Goal: Task Accomplishment & Management: Complete application form

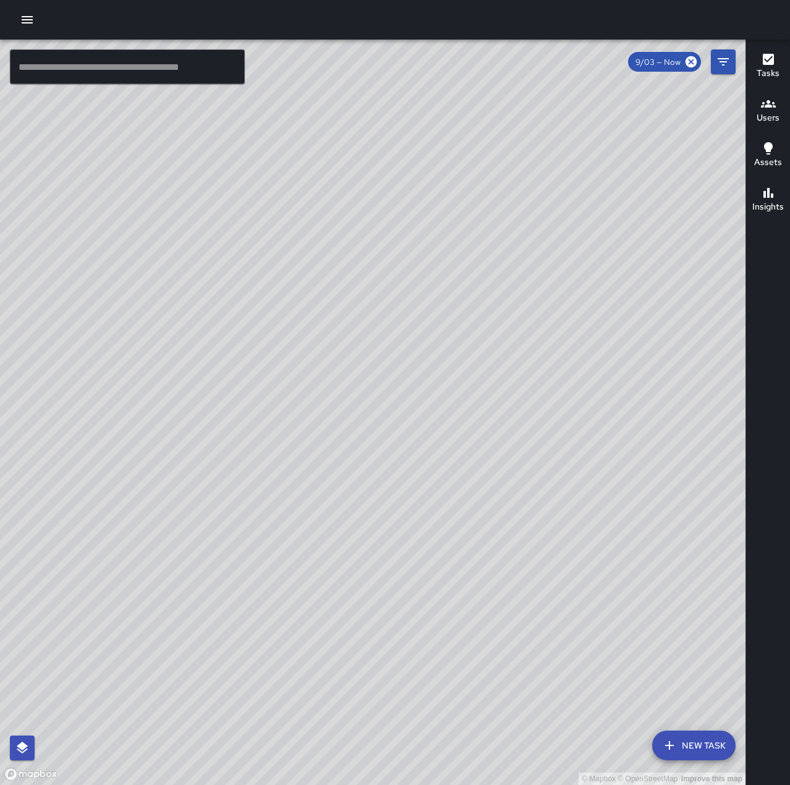
click at [20, 19] on icon "button" at bounding box center [27, 19] width 15 height 15
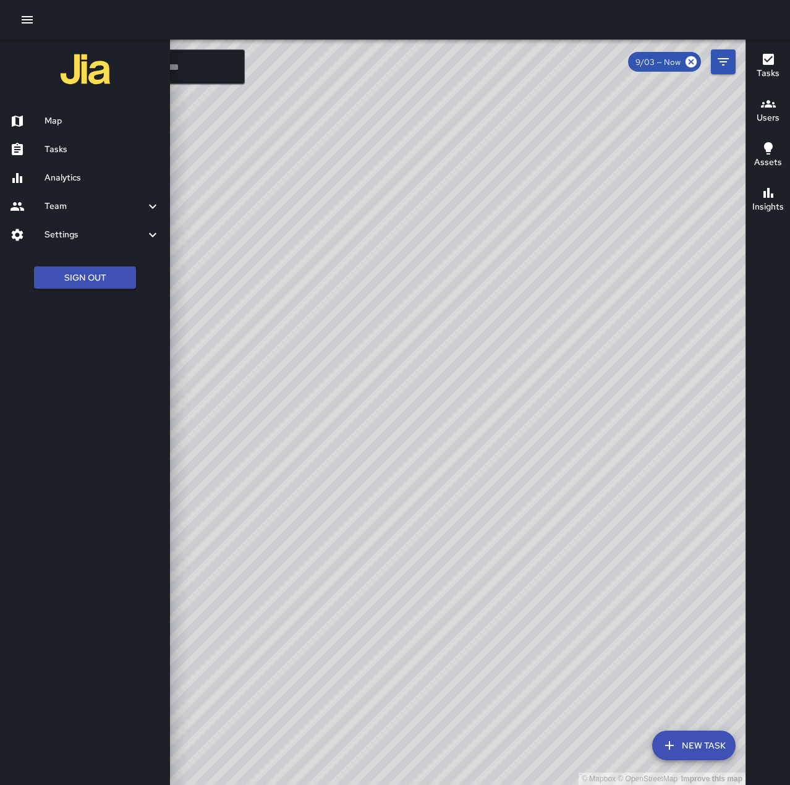
click at [69, 147] on h6 "Tasks" at bounding box center [103, 150] width 116 height 14
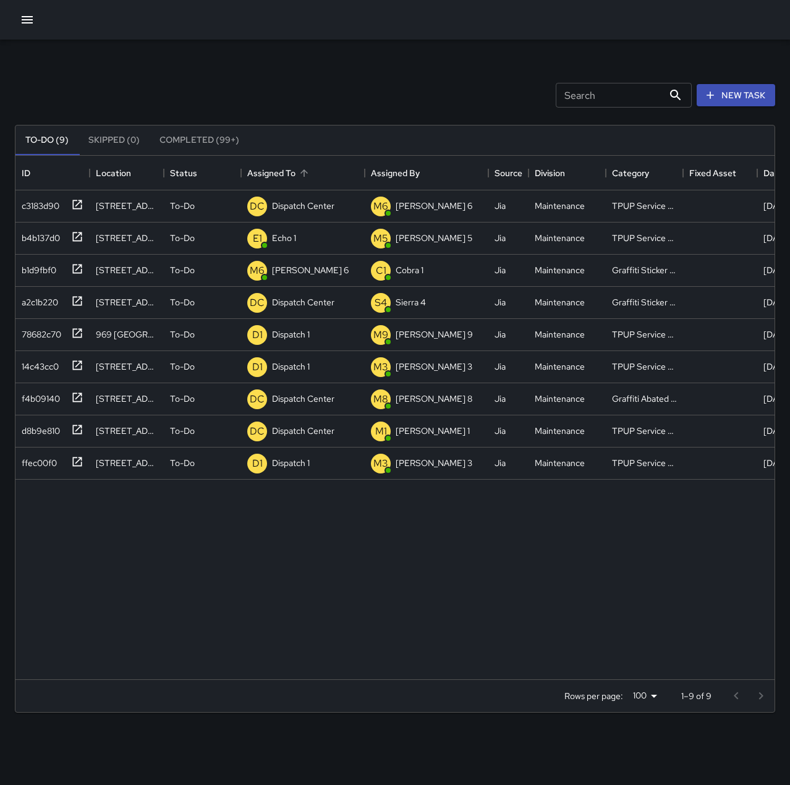
scroll to position [514, 750]
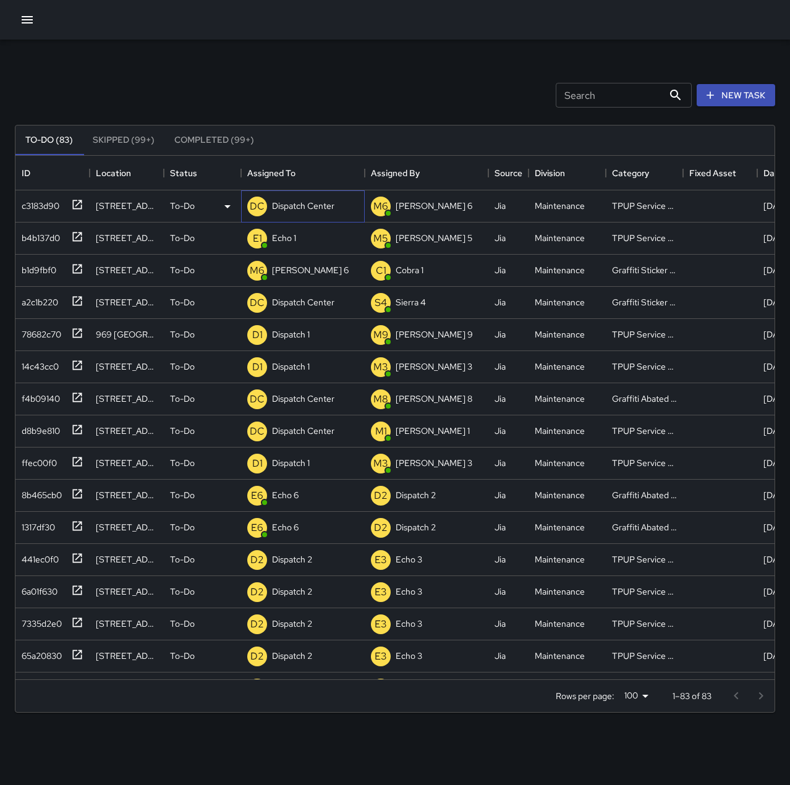
click at [289, 207] on p "Dispatch Center" at bounding box center [303, 206] width 62 height 12
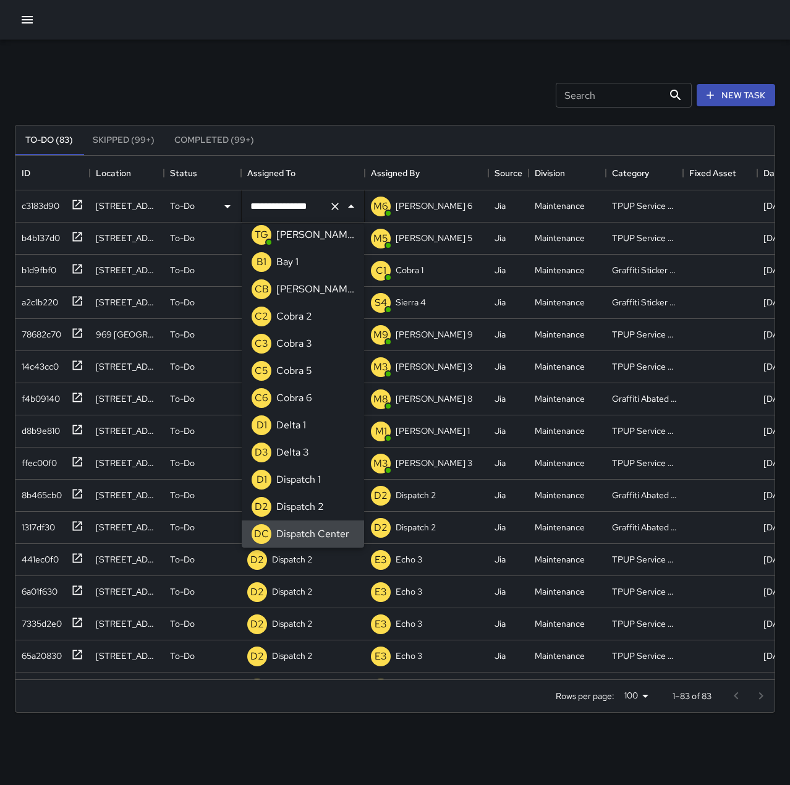
click at [331, 208] on icon "Clear" at bounding box center [335, 206] width 12 height 12
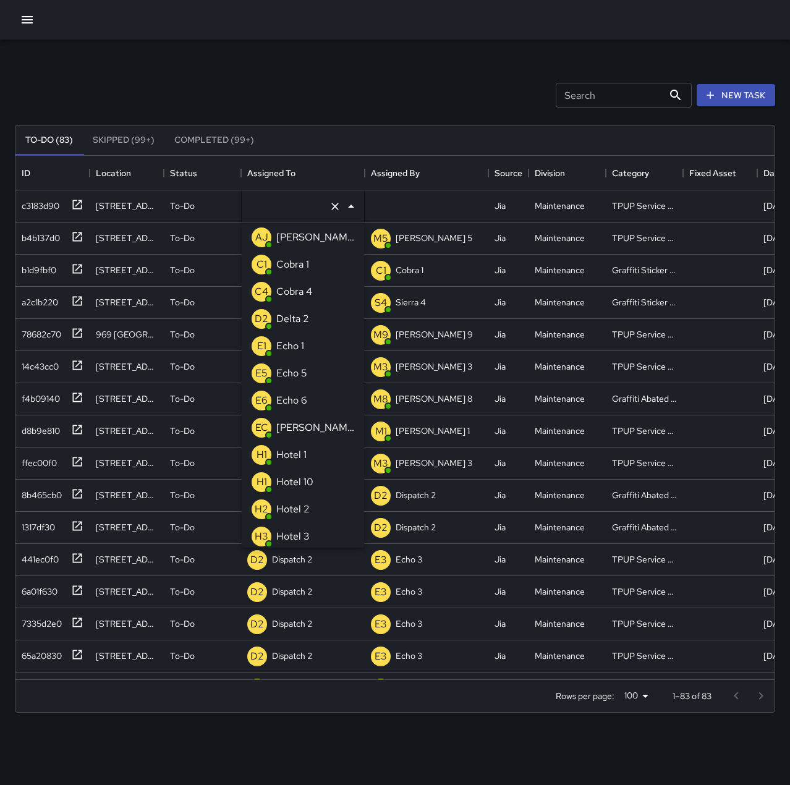
click at [305, 338] on div "Echo 1" at bounding box center [290, 346] width 33 height 20
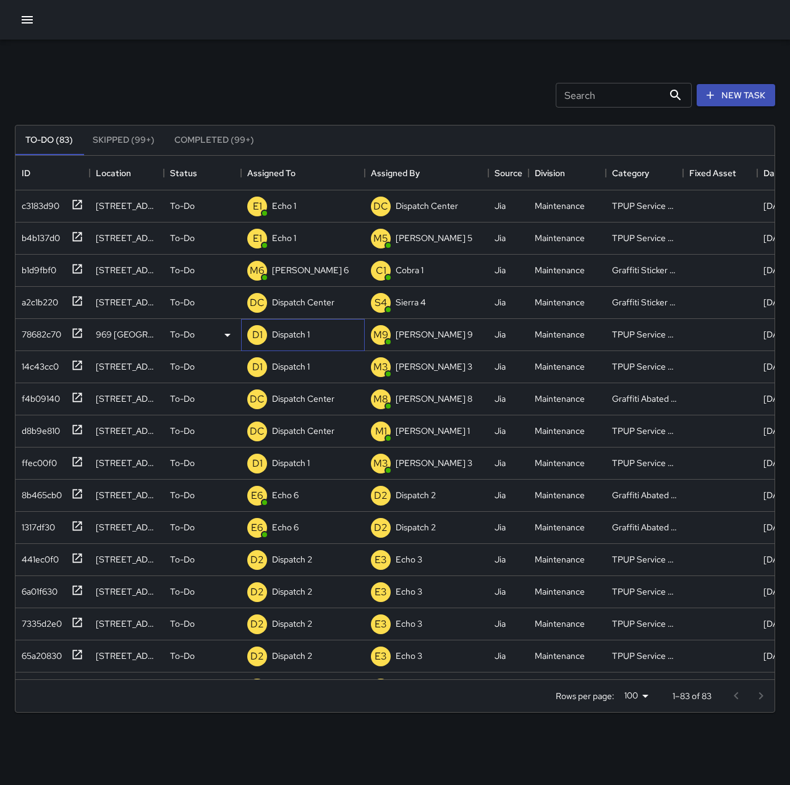
click at [294, 323] on div "D1 Dispatch 1" at bounding box center [278, 335] width 67 height 25
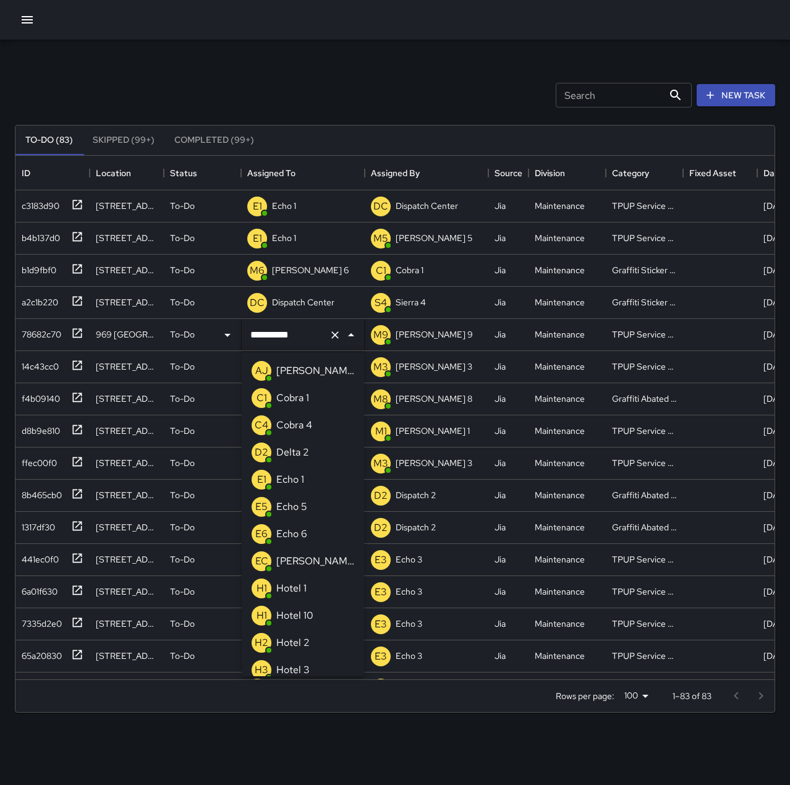
scroll to position [742, 0]
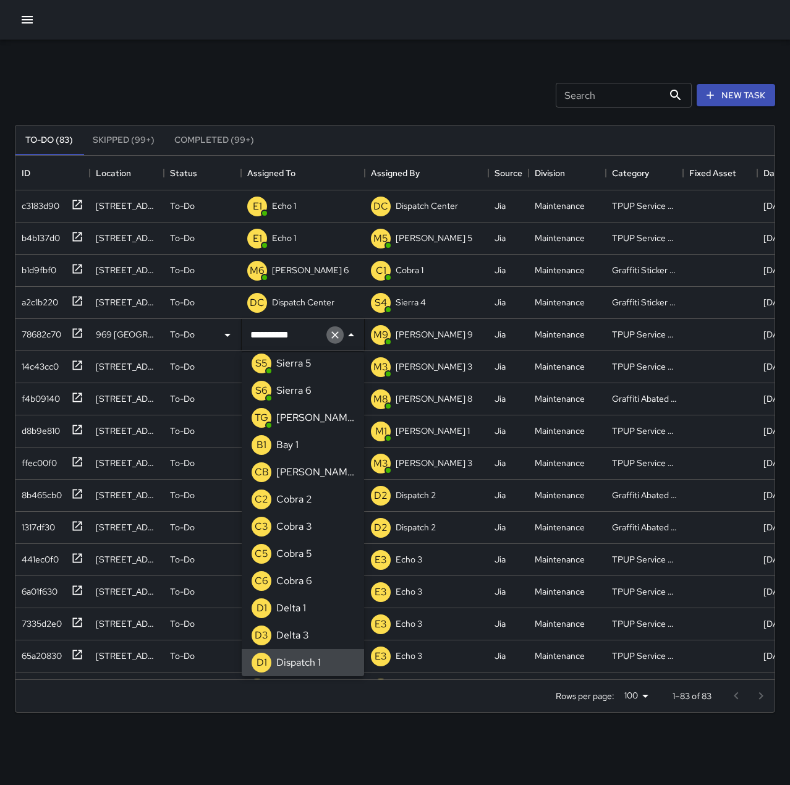
click at [335, 330] on icon "Clear" at bounding box center [335, 335] width 12 height 12
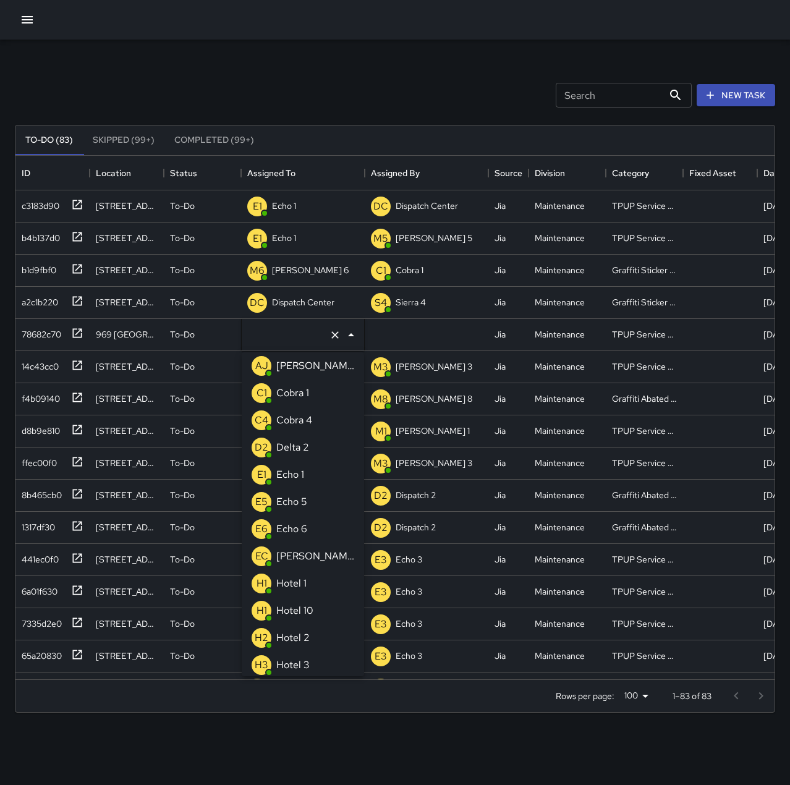
click at [314, 468] on li "E1 Echo 1" at bounding box center [303, 474] width 122 height 27
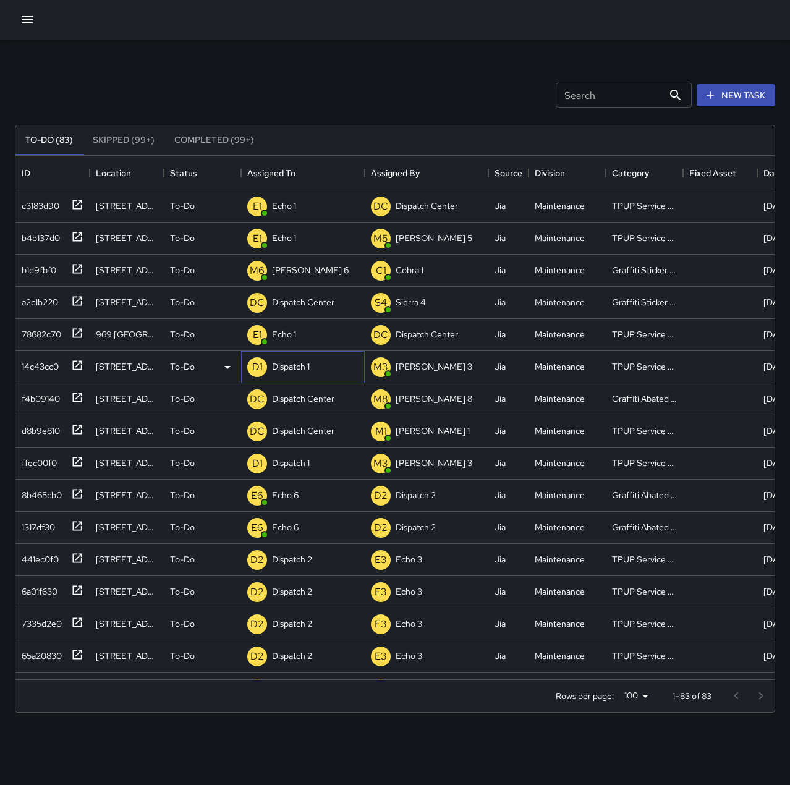
click at [293, 358] on div "Dispatch 1" at bounding box center [291, 366] width 43 height 17
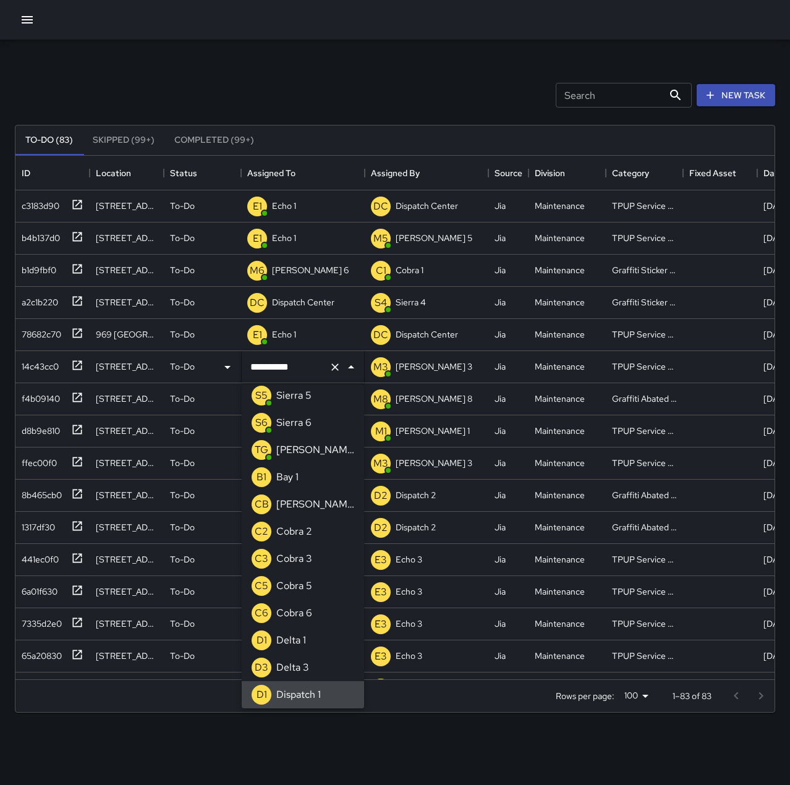
click at [336, 364] on icon "Clear" at bounding box center [335, 367] width 12 height 12
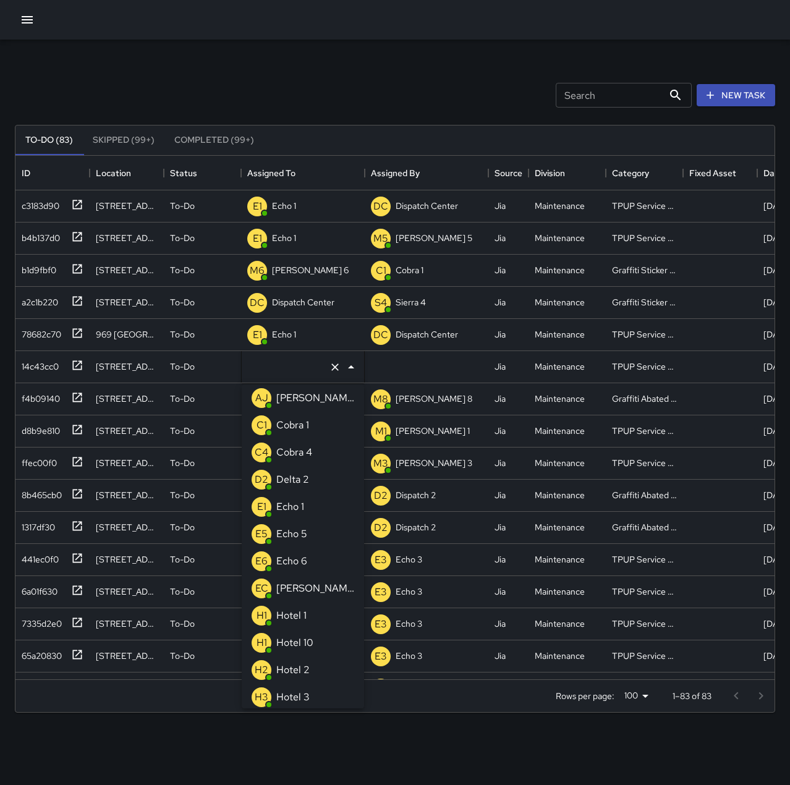
click at [310, 508] on li "E1 Echo 1" at bounding box center [303, 506] width 122 height 27
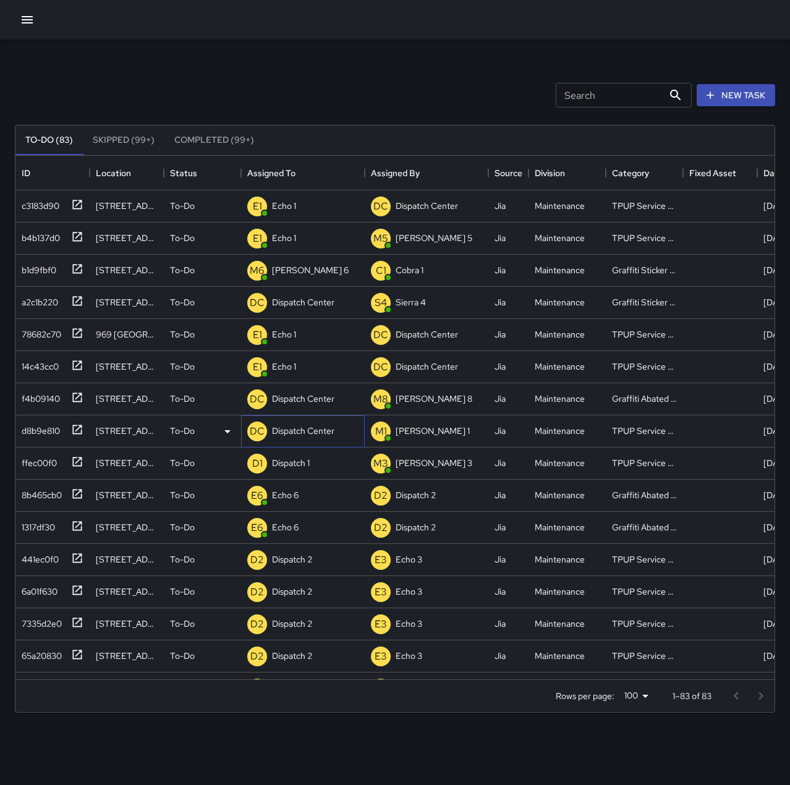
click at [292, 432] on p "Dispatch Center" at bounding box center [303, 431] width 62 height 12
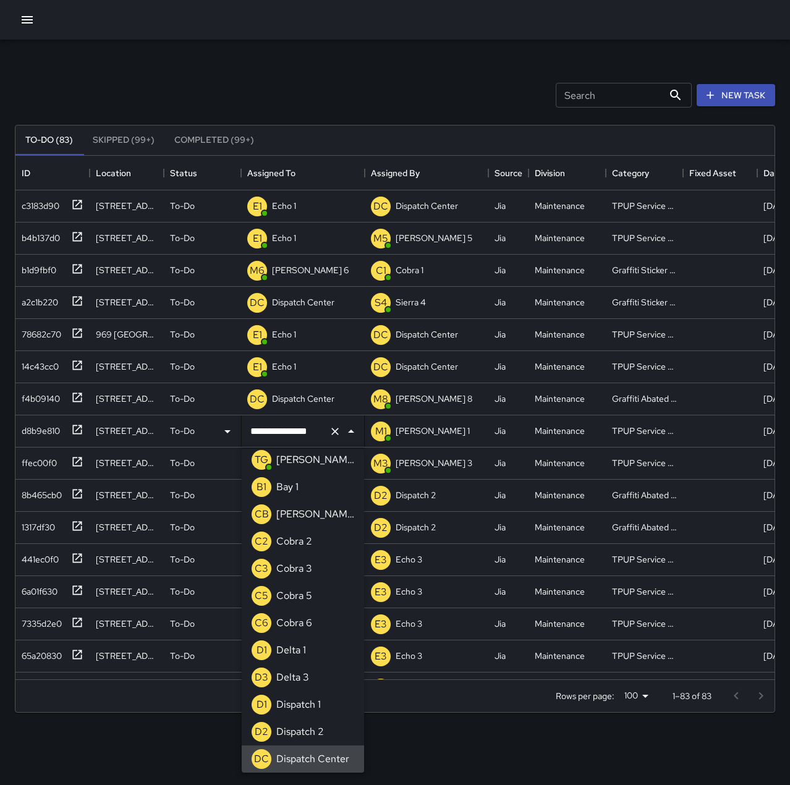
click at [331, 431] on icon "Clear" at bounding box center [335, 431] width 12 height 12
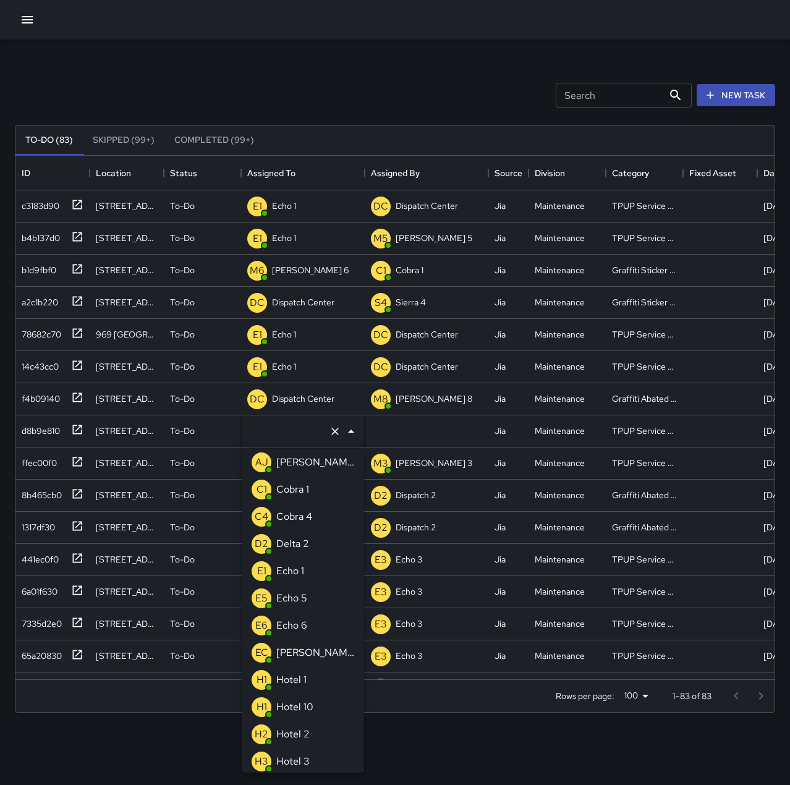
click at [293, 568] on p "Echo 1" at bounding box center [290, 571] width 28 height 15
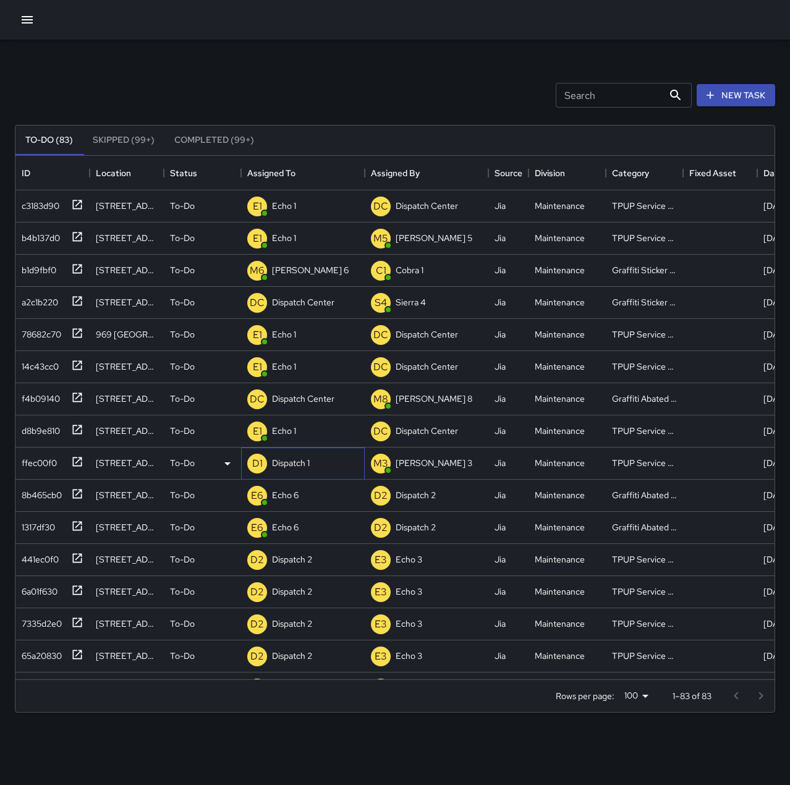
click at [274, 455] on div "Dispatch 1" at bounding box center [291, 462] width 43 height 17
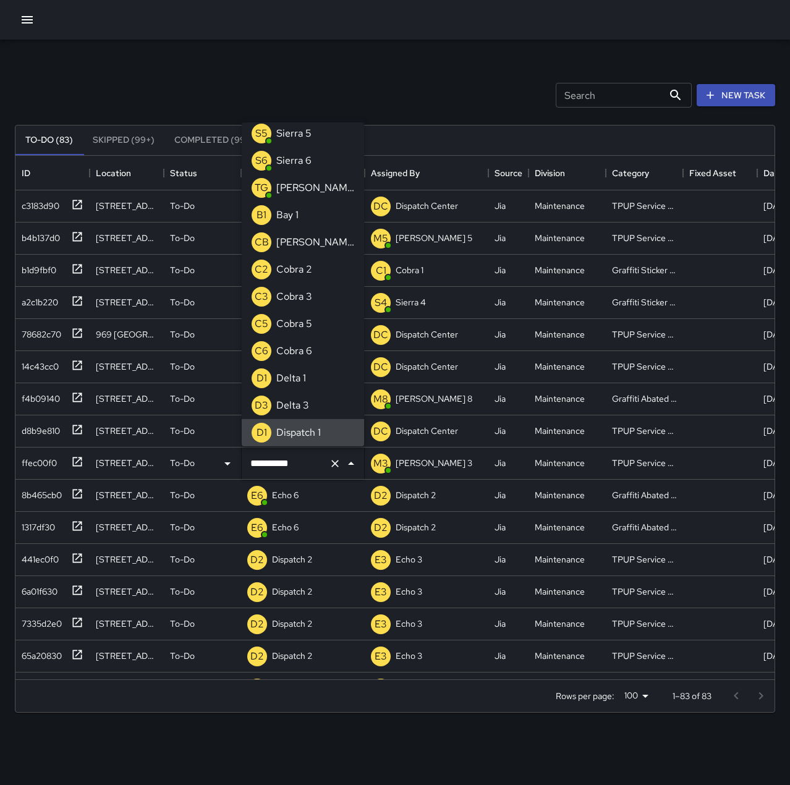
click at [336, 464] on icon "Clear" at bounding box center [334, 463] width 7 height 7
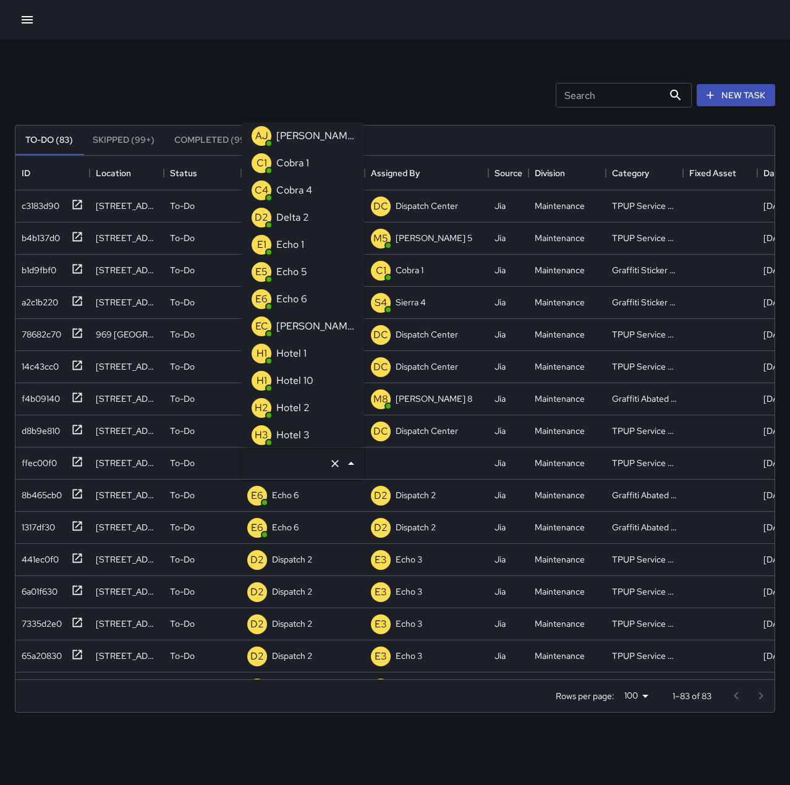
click at [301, 242] on p "Echo 1" at bounding box center [290, 244] width 28 height 15
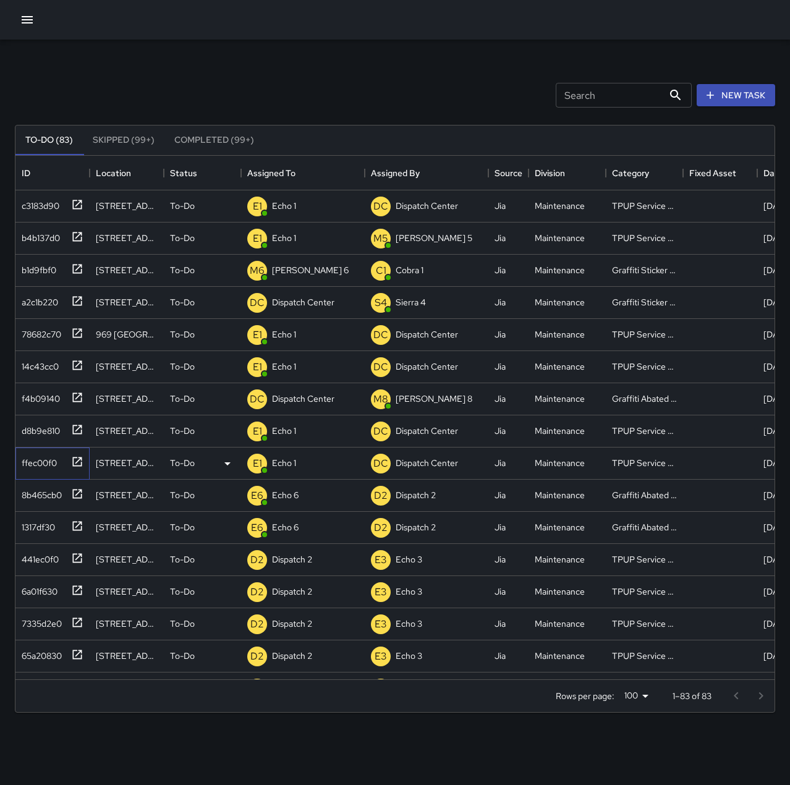
click at [46, 460] on div "ffec00f0" at bounding box center [37, 460] width 40 height 17
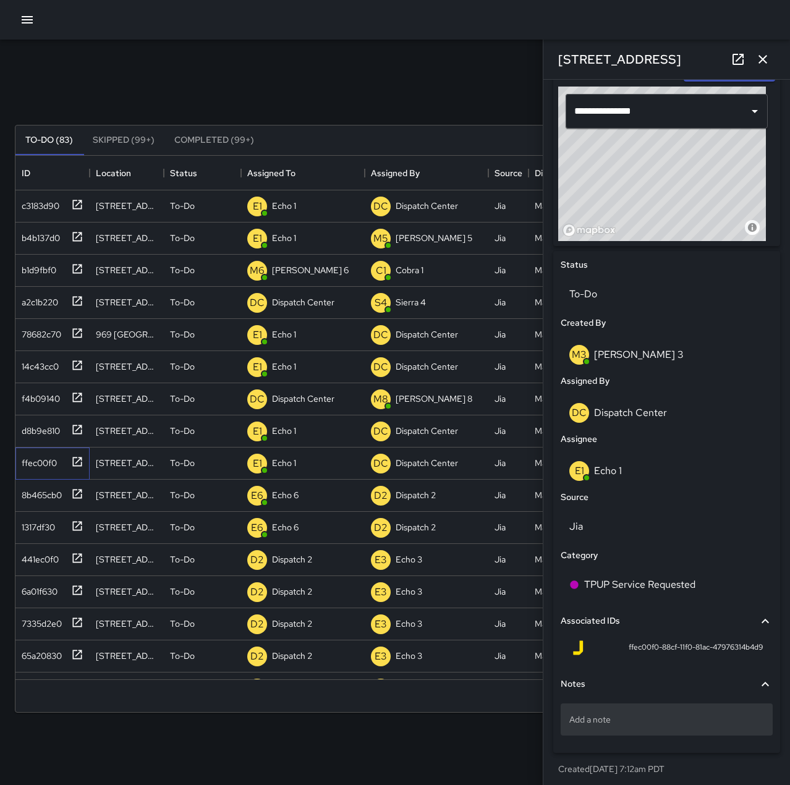
scroll to position [418, 0]
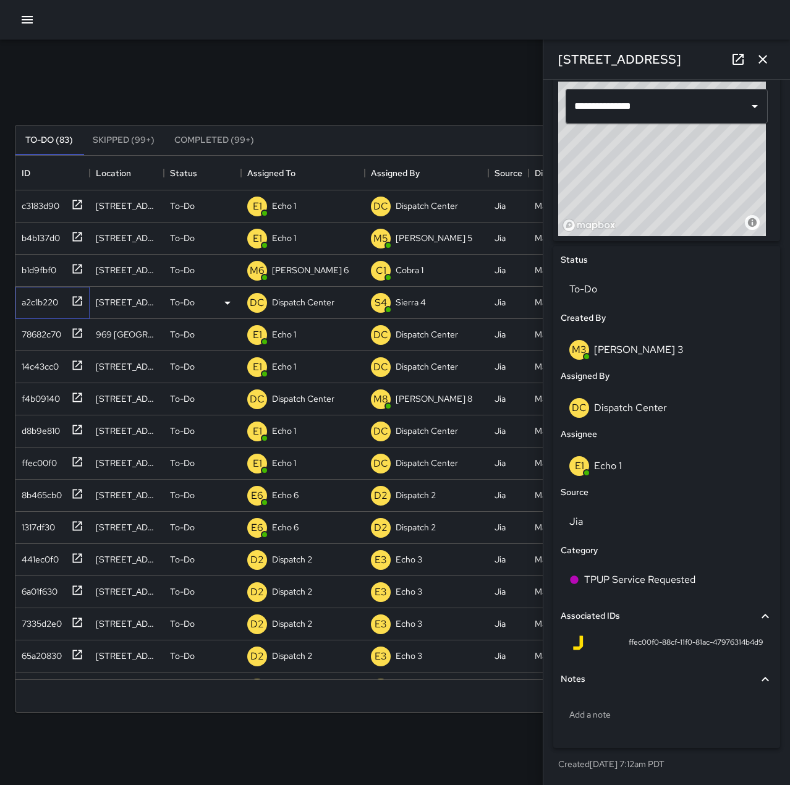
click at [54, 302] on div "a2c1b220" at bounding box center [37, 299] width 41 height 17
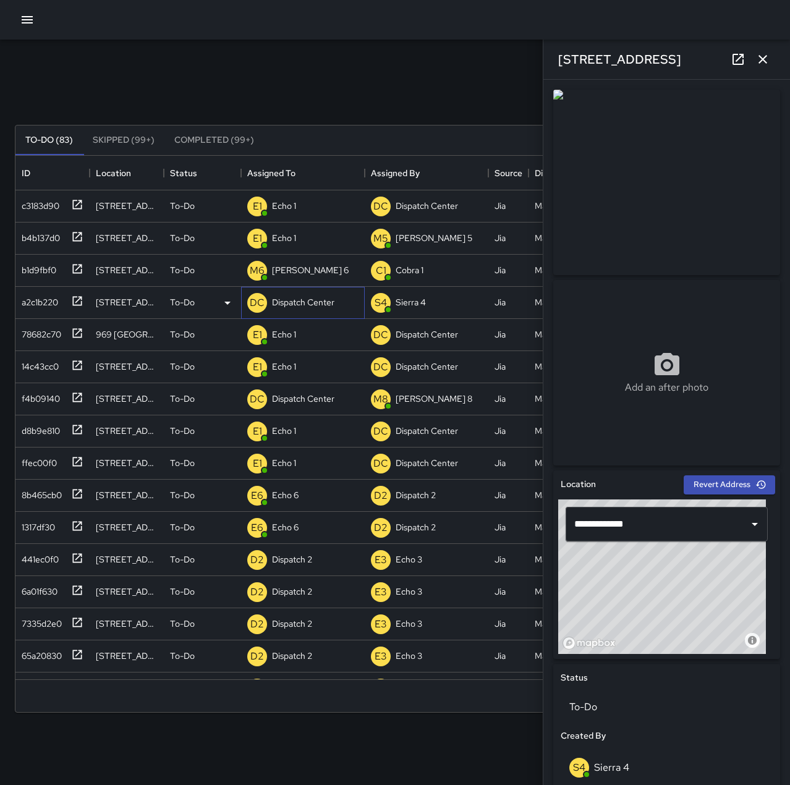
click at [325, 307] on p "Dispatch Center" at bounding box center [303, 302] width 62 height 12
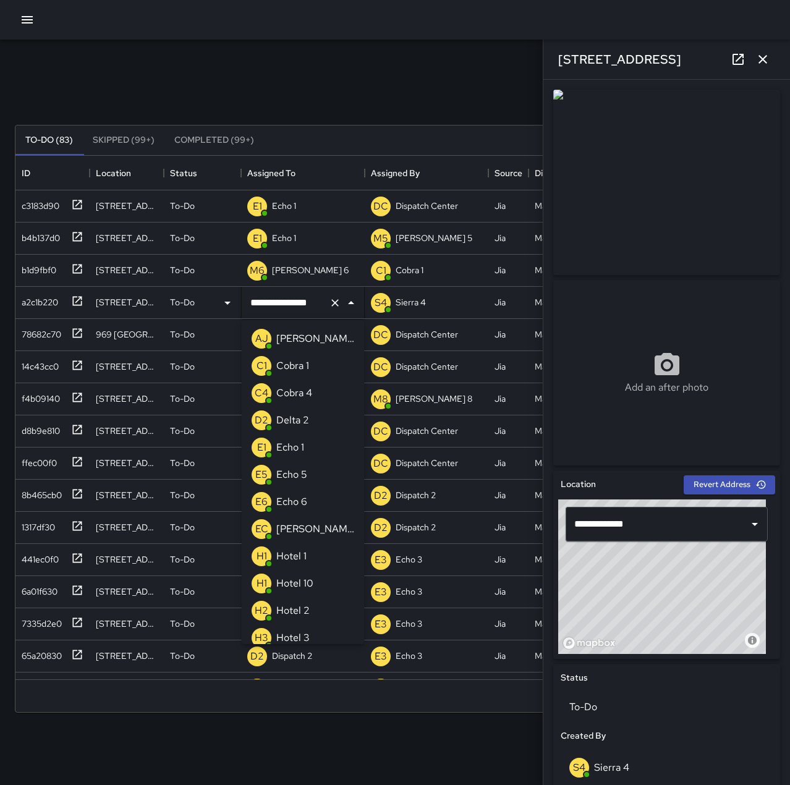
scroll to position [796, 0]
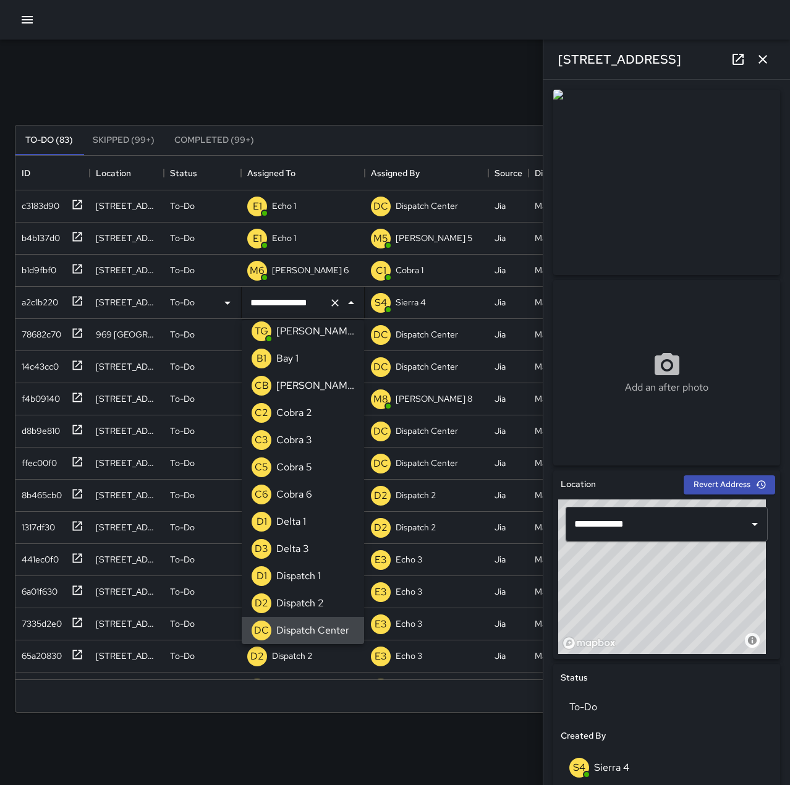
click at [336, 305] on icon "Clear" at bounding box center [335, 303] width 12 height 12
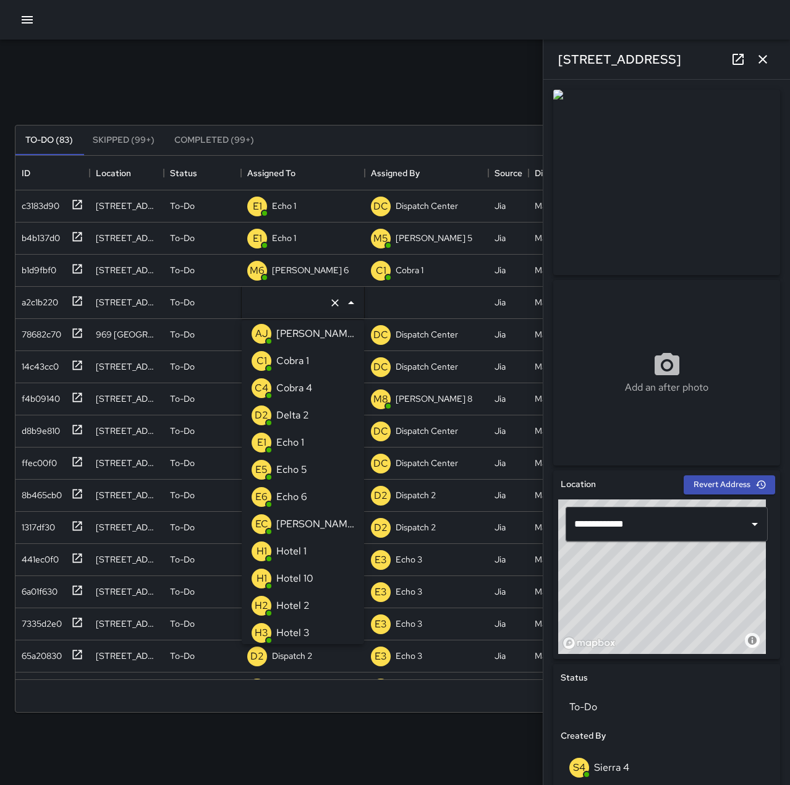
click at [302, 495] on p "Echo 6" at bounding box center [291, 497] width 31 height 15
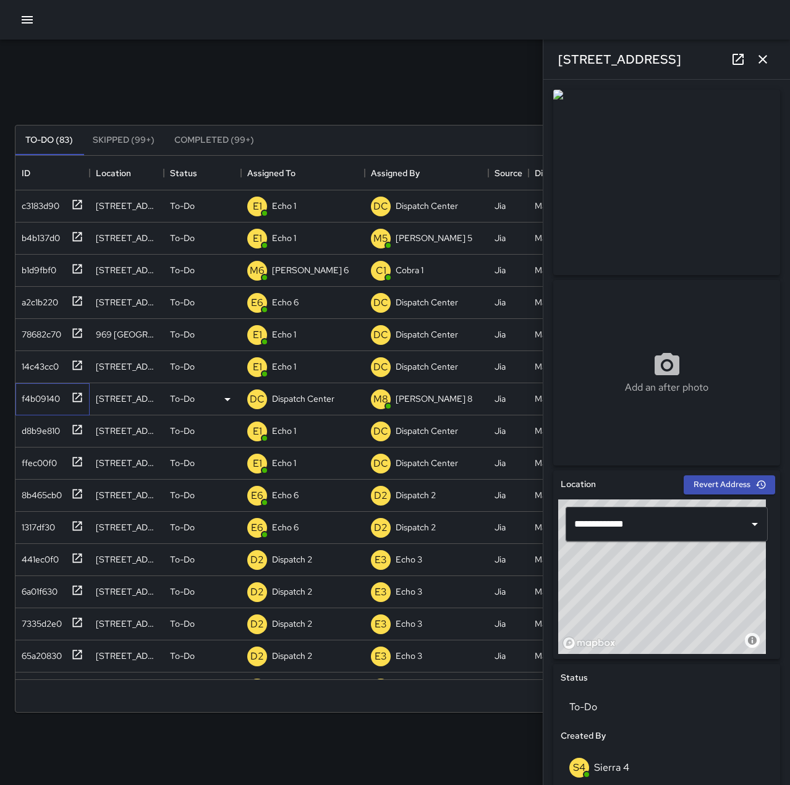
click at [42, 399] on div "f4b09140" at bounding box center [38, 396] width 43 height 17
click at [304, 397] on p "Dispatch Center" at bounding box center [303, 399] width 62 height 12
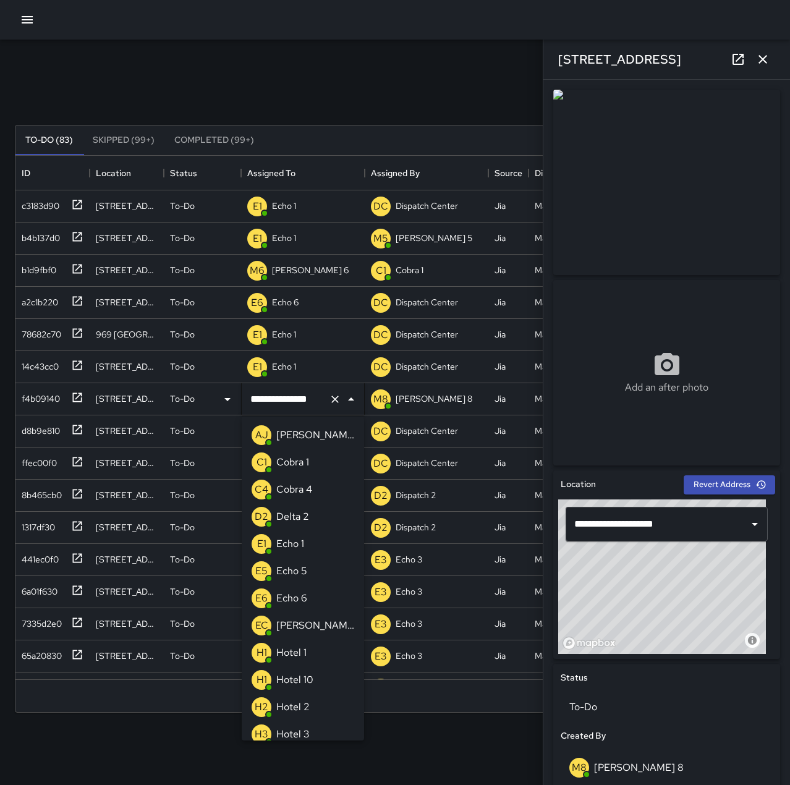
scroll to position [796, 0]
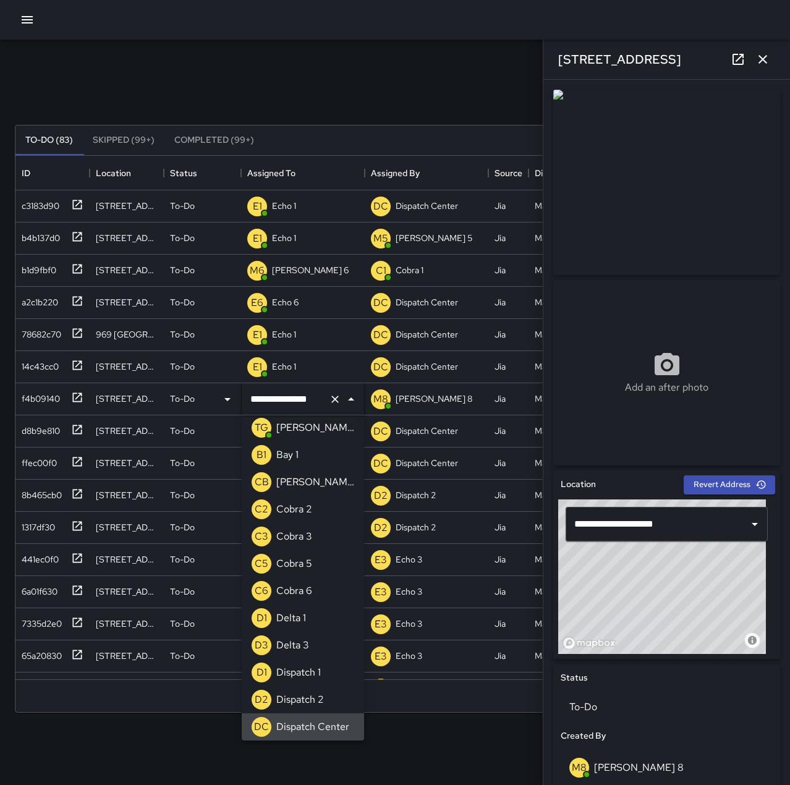
click at [334, 398] on icon "Clear" at bounding box center [334, 399] width 7 height 7
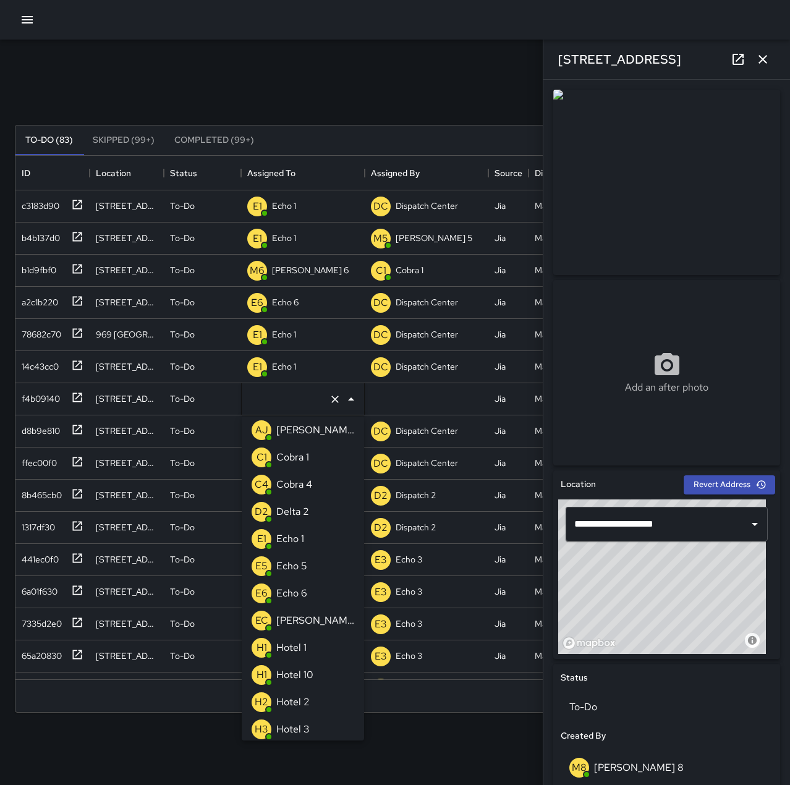
click at [312, 586] on li "E6 Echo 6" at bounding box center [303, 593] width 122 height 27
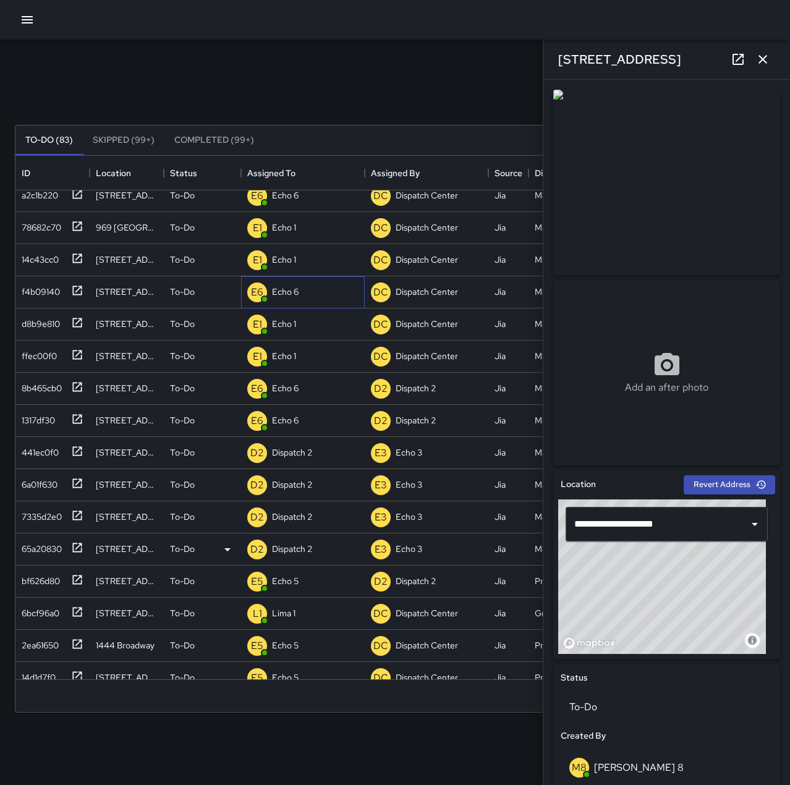
scroll to position [124, 0]
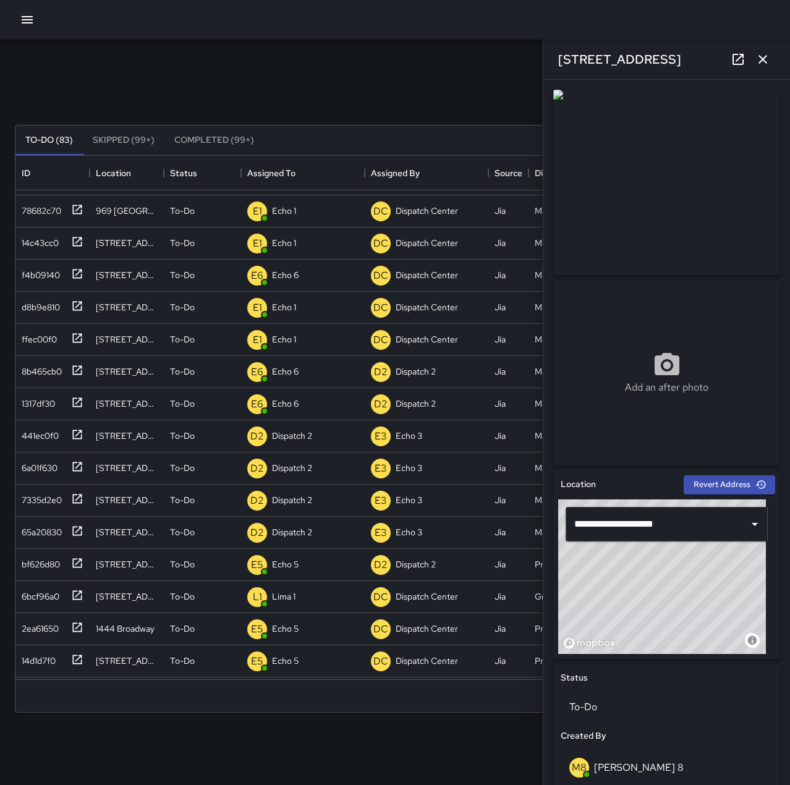
click at [761, 56] on icon "button" at bounding box center [763, 59] width 15 height 15
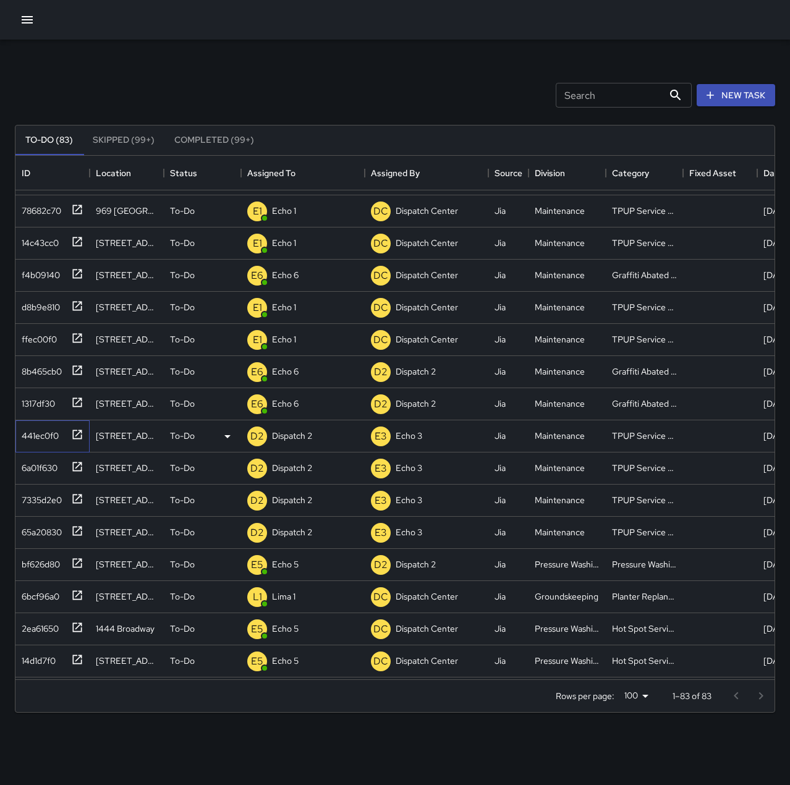
click at [34, 433] on div "441ec0f0" at bounding box center [38, 433] width 42 height 17
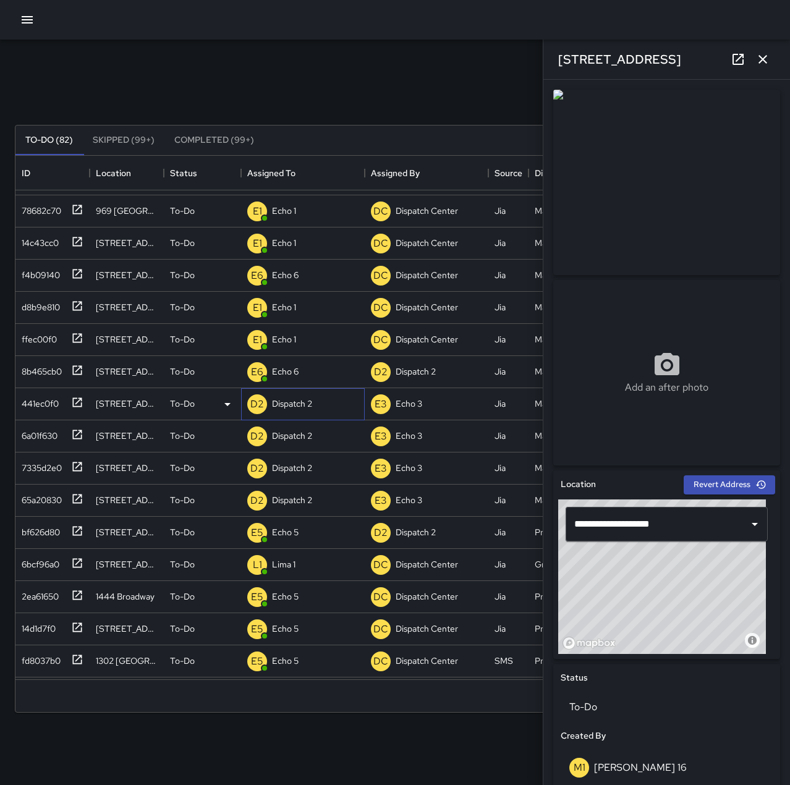
click at [302, 403] on p "Dispatch 2" at bounding box center [292, 404] width 40 height 12
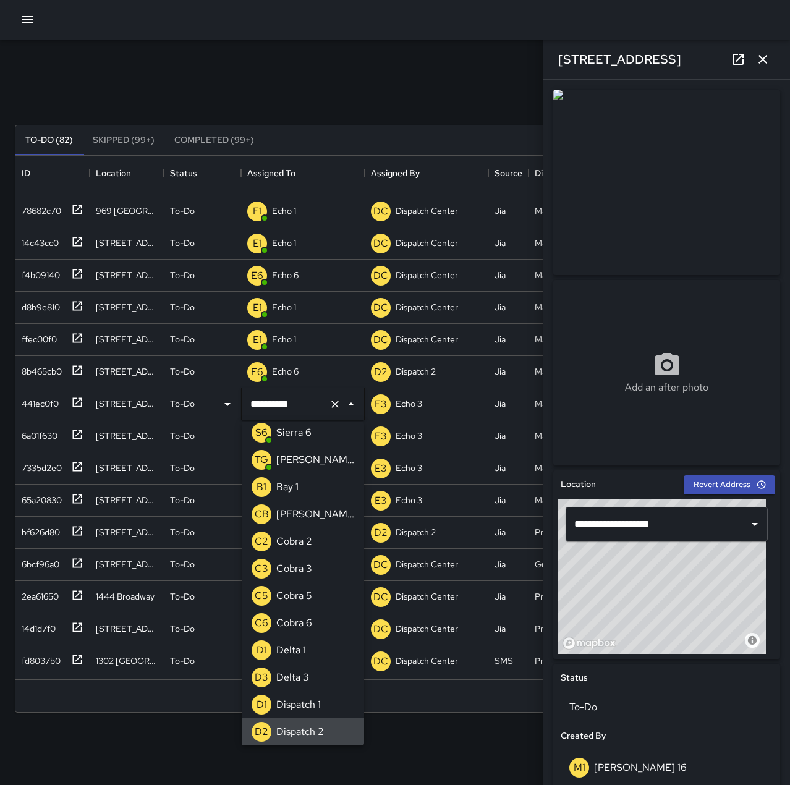
click at [335, 402] on icon "Clear" at bounding box center [335, 404] width 12 height 12
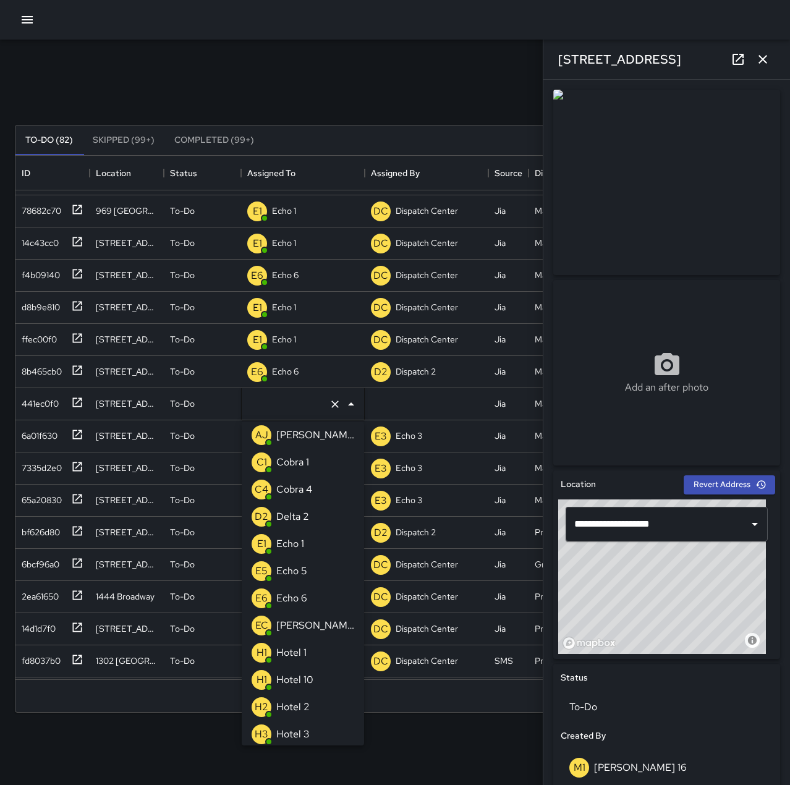
click at [305, 548] on div "Echo 1" at bounding box center [290, 544] width 33 height 20
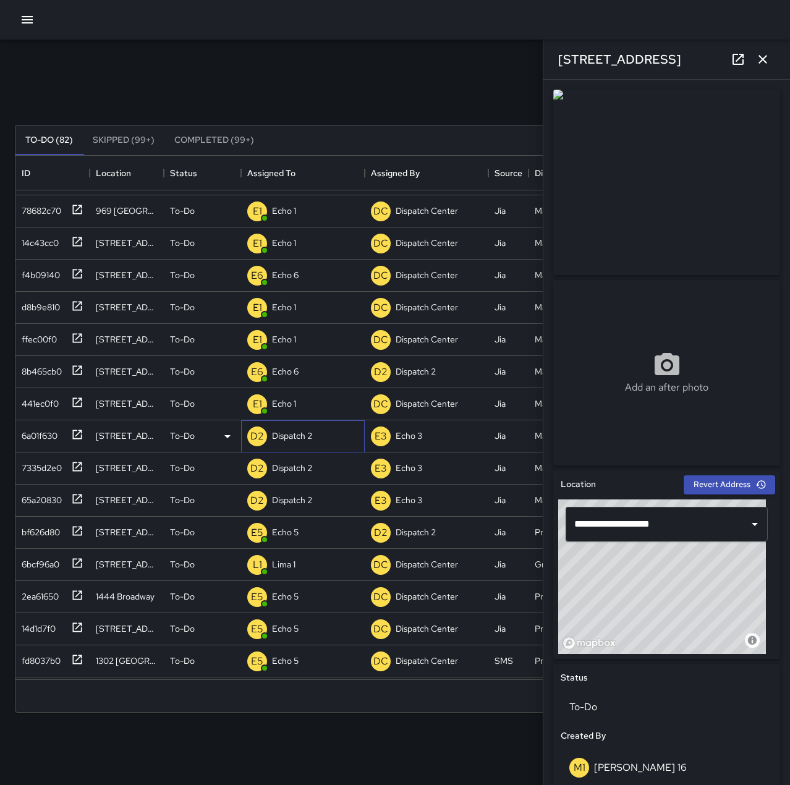
click at [286, 438] on p "Dispatch 2" at bounding box center [292, 436] width 40 height 12
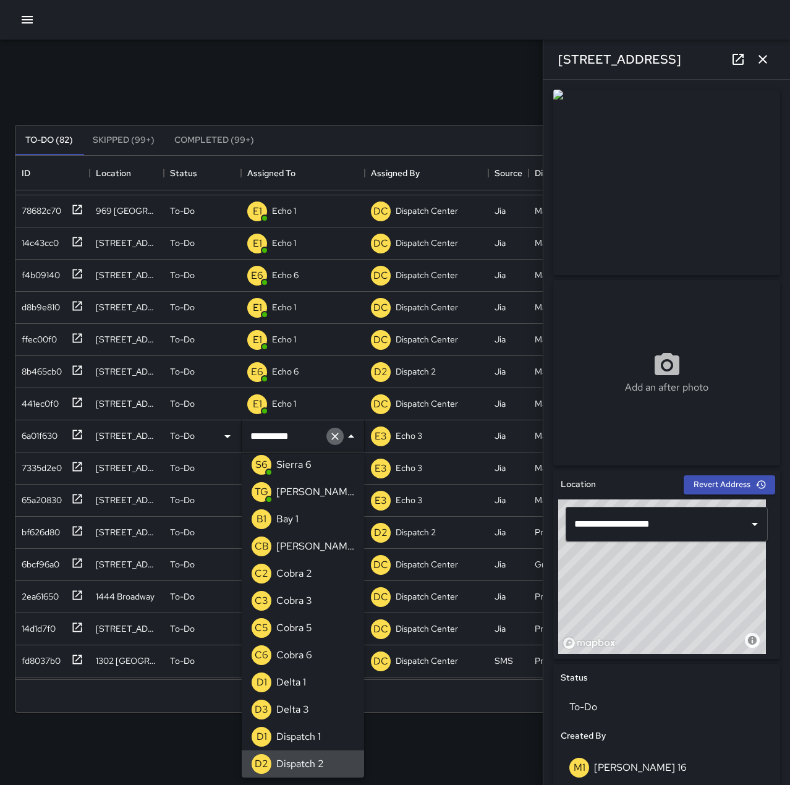
click at [335, 435] on icon "Clear" at bounding box center [335, 436] width 12 height 12
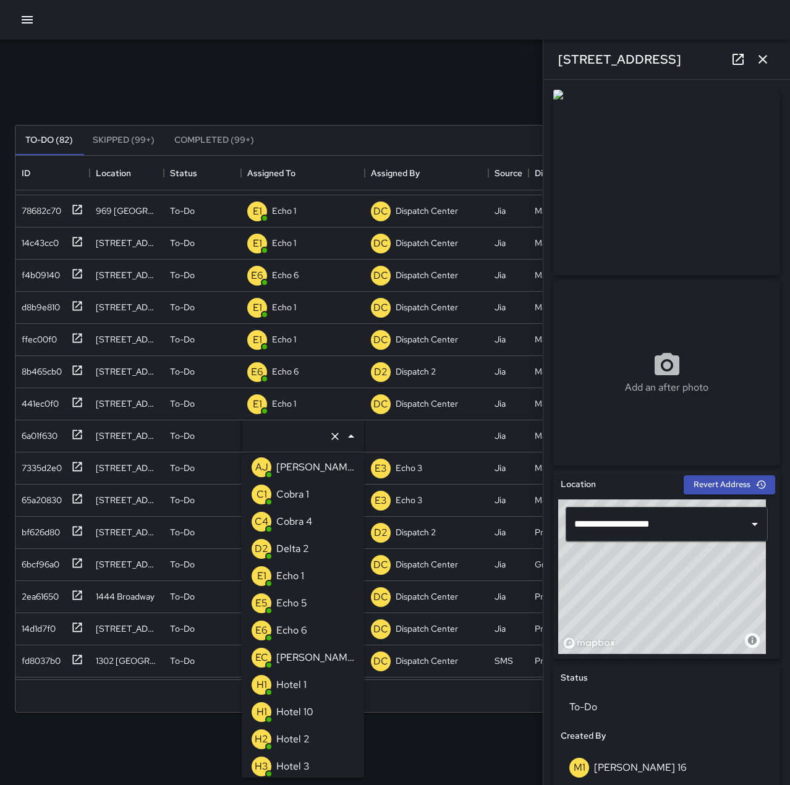
click at [311, 587] on li "E1 Echo 1" at bounding box center [303, 576] width 122 height 27
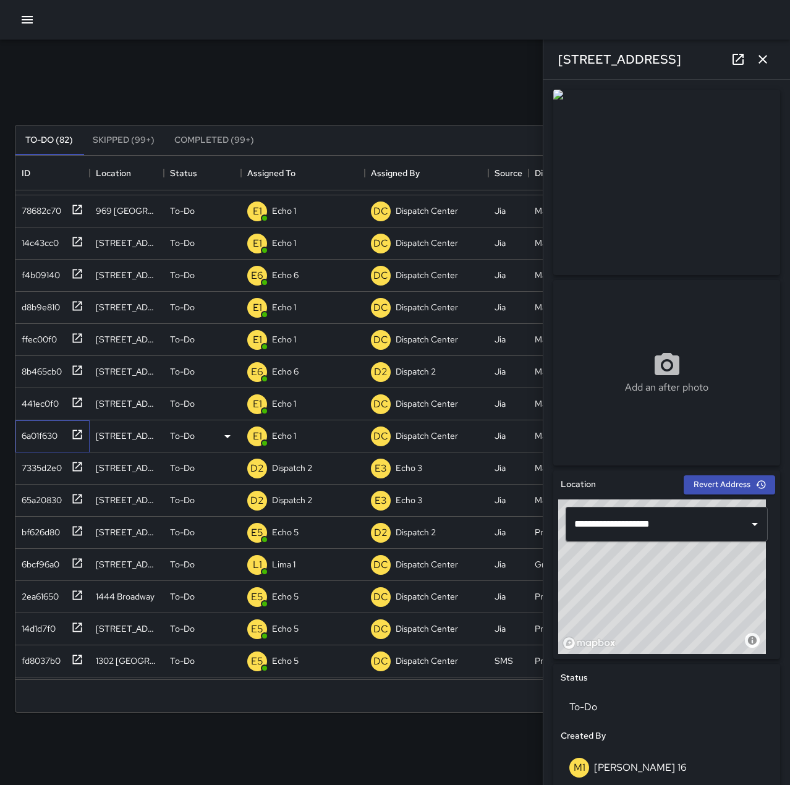
click at [38, 433] on div "6a01f630" at bounding box center [37, 433] width 41 height 17
click at [41, 468] on div "7335d2e0" at bounding box center [39, 465] width 45 height 17
click at [317, 465] on div "D2 Dispatch 2" at bounding box center [303, 469] width 124 height 32
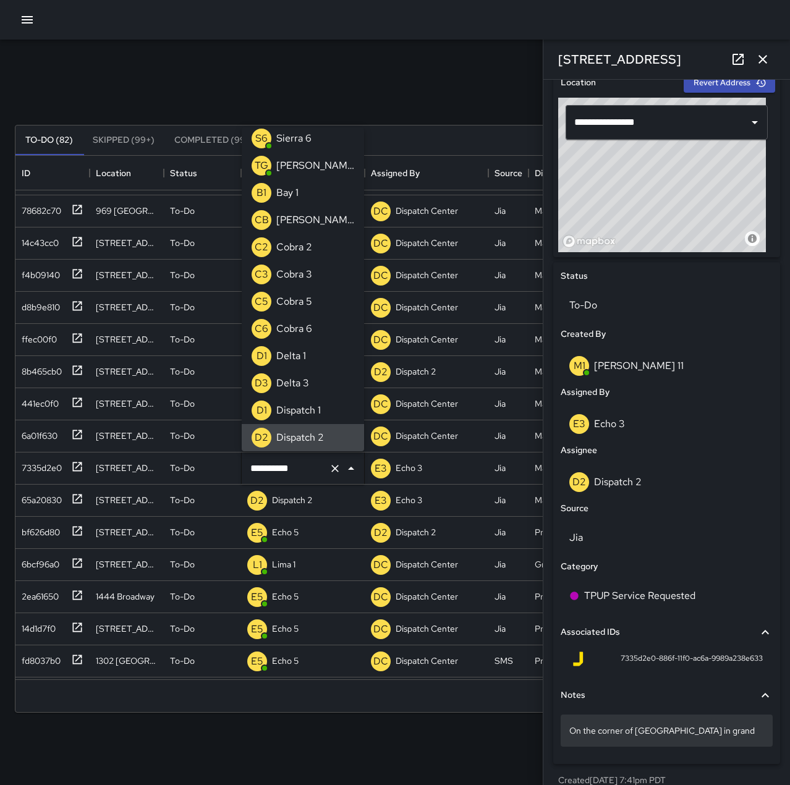
scroll to position [418, 0]
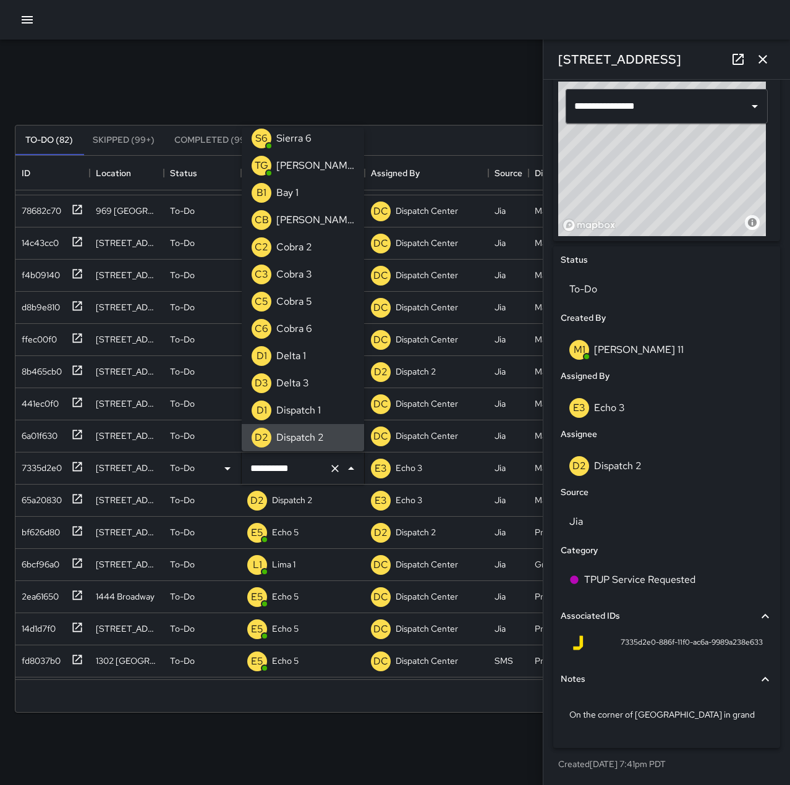
click at [337, 465] on icon "Clear" at bounding box center [335, 469] width 12 height 12
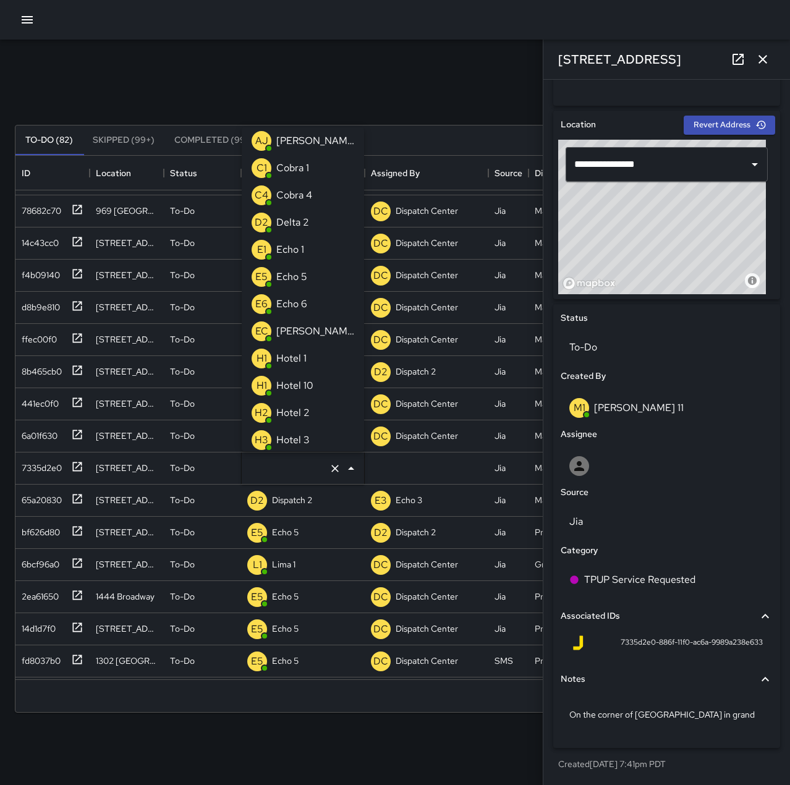
click at [305, 246] on div "Echo 1" at bounding box center [290, 250] width 33 height 20
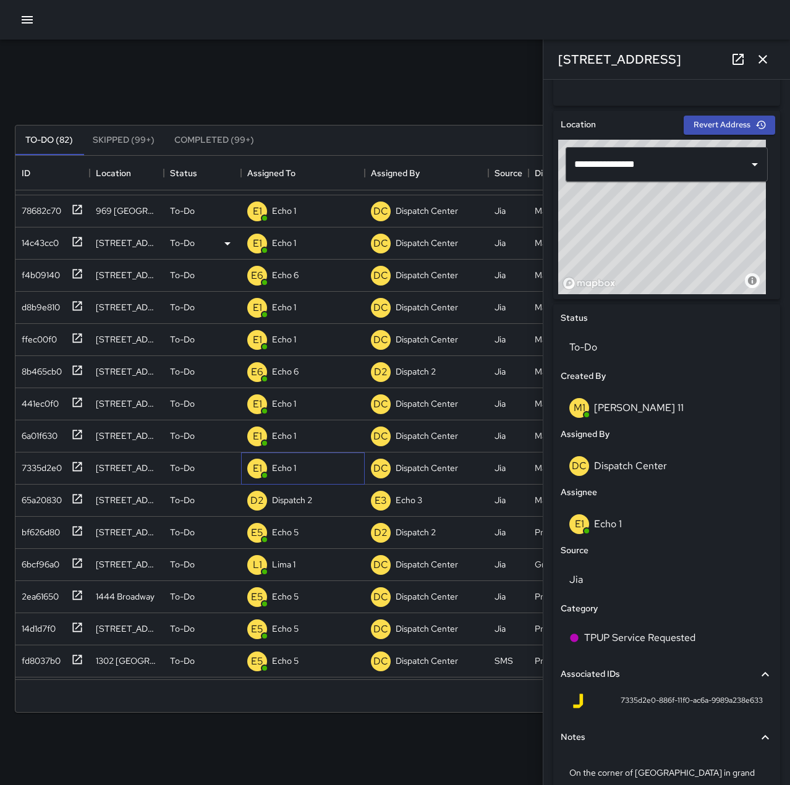
scroll to position [418, 0]
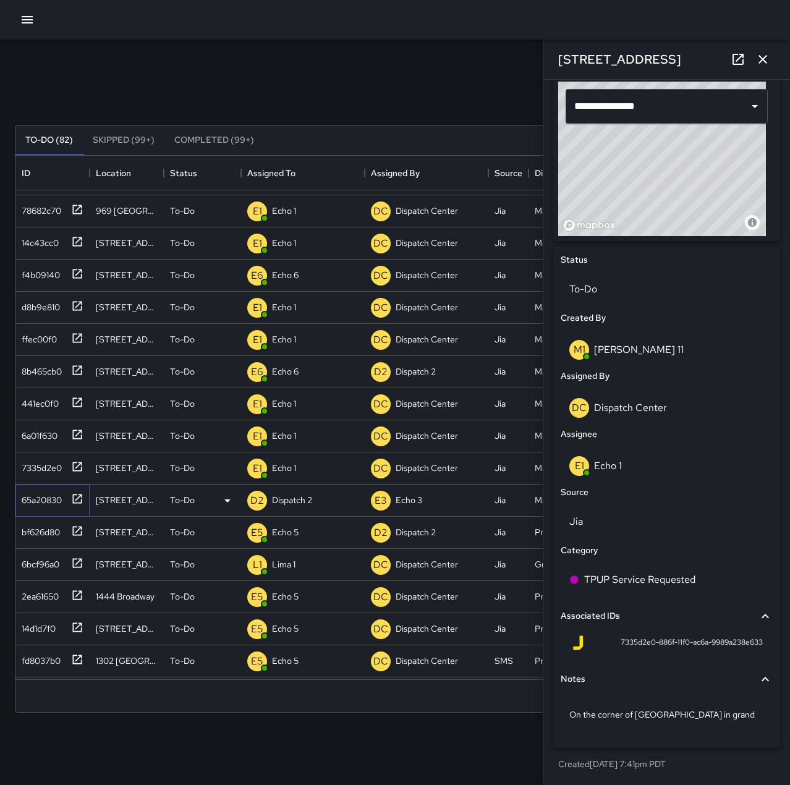
click at [46, 497] on div "65a20830" at bounding box center [39, 497] width 45 height 17
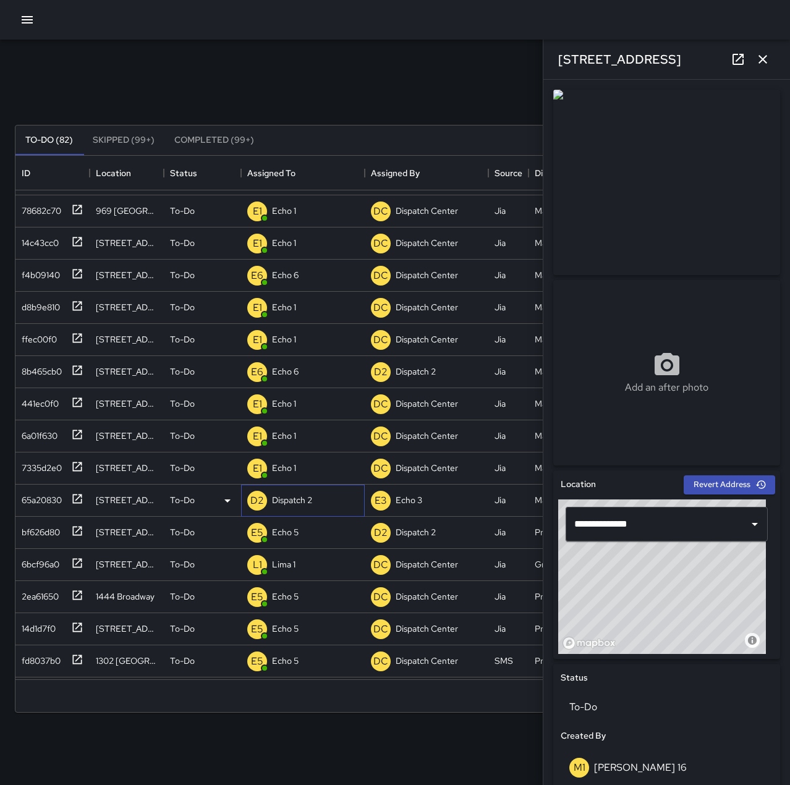
click at [296, 501] on p "Dispatch 2" at bounding box center [292, 500] width 40 height 12
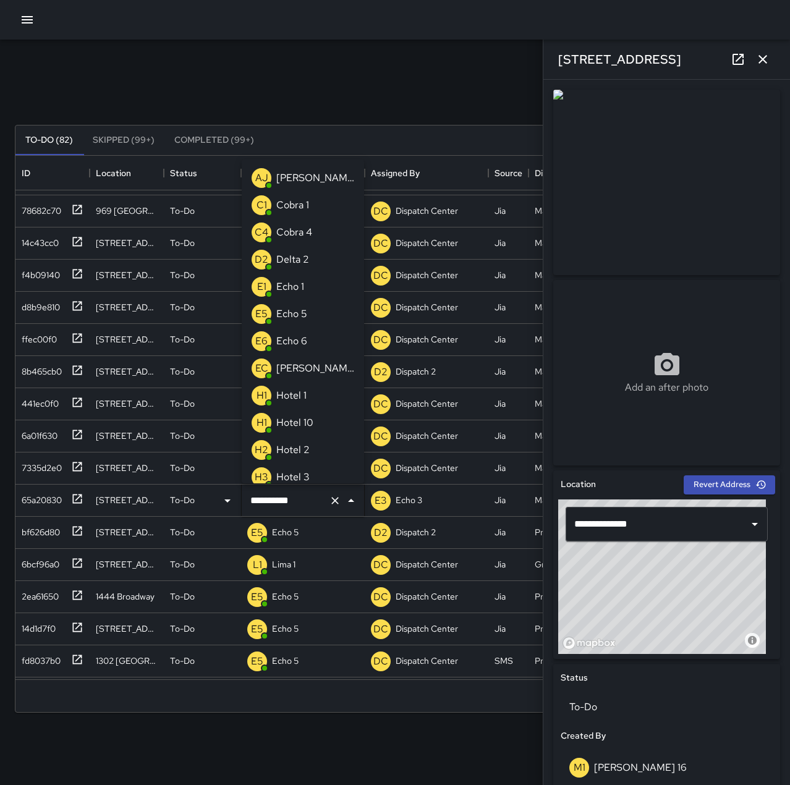
scroll to position [769, 0]
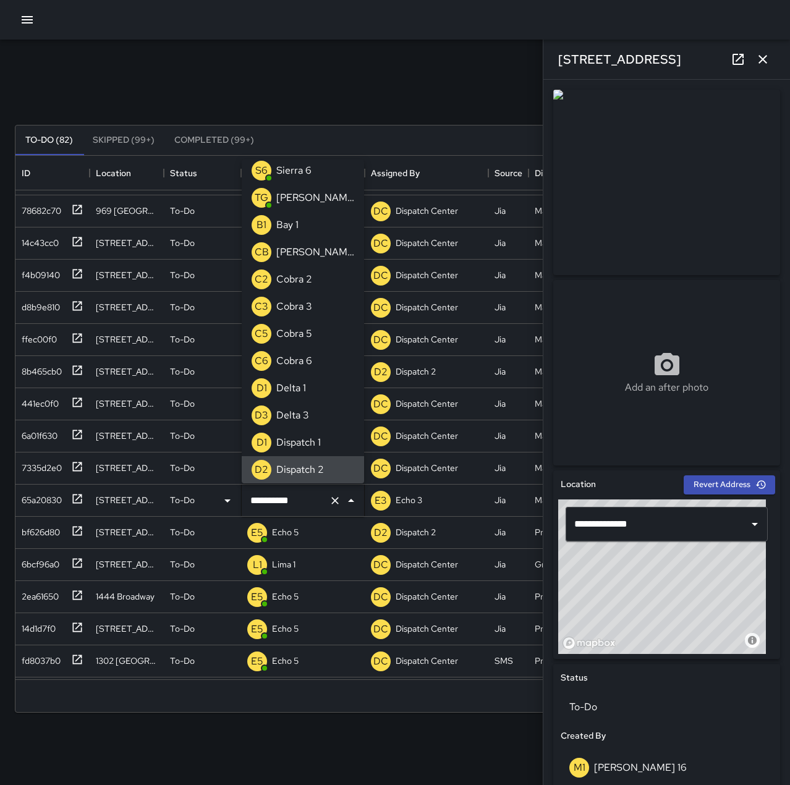
click at [333, 501] on icon "Clear" at bounding box center [335, 501] width 12 height 12
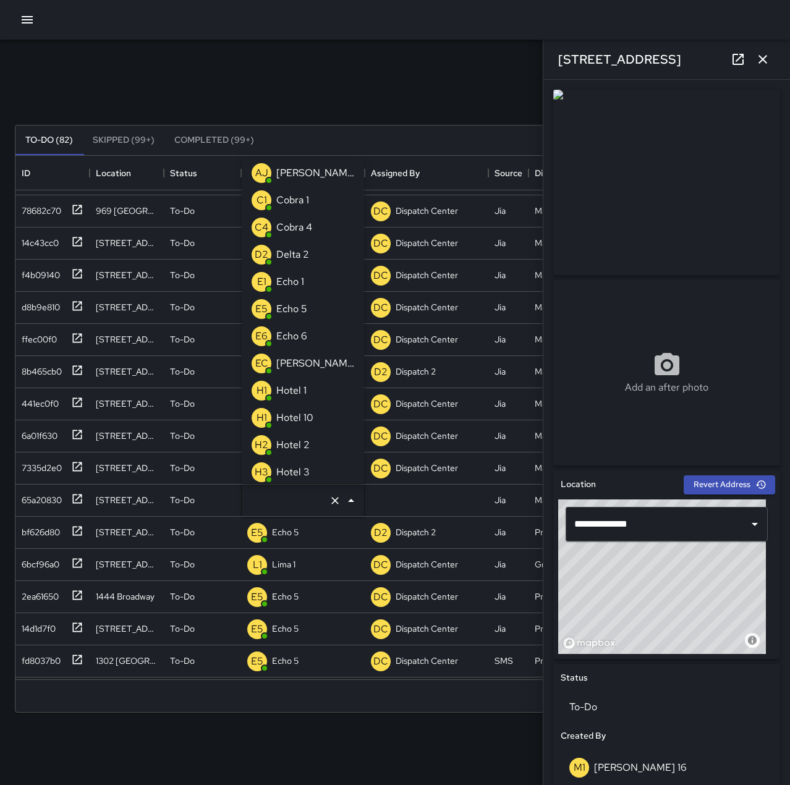
click at [305, 284] on div "Echo 1" at bounding box center [290, 282] width 33 height 20
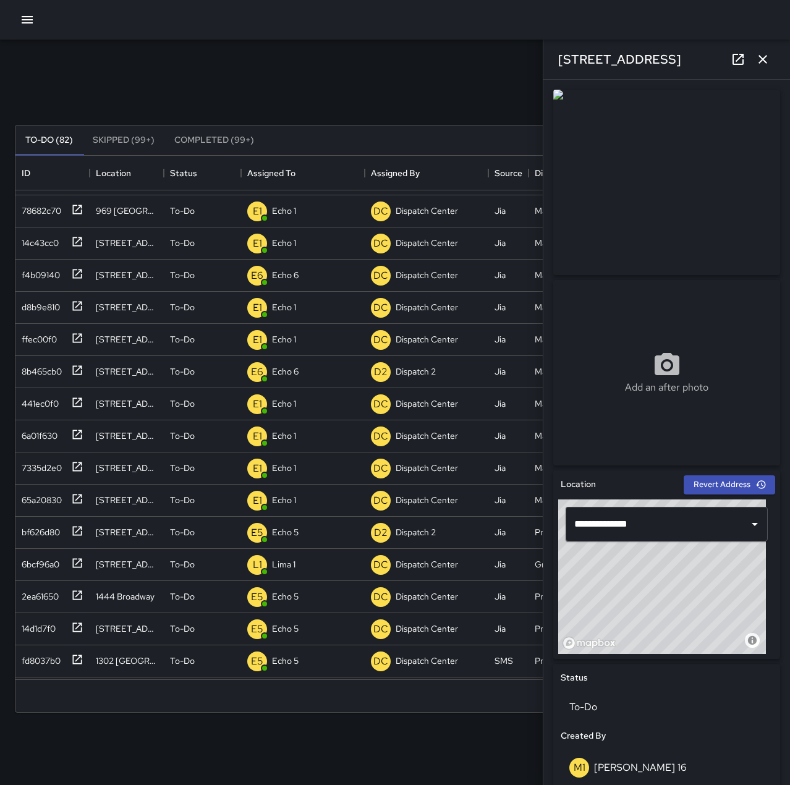
click at [354, 108] on div "To-Do (82) Skipped (99+) Completed (99+) ID Location Status Assigned To Assigne…" at bounding box center [395, 419] width 761 height 623
click at [32, 494] on div "65a20830" at bounding box center [39, 497] width 45 height 17
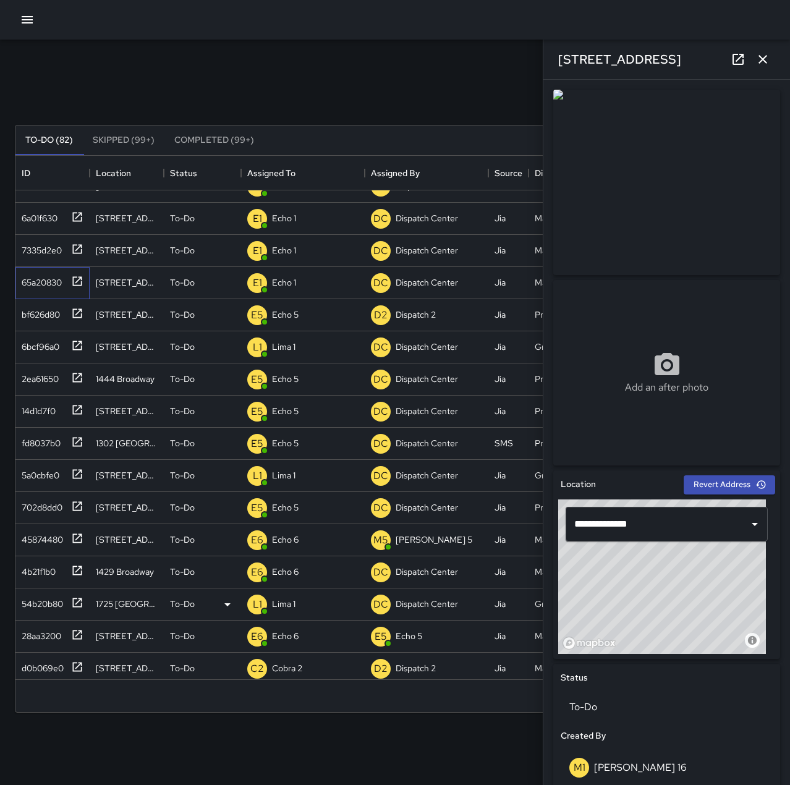
scroll to position [371, 0]
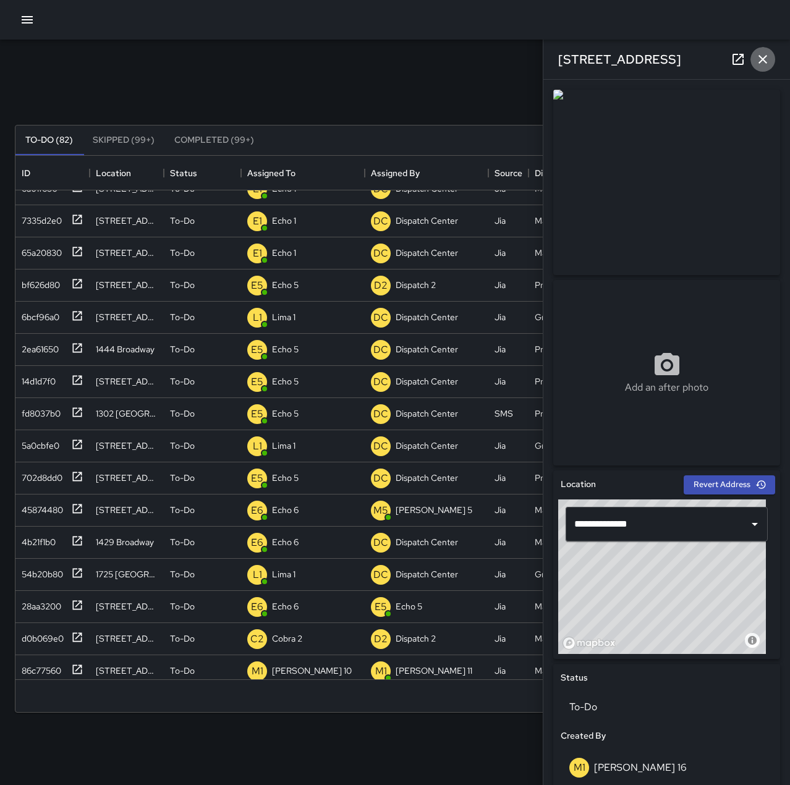
click at [761, 58] on icon "button" at bounding box center [763, 59] width 9 height 9
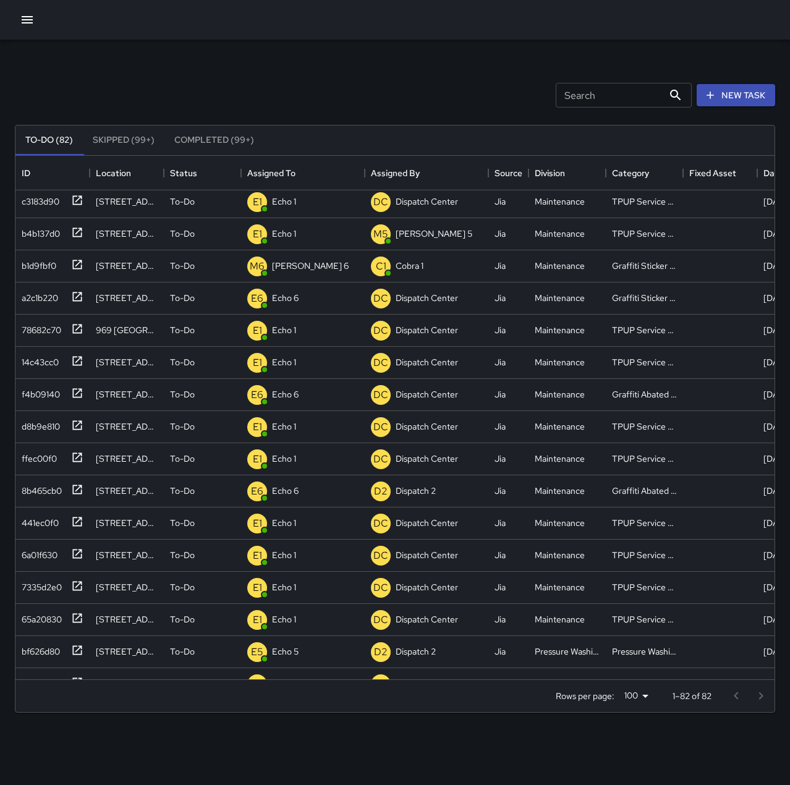
scroll to position [0, 0]
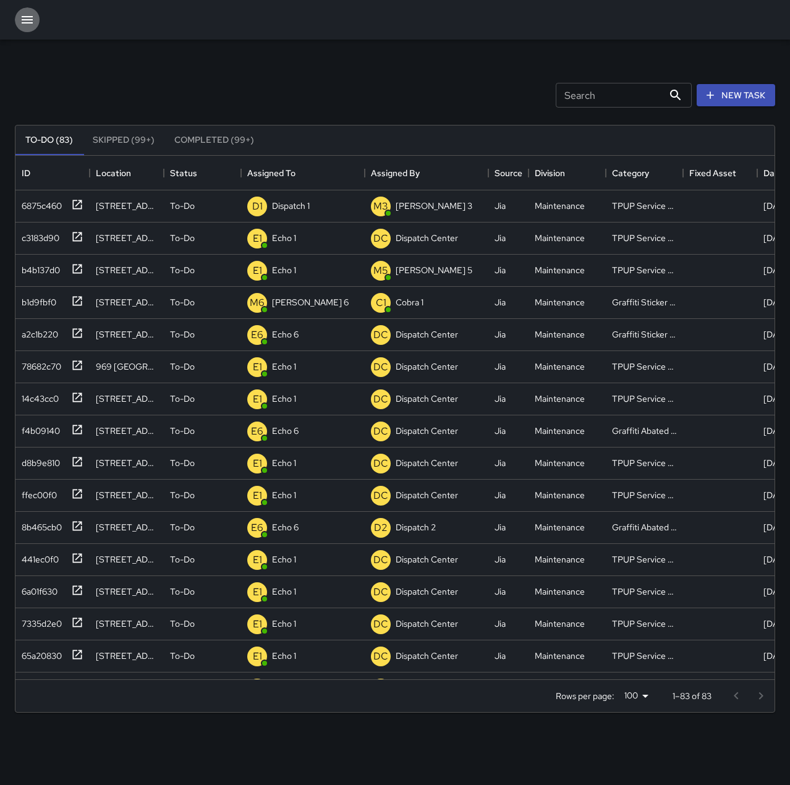
click at [28, 19] on icon "button" at bounding box center [27, 19] width 15 height 15
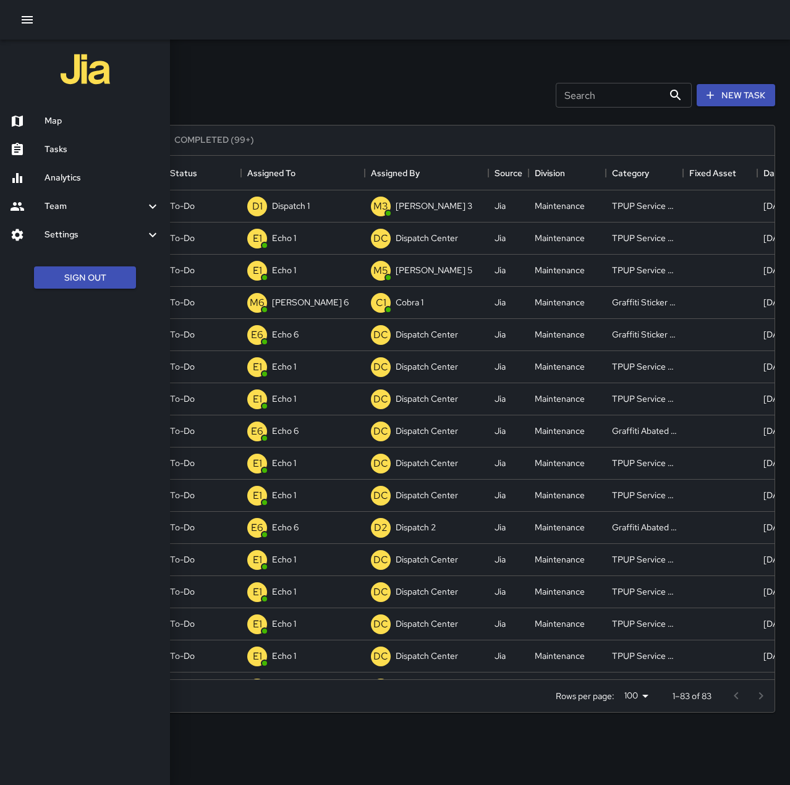
click at [55, 112] on div "Map" at bounding box center [85, 121] width 170 height 28
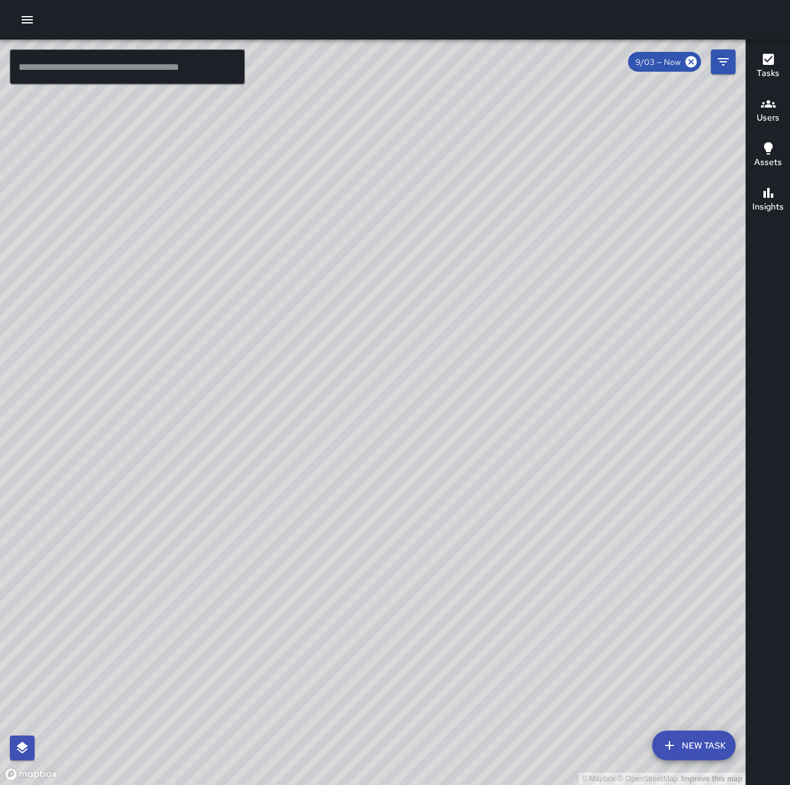
drag, startPoint x: 600, startPoint y: 358, endPoint x: 407, endPoint y: 636, distance: 337.7
click at [407, 636] on div "© Mapbox © OpenStreetMap Improve this map" at bounding box center [373, 413] width 746 height 746
drag, startPoint x: 451, startPoint y: 421, endPoint x: 542, endPoint y: 422, distance: 90.3
click at [542, 422] on div "© Mapbox © OpenStreetMap Improve this map" at bounding box center [373, 413] width 746 height 746
drag, startPoint x: 508, startPoint y: 469, endPoint x: 584, endPoint y: 440, distance: 81.8
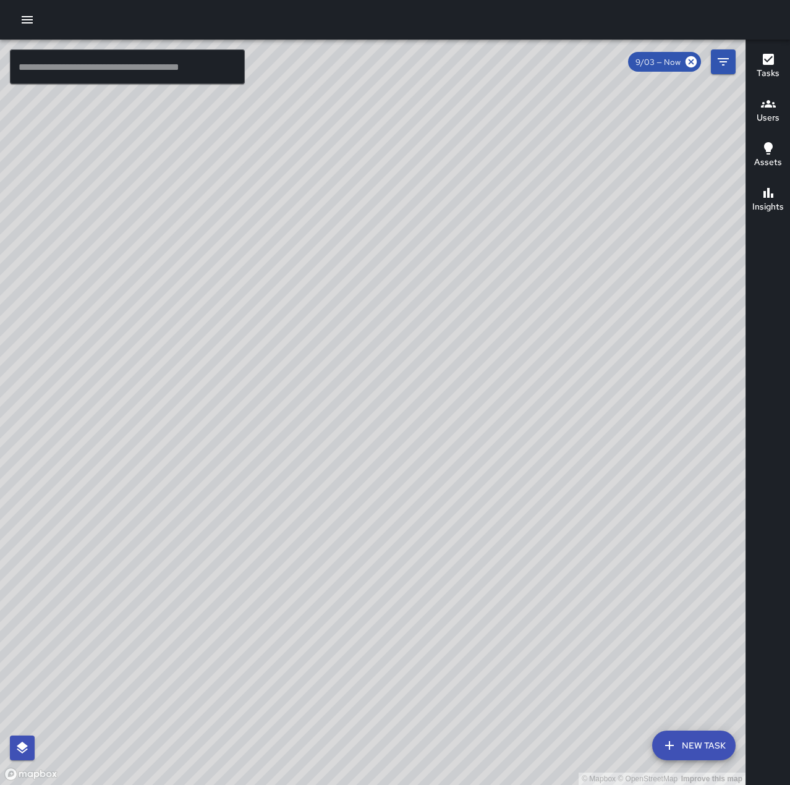
click at [584, 440] on div "© Mapbox © OpenStreetMap Improve this map" at bounding box center [373, 413] width 746 height 746
click at [36, 21] on button "button" at bounding box center [27, 19] width 25 height 25
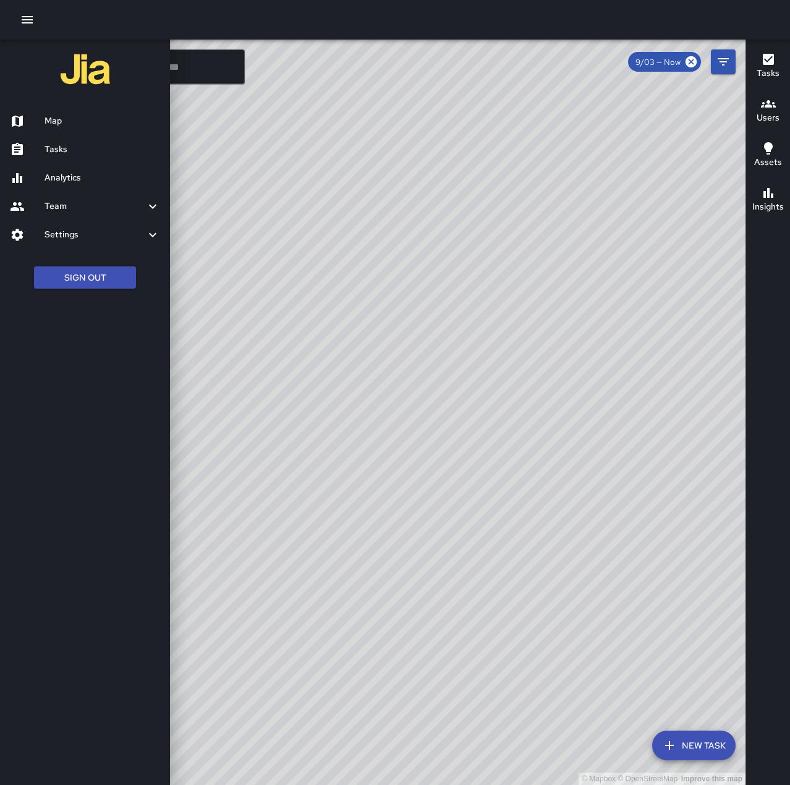
click at [67, 156] on div "Tasks" at bounding box center [85, 149] width 170 height 28
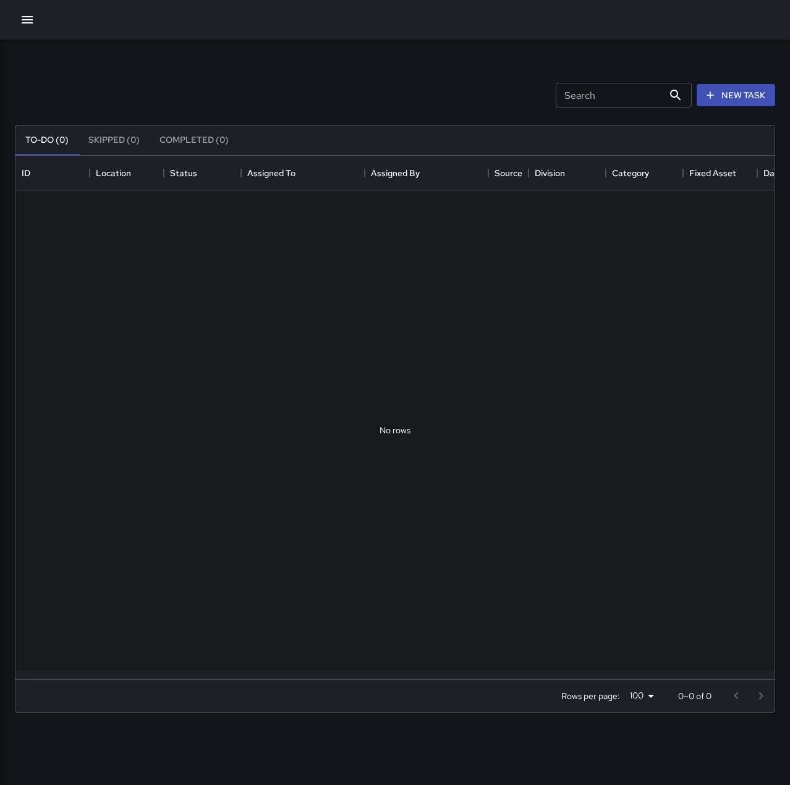
scroll to position [514, 750]
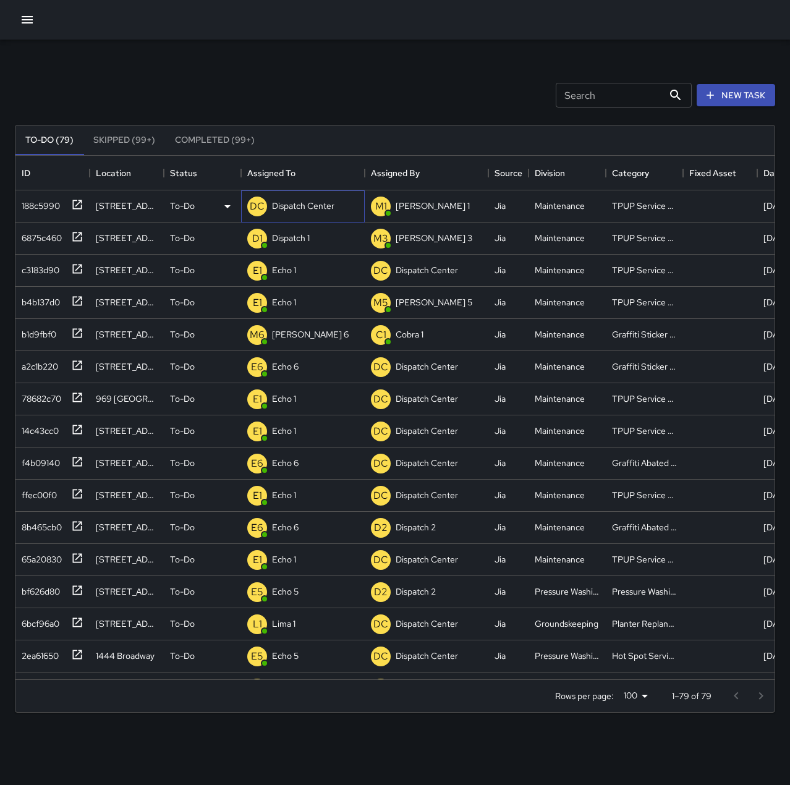
click at [301, 205] on p "Dispatch Center" at bounding box center [303, 206] width 62 height 12
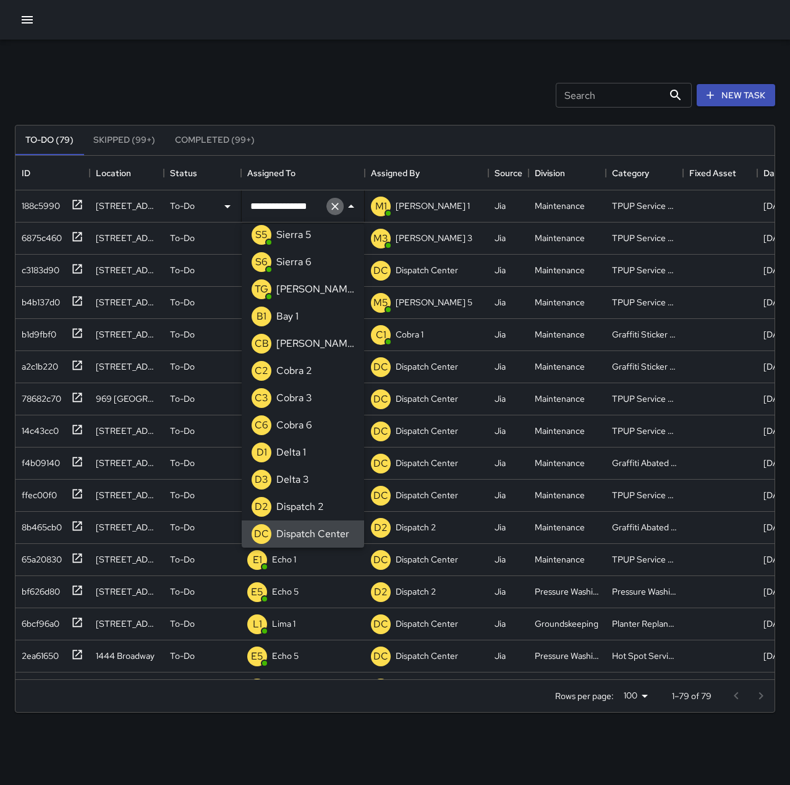
click at [341, 210] on icon "Clear" at bounding box center [335, 206] width 12 height 12
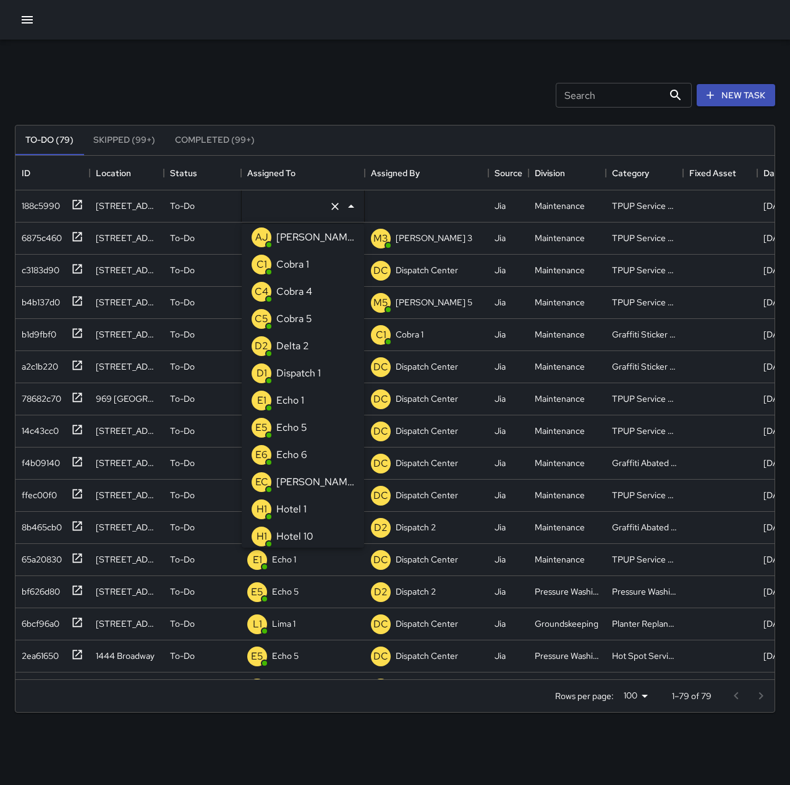
click at [310, 404] on li "E1 Echo 1" at bounding box center [303, 400] width 122 height 27
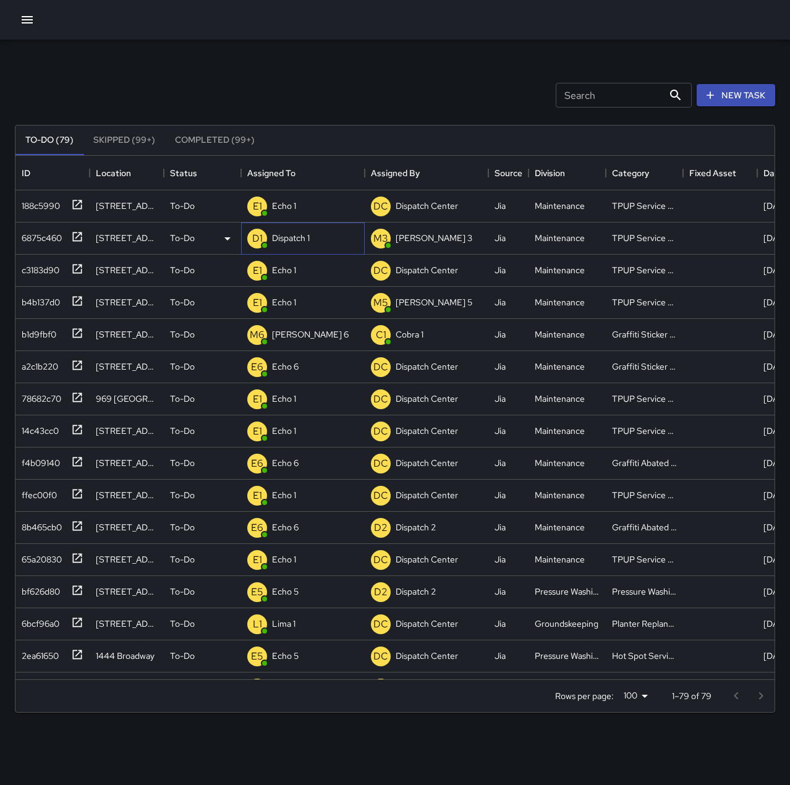
click at [279, 236] on p "Dispatch 1" at bounding box center [291, 238] width 38 height 12
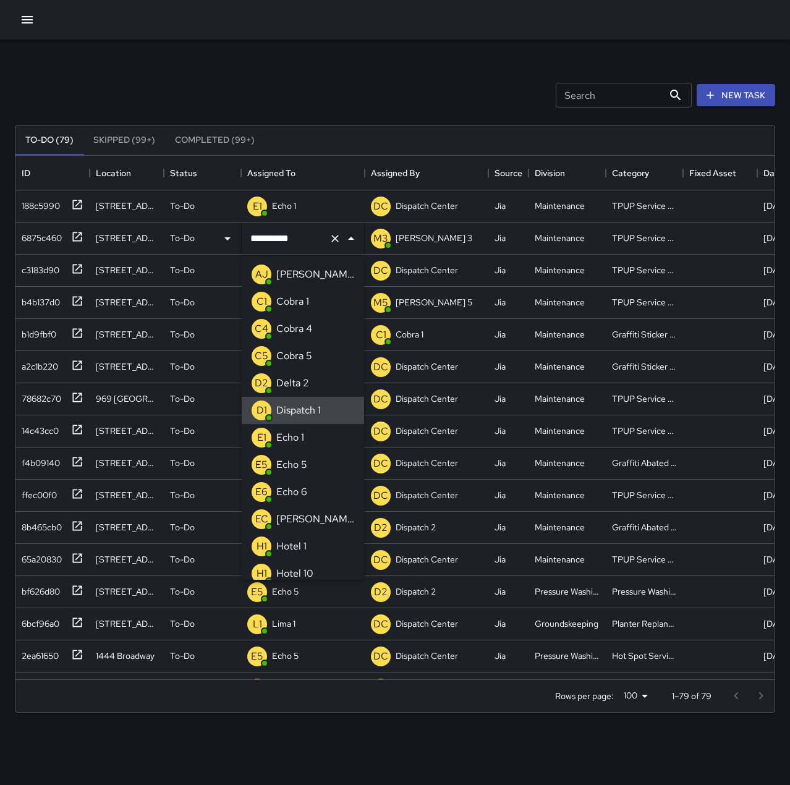
click at [337, 242] on icon "Clear" at bounding box center [335, 239] width 12 height 12
click at [301, 435] on p "Echo 1" at bounding box center [290, 437] width 28 height 15
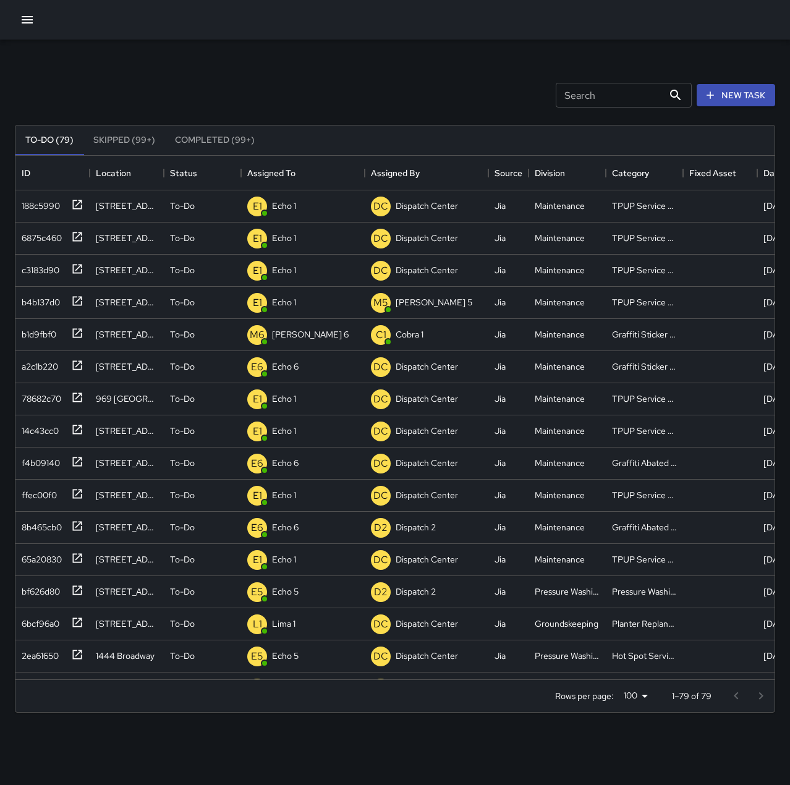
click at [288, 98] on div "Search Search New Task" at bounding box center [395, 95] width 766 height 64
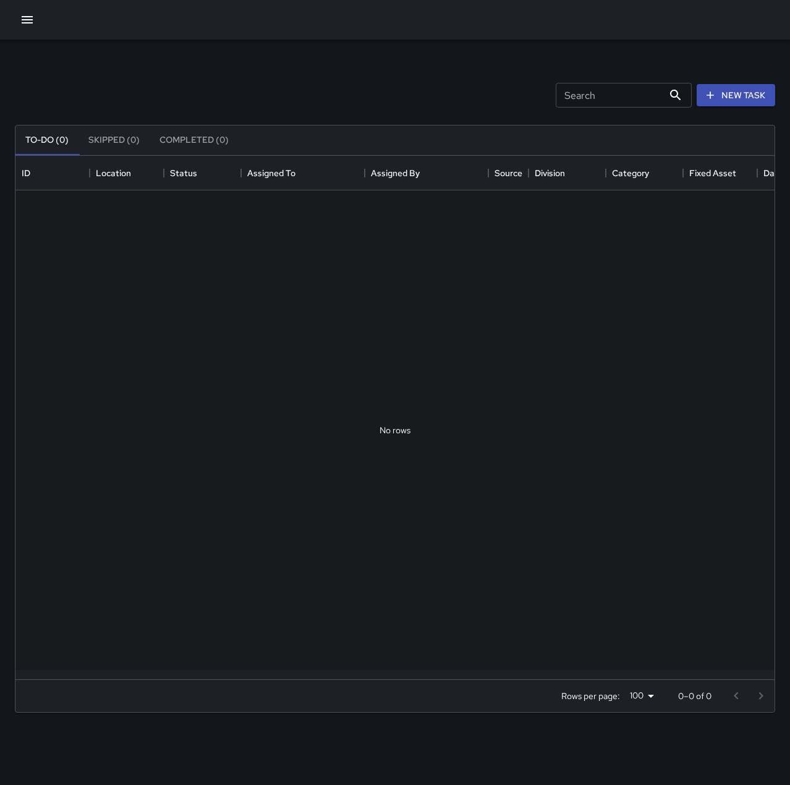
scroll to position [514, 750]
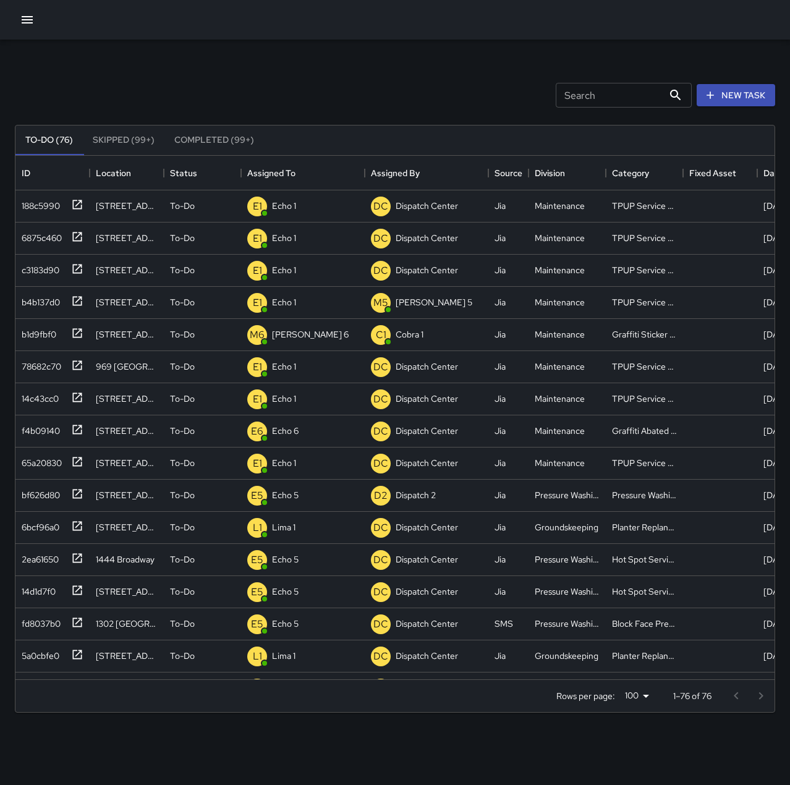
click at [32, 28] on button "button" at bounding box center [27, 19] width 25 height 25
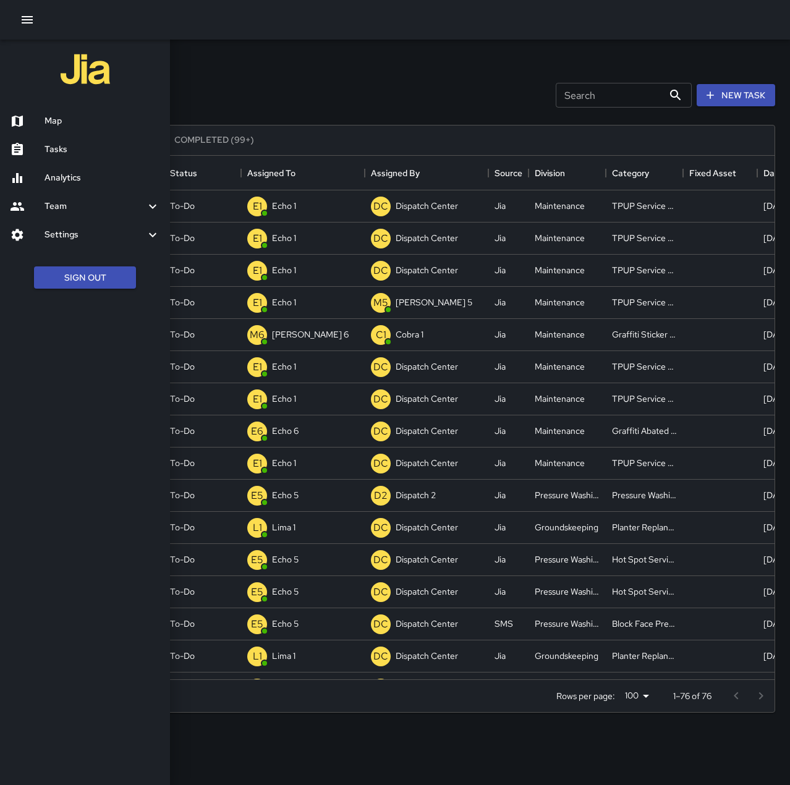
click at [55, 119] on h6 "Map" at bounding box center [103, 121] width 116 height 14
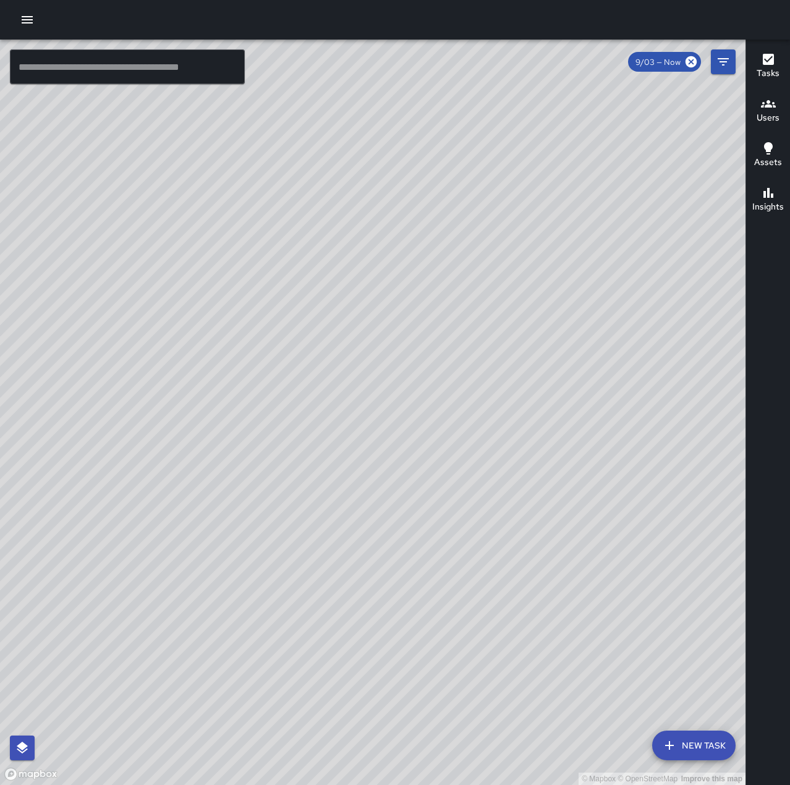
drag, startPoint x: 677, startPoint y: 363, endPoint x: 462, endPoint y: 450, distance: 232.0
click at [462, 450] on div "© Mapbox © OpenStreetMap Improve this map" at bounding box center [373, 413] width 746 height 746
drag, startPoint x: 568, startPoint y: 334, endPoint x: 826, endPoint y: 201, distance: 290.1
click at [790, 201] on html "© Mapbox © OpenStreetMap Improve this map ​ New Task 9/03 — Now Map Layers Task…" at bounding box center [395, 392] width 790 height 785
drag, startPoint x: 346, startPoint y: 413, endPoint x: 710, endPoint y: 281, distance: 388.1
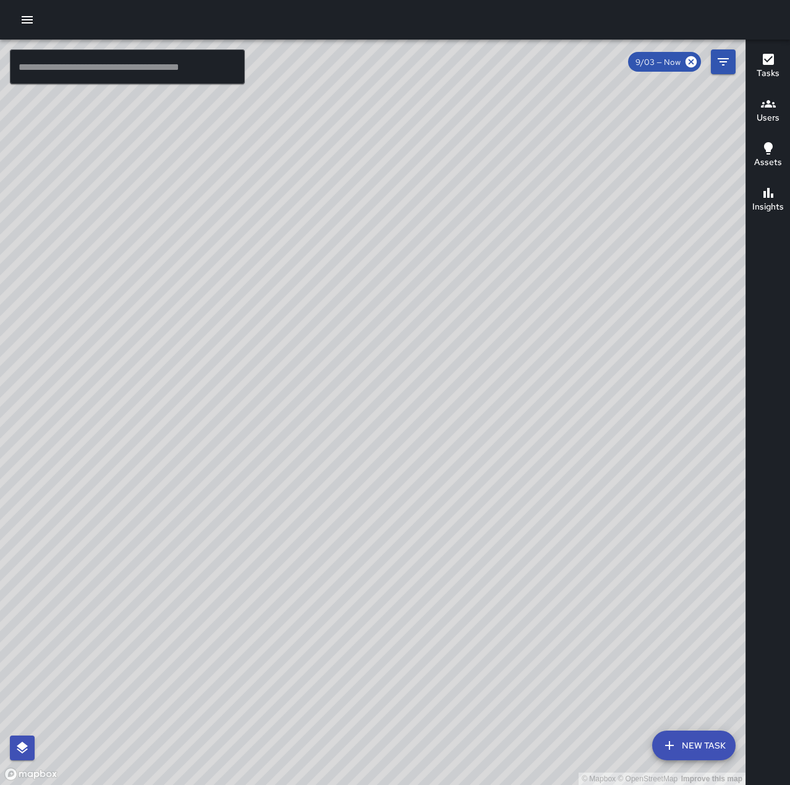
click at [710, 281] on div "© Mapbox © OpenStreetMap Improve this map" at bounding box center [373, 413] width 746 height 746
drag, startPoint x: 335, startPoint y: 572, endPoint x: 589, endPoint y: 255, distance: 406.1
click at [589, 255] on div "© Mapbox © OpenStreetMap Improve this map" at bounding box center [373, 413] width 746 height 746
drag, startPoint x: 581, startPoint y: 446, endPoint x: 469, endPoint y: 440, distance: 112.1
click at [469, 440] on div "© Mapbox © OpenStreetMap Improve this map" at bounding box center [373, 413] width 746 height 746
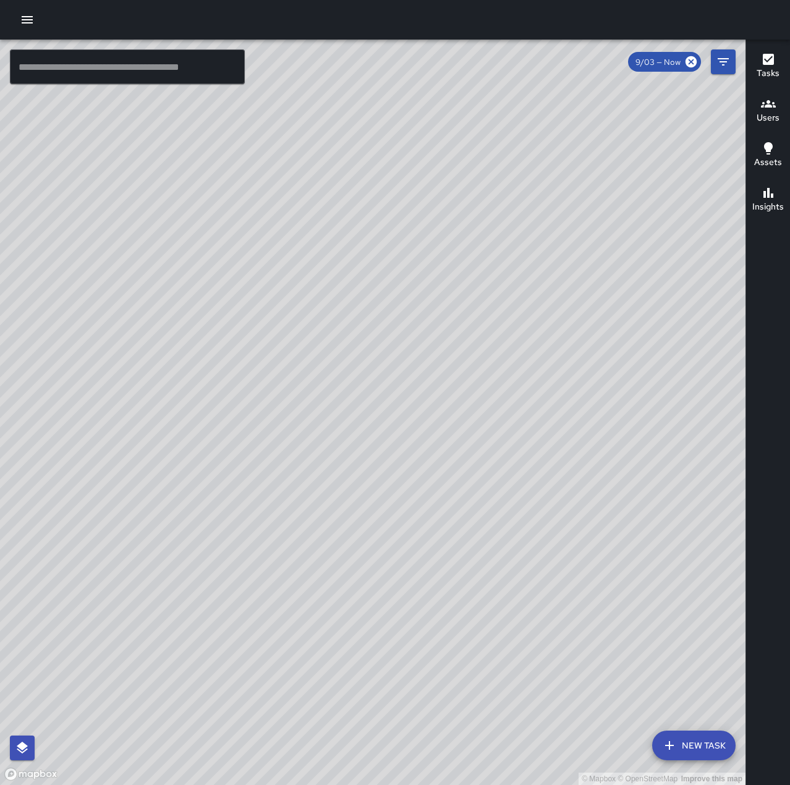
drag, startPoint x: 399, startPoint y: 508, endPoint x: 429, endPoint y: 329, distance: 181.2
click at [433, 355] on div "© Mapbox © OpenStreetMap Improve this map" at bounding box center [373, 413] width 746 height 746
drag, startPoint x: 390, startPoint y: 514, endPoint x: 448, endPoint y: 393, distance: 135.0
click at [448, 393] on div "© Mapbox © OpenStreetMap Improve this map" at bounding box center [373, 413] width 746 height 746
click at [32, 22] on icon "button" at bounding box center [27, 19] width 15 height 15
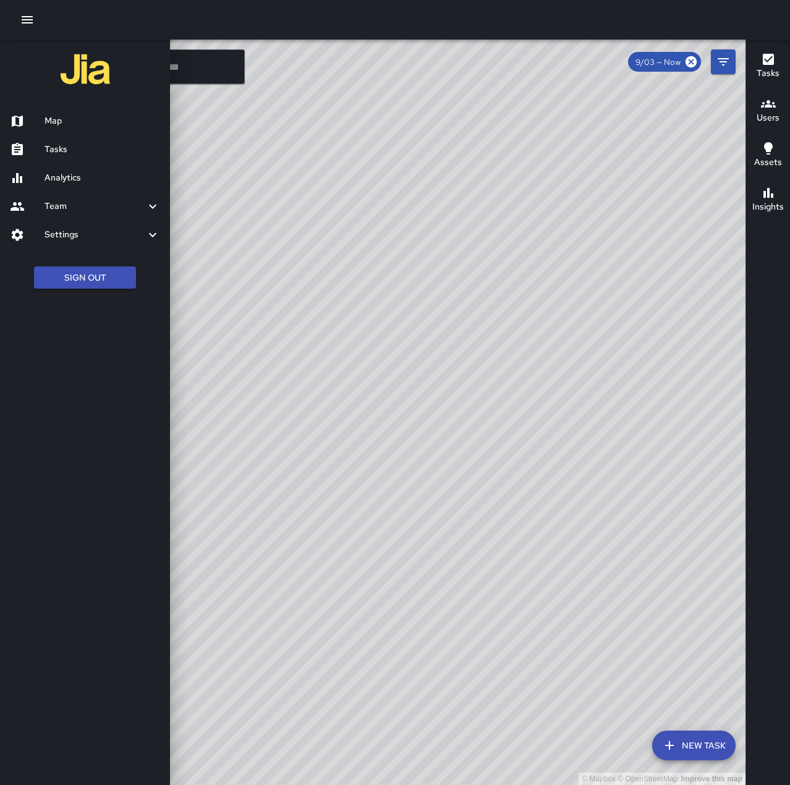
click at [70, 152] on h6 "Tasks" at bounding box center [103, 150] width 116 height 14
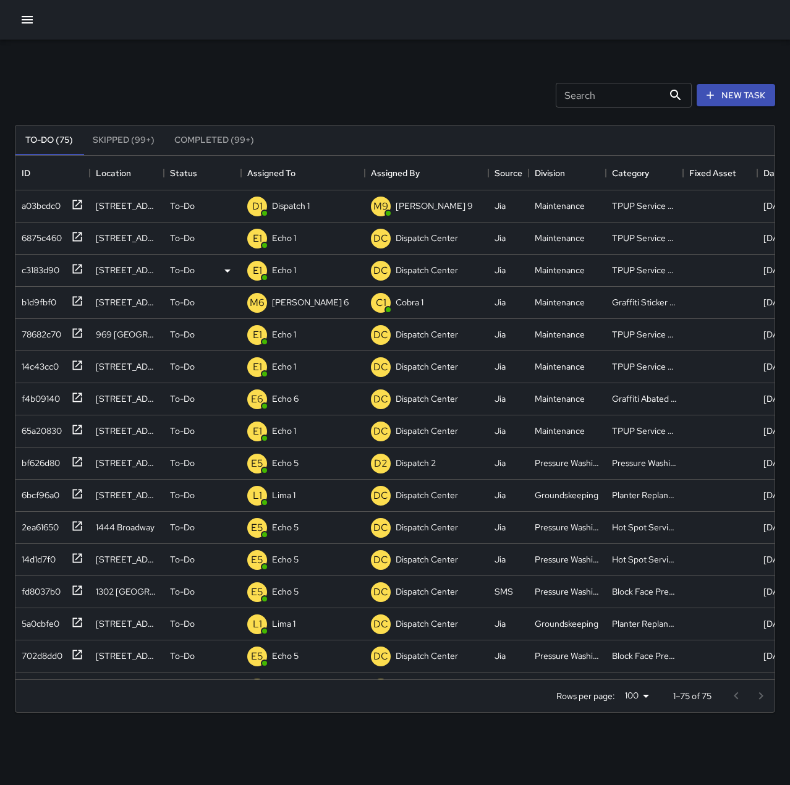
scroll to position [514, 750]
click at [292, 207] on p "Dispatch 1" at bounding box center [291, 206] width 38 height 12
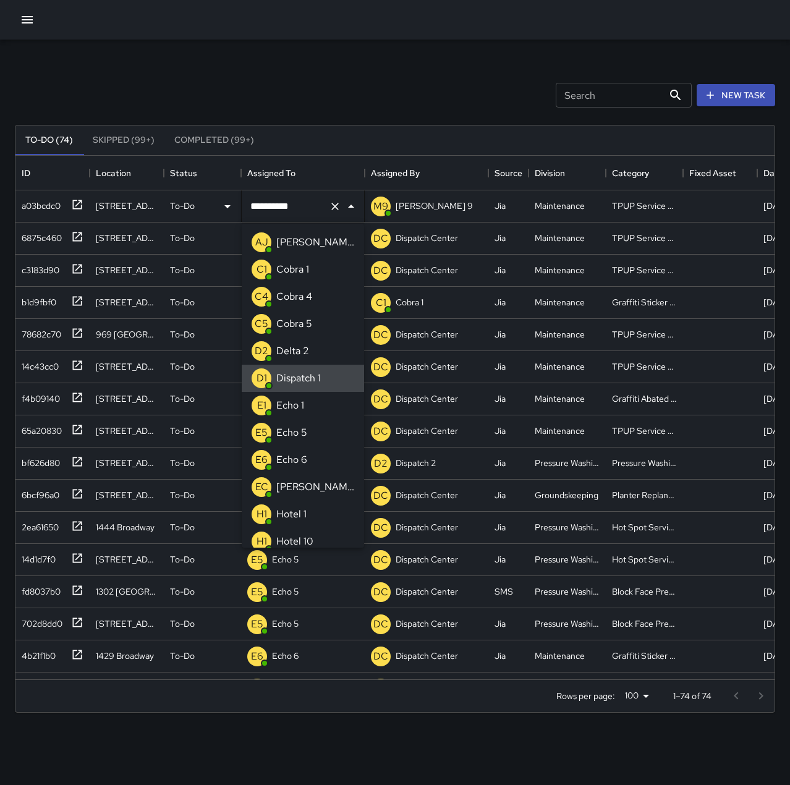
click at [334, 205] on icon "Clear" at bounding box center [334, 206] width 7 height 7
click at [313, 405] on li "E1 Echo 1" at bounding box center [303, 405] width 122 height 27
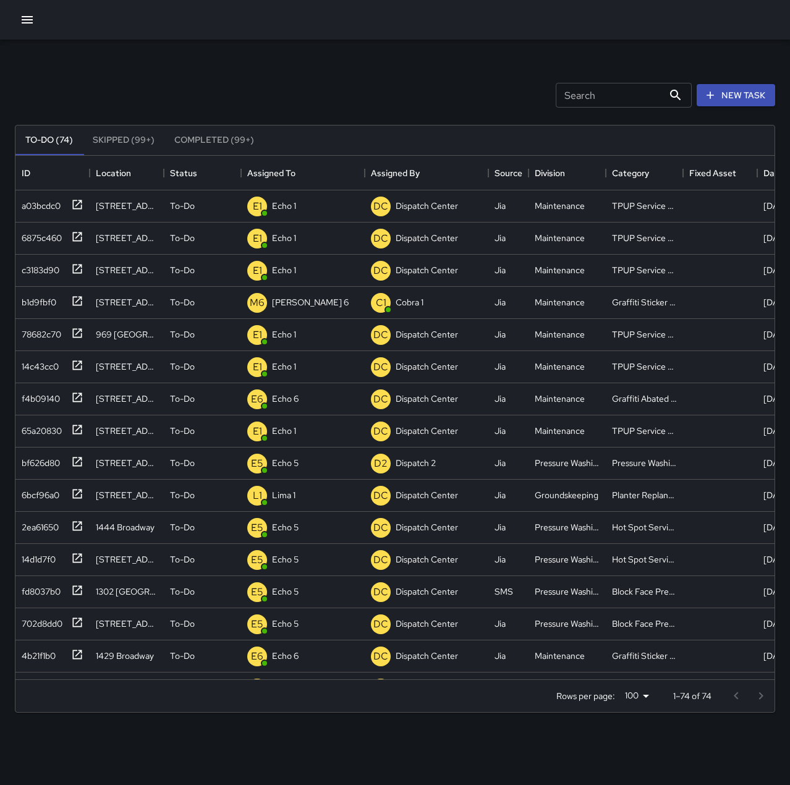
click at [323, 74] on div "Search Search New Task" at bounding box center [395, 95] width 766 height 64
click at [289, 201] on p "Dispatch 1" at bounding box center [291, 206] width 38 height 12
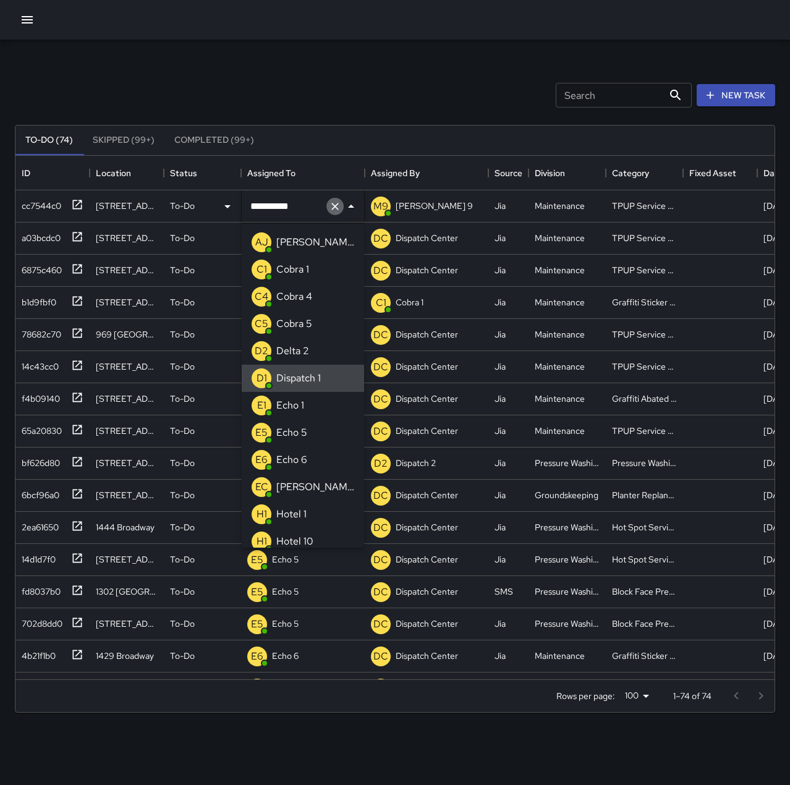
click at [335, 210] on icon "Clear" at bounding box center [335, 206] width 12 height 12
click at [309, 398] on li "E1 Echo 1" at bounding box center [303, 405] width 122 height 27
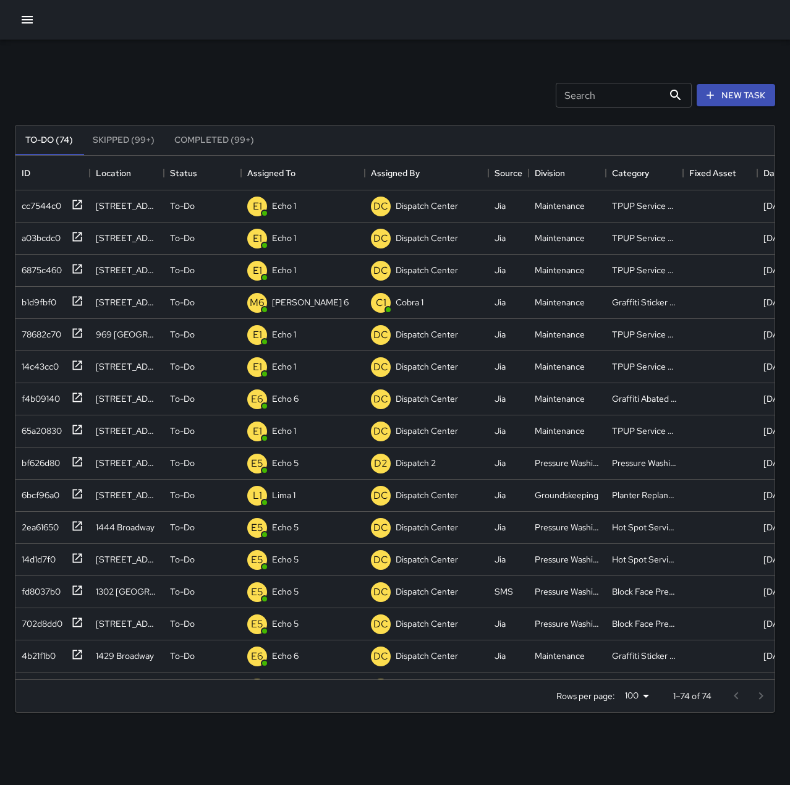
click at [310, 74] on div "Search Search New Task" at bounding box center [395, 95] width 766 height 64
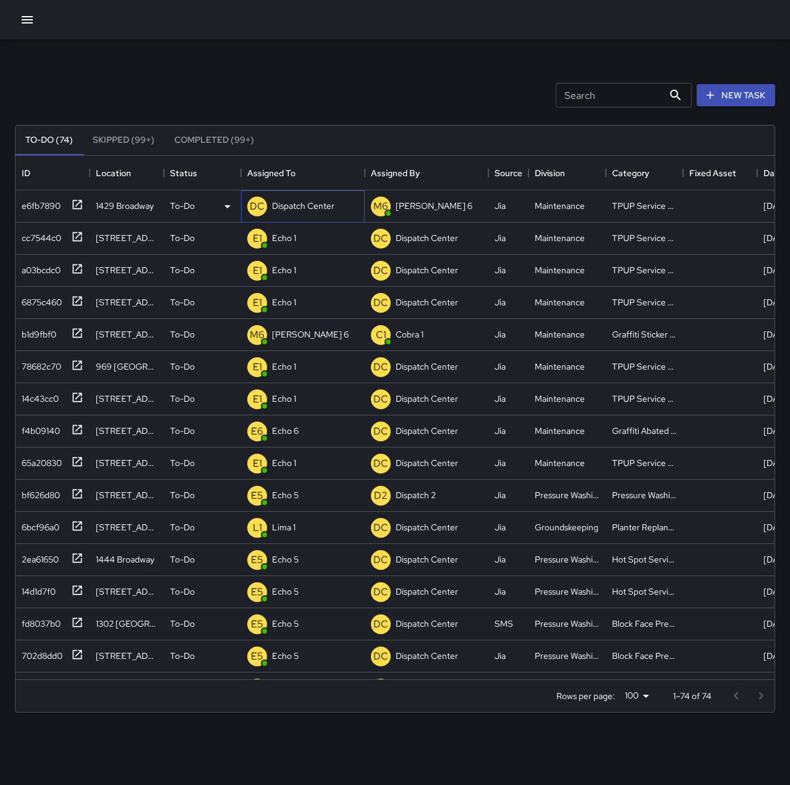
click at [305, 205] on p "Dispatch Center" at bounding box center [303, 206] width 62 height 12
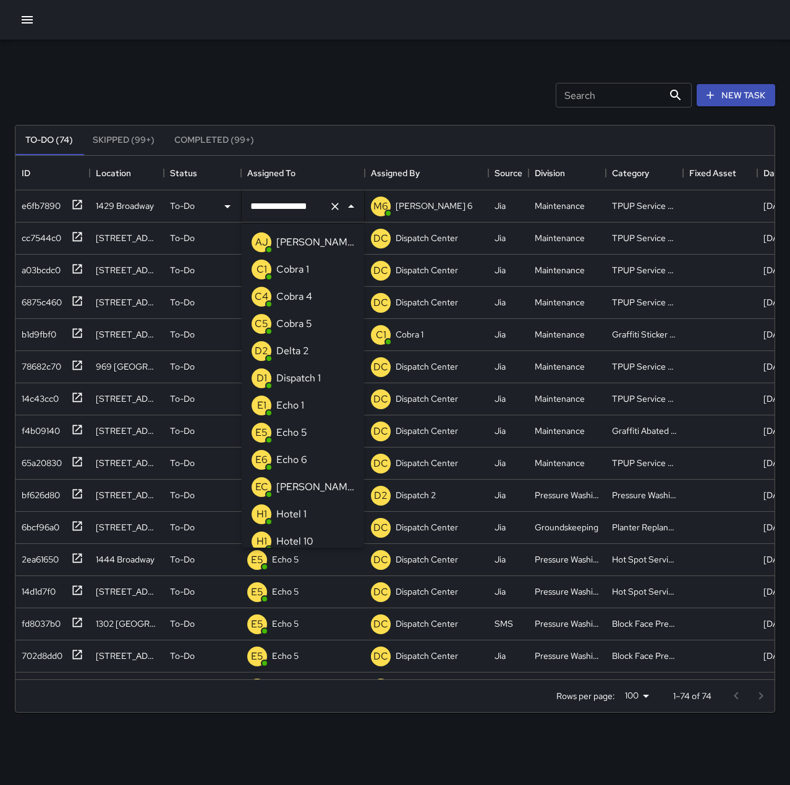
scroll to position [796, 0]
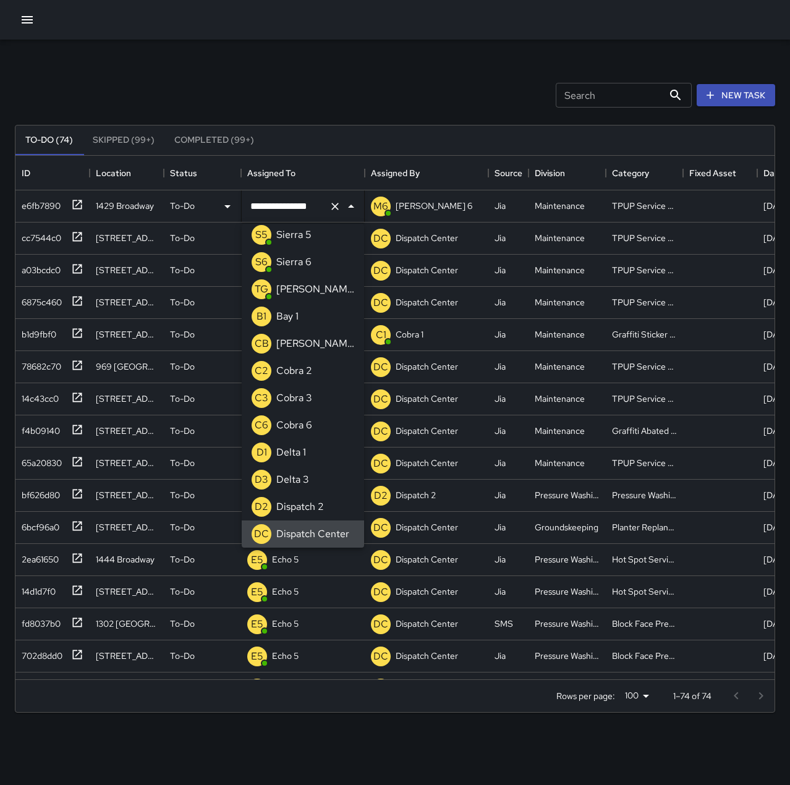
click at [336, 201] on icon "Clear" at bounding box center [335, 206] width 12 height 12
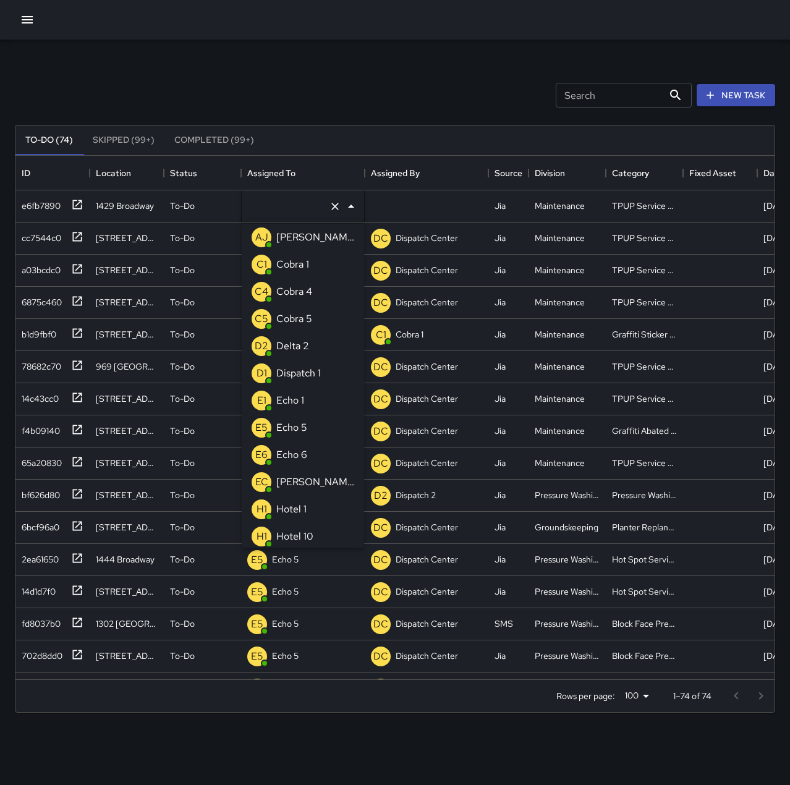
click at [300, 406] on p "Echo 1" at bounding box center [290, 400] width 28 height 15
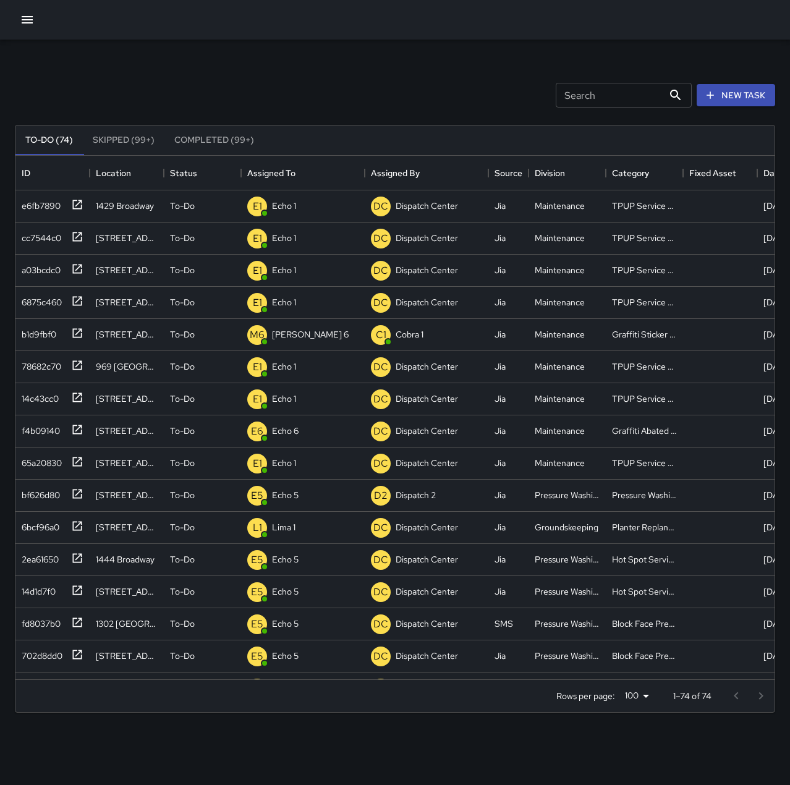
click at [314, 70] on div "Search Search New Task" at bounding box center [395, 95] width 766 height 64
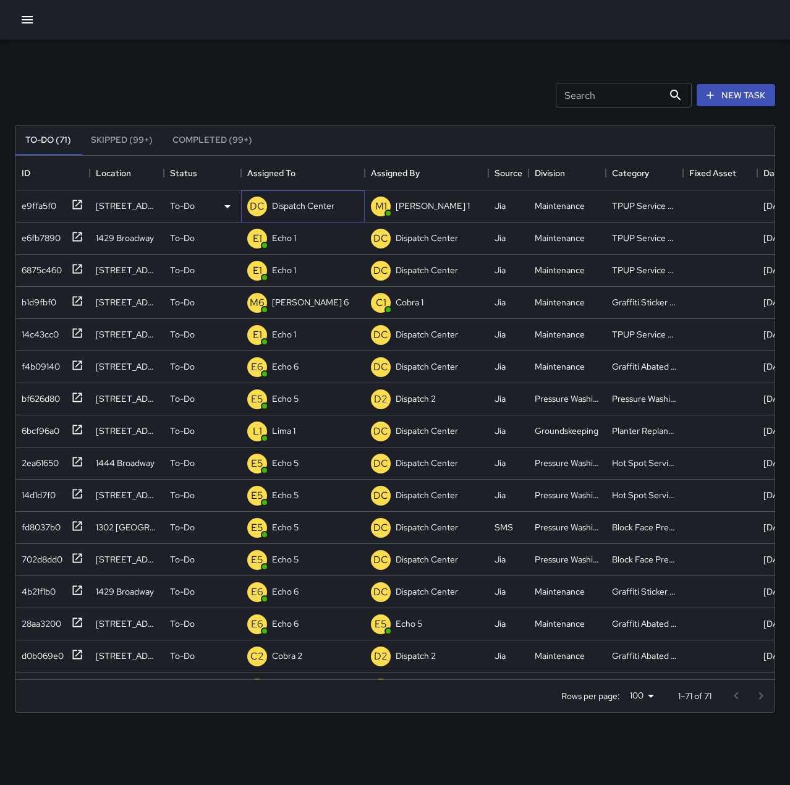
click at [295, 208] on p "Dispatch Center" at bounding box center [303, 206] width 62 height 12
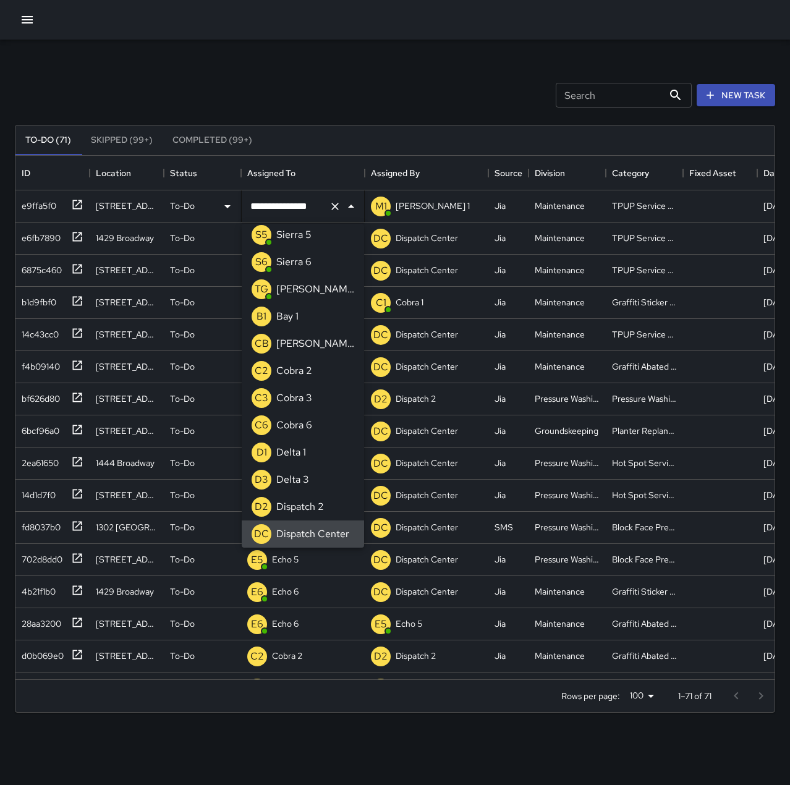
click at [338, 205] on icon "Clear" at bounding box center [335, 206] width 12 height 12
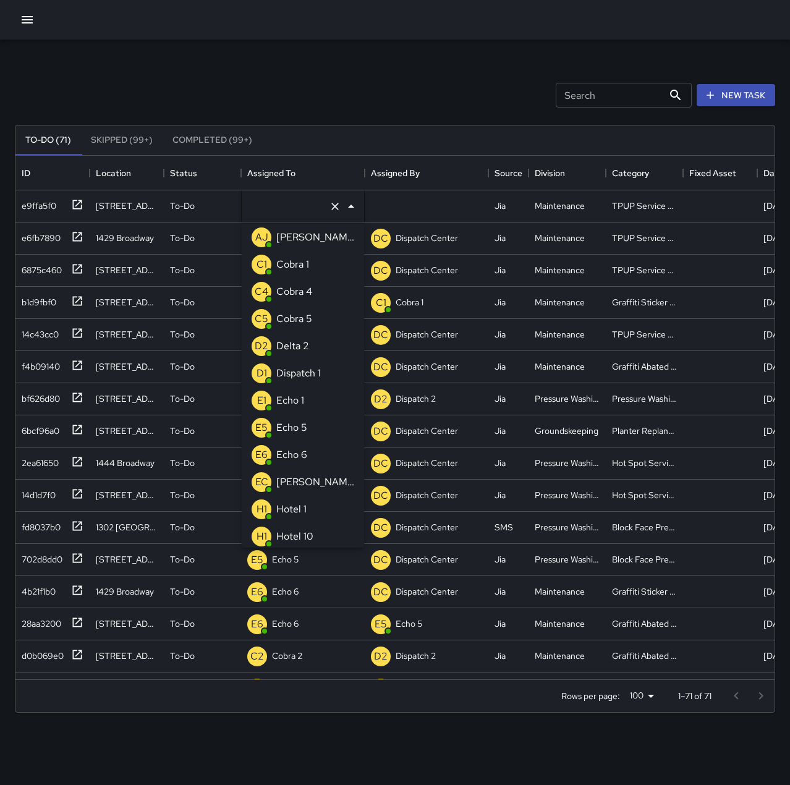
click at [320, 406] on li "E1 Echo 1" at bounding box center [303, 400] width 122 height 27
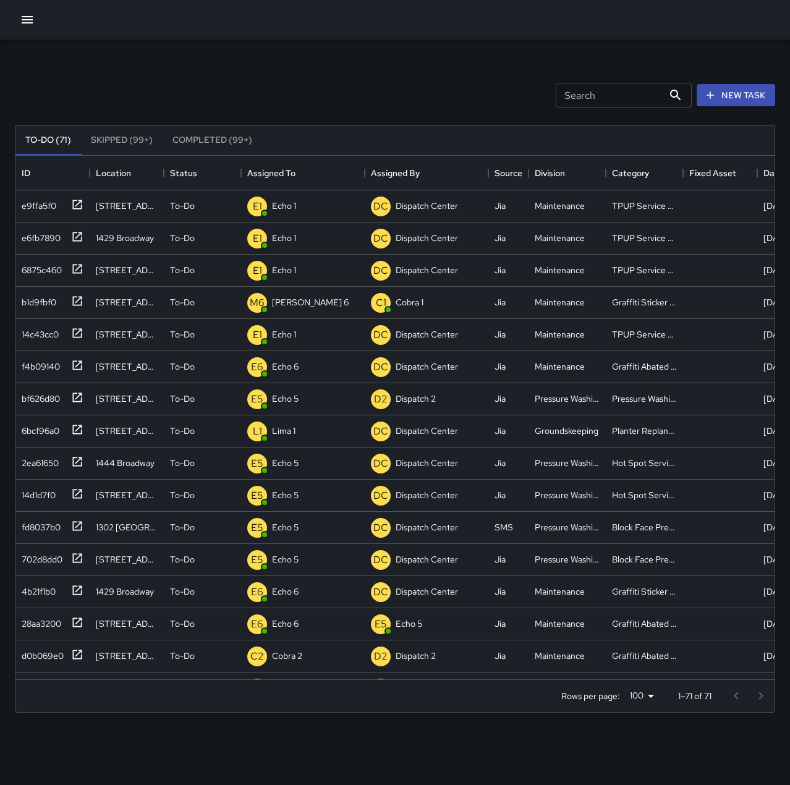
click at [283, 98] on div "Search Search New Task" at bounding box center [395, 95] width 766 height 64
click at [34, 20] on icon "button" at bounding box center [27, 19] width 15 height 15
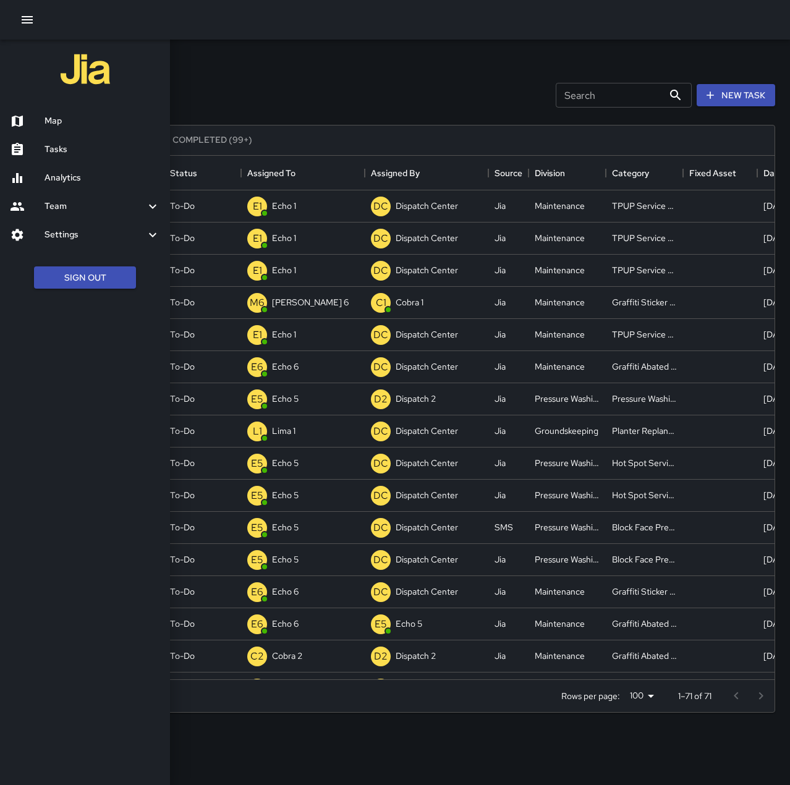
click at [64, 122] on h6 "Map" at bounding box center [103, 121] width 116 height 14
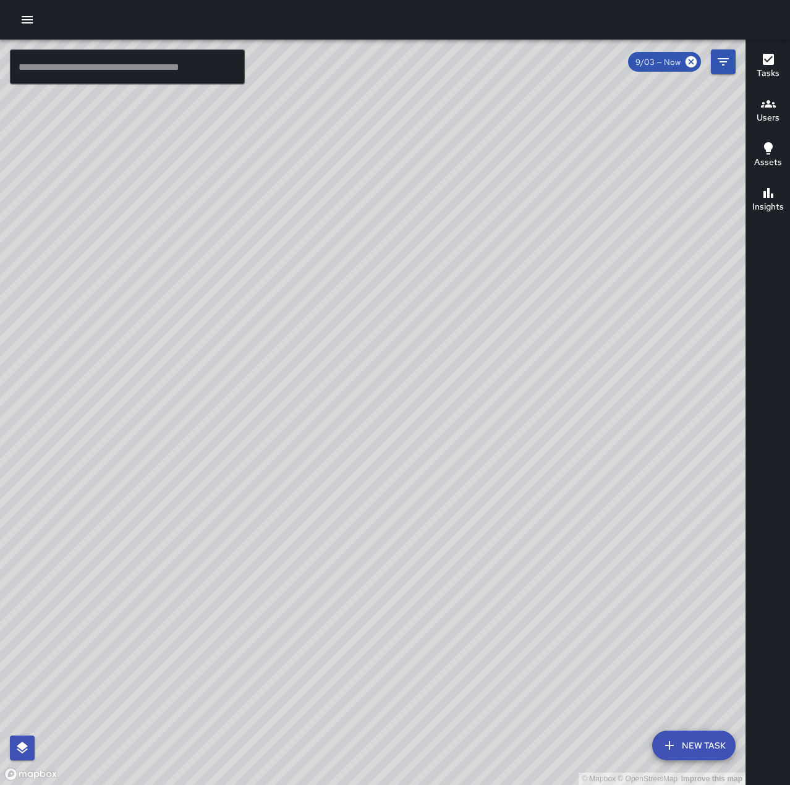
drag, startPoint x: 411, startPoint y: 231, endPoint x: 288, endPoint y: 557, distance: 348.1
click at [288, 557] on div "© Mapbox © OpenStreetMap Improve this map" at bounding box center [373, 413] width 746 height 746
drag, startPoint x: 621, startPoint y: 402, endPoint x: 297, endPoint y: 453, distance: 328.1
click at [297, 453] on div "© Mapbox © OpenStreetMap Improve this map" at bounding box center [373, 413] width 746 height 746
drag, startPoint x: 138, startPoint y: 420, endPoint x: 348, endPoint y: 426, distance: 209.7
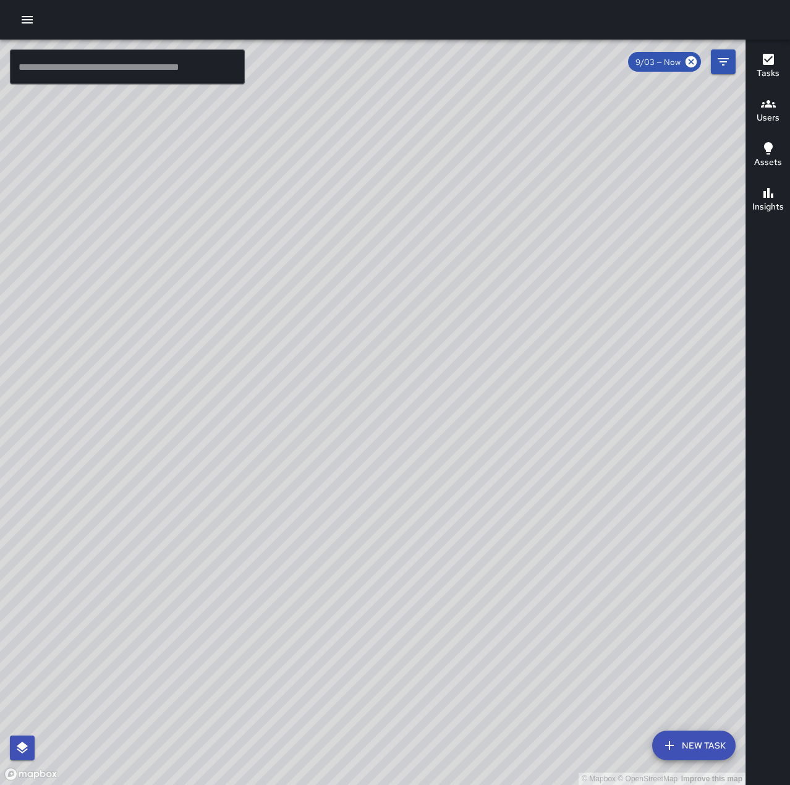
click at [348, 426] on div "© Mapbox © OpenStreetMap Improve this map" at bounding box center [373, 413] width 746 height 746
drag, startPoint x: 552, startPoint y: 619, endPoint x: 602, endPoint y: 537, distance: 96.6
click at [602, 537] on div "© Mapbox © OpenStreetMap Improve this map" at bounding box center [373, 413] width 746 height 746
drag, startPoint x: 551, startPoint y: 638, endPoint x: 598, endPoint y: 489, distance: 156.8
click at [598, 489] on div "© Mapbox © OpenStreetMap Improve this map" at bounding box center [373, 413] width 746 height 746
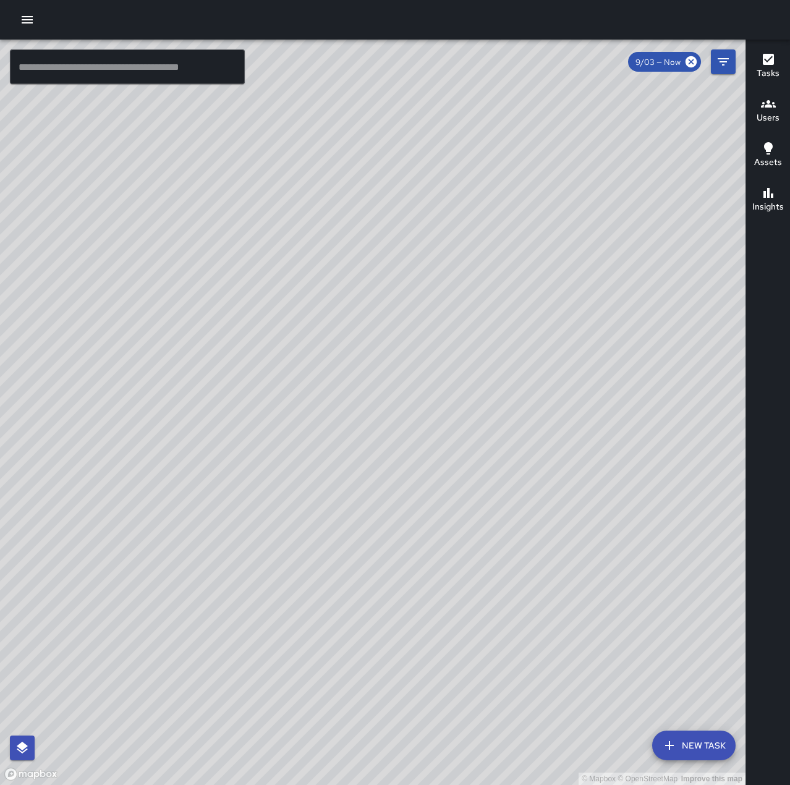
drag, startPoint x: 594, startPoint y: 586, endPoint x: 631, endPoint y: 474, distance: 117.9
click at [631, 474] on div "© Mapbox © OpenStreetMap Improve this map" at bounding box center [373, 413] width 746 height 746
click at [27, 15] on icon "button" at bounding box center [27, 19] width 15 height 15
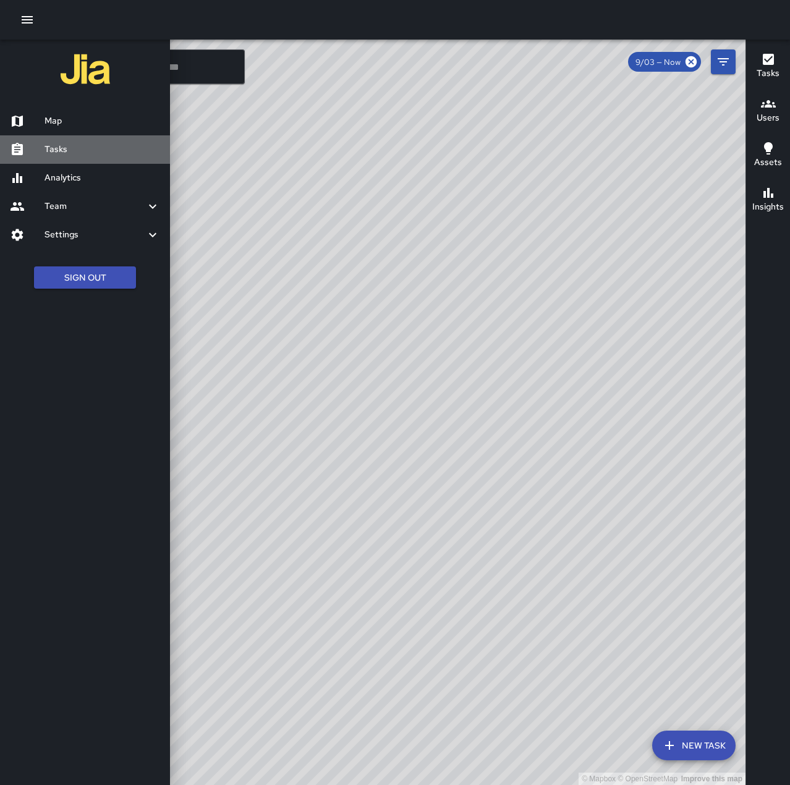
click at [85, 150] on h6 "Tasks" at bounding box center [103, 150] width 116 height 14
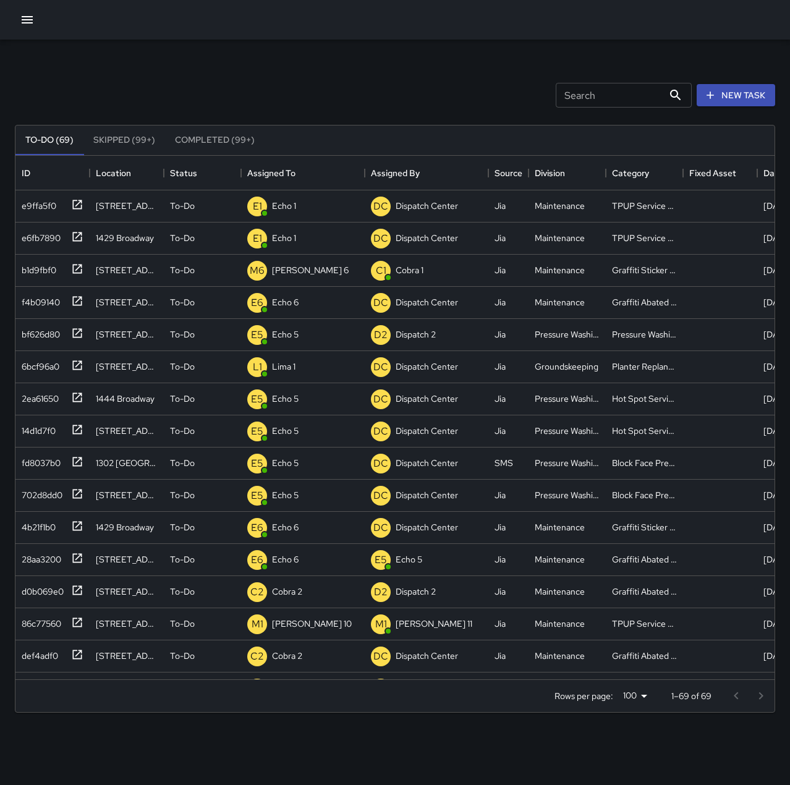
scroll to position [514, 750]
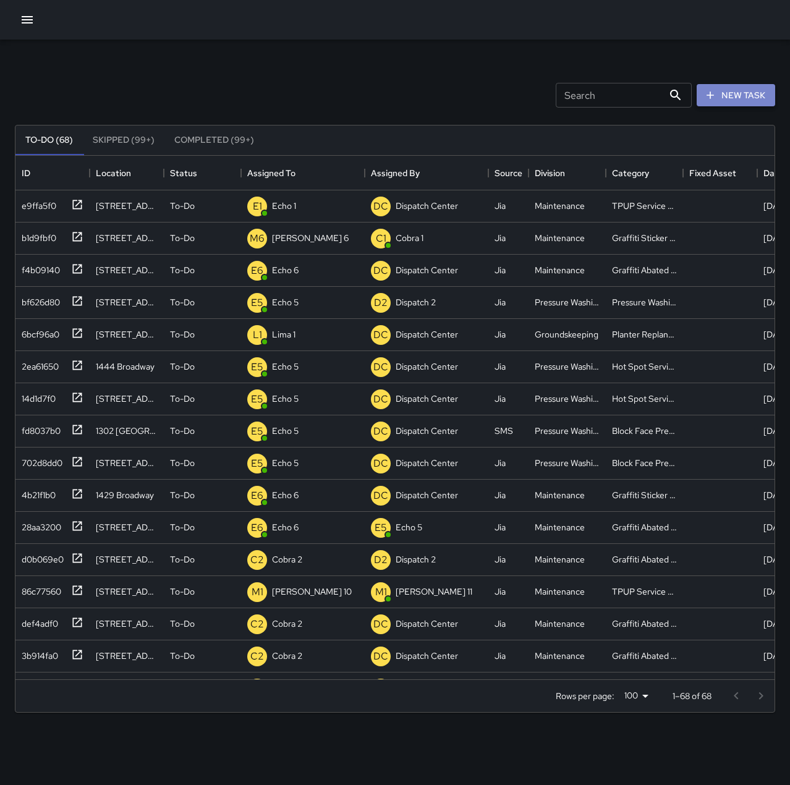
click at [731, 92] on button "New Task" at bounding box center [736, 95] width 79 height 23
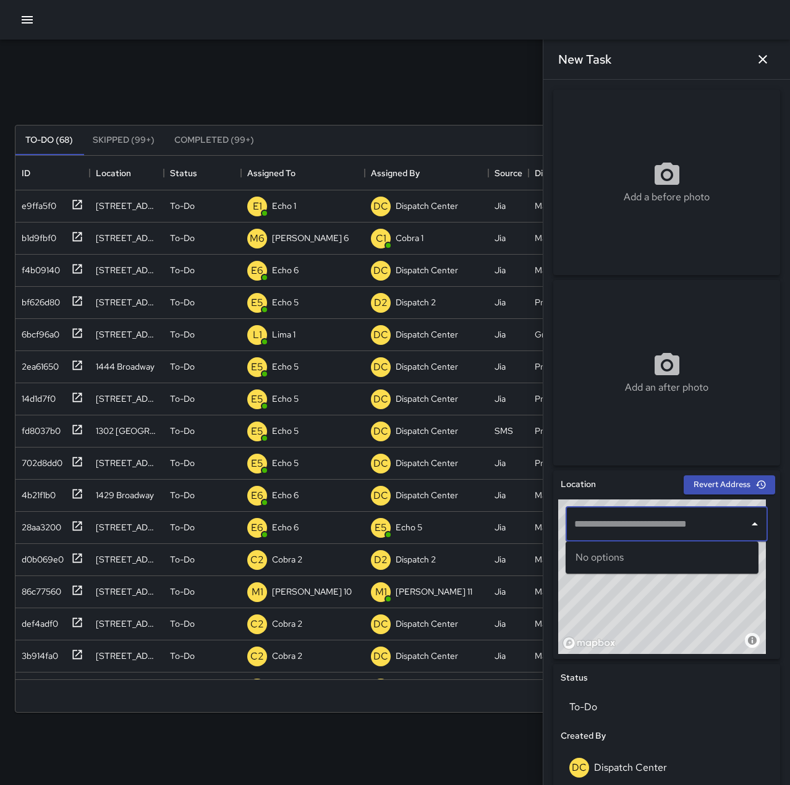
click at [699, 528] on input "text" at bounding box center [657, 524] width 173 height 23
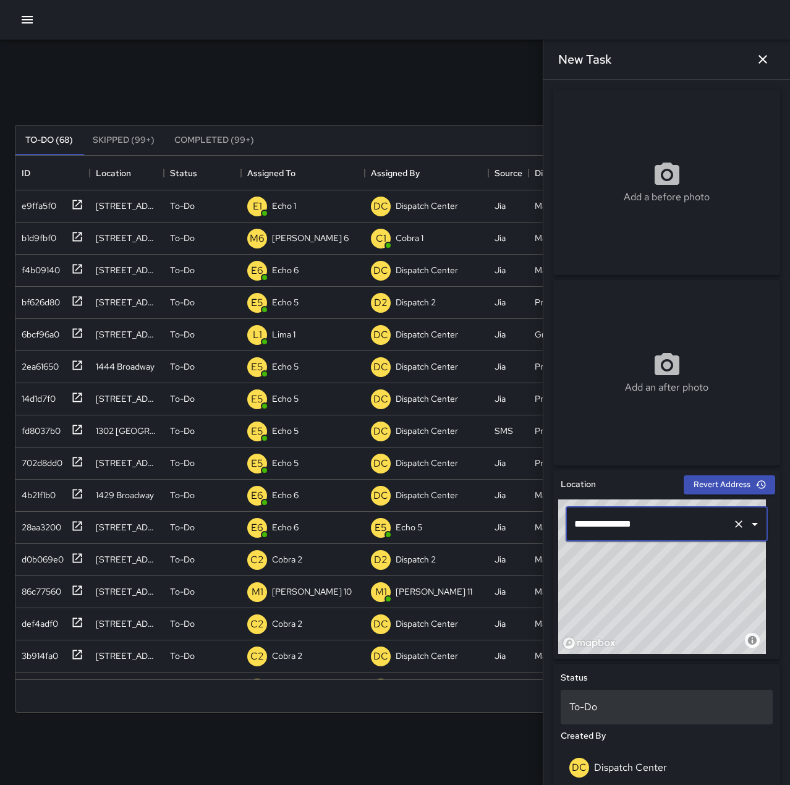
scroll to position [124, 0]
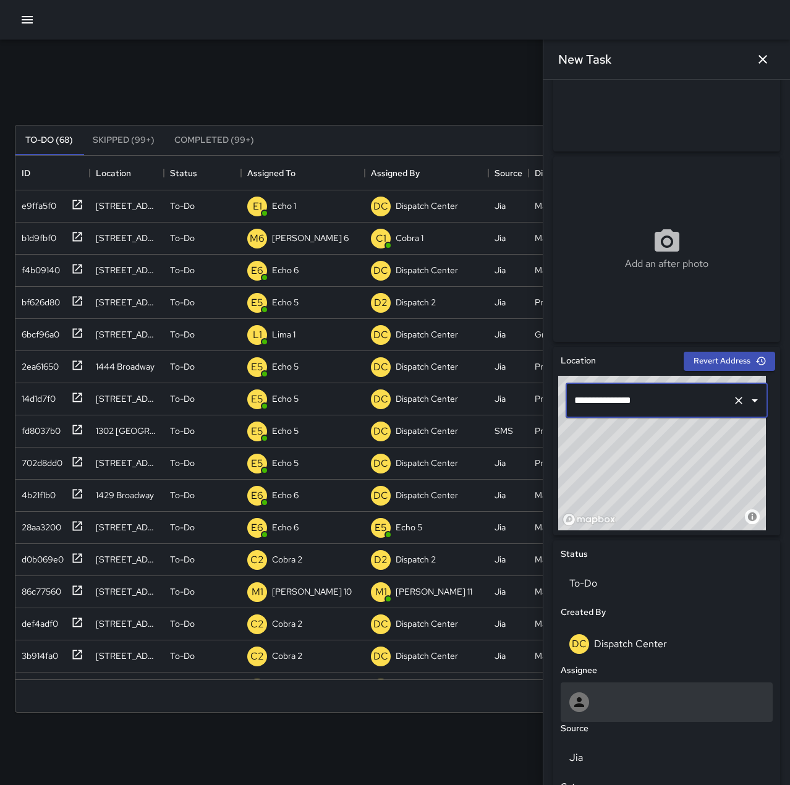
type input "**********"
click at [617, 706] on div at bounding box center [667, 703] width 195 height 20
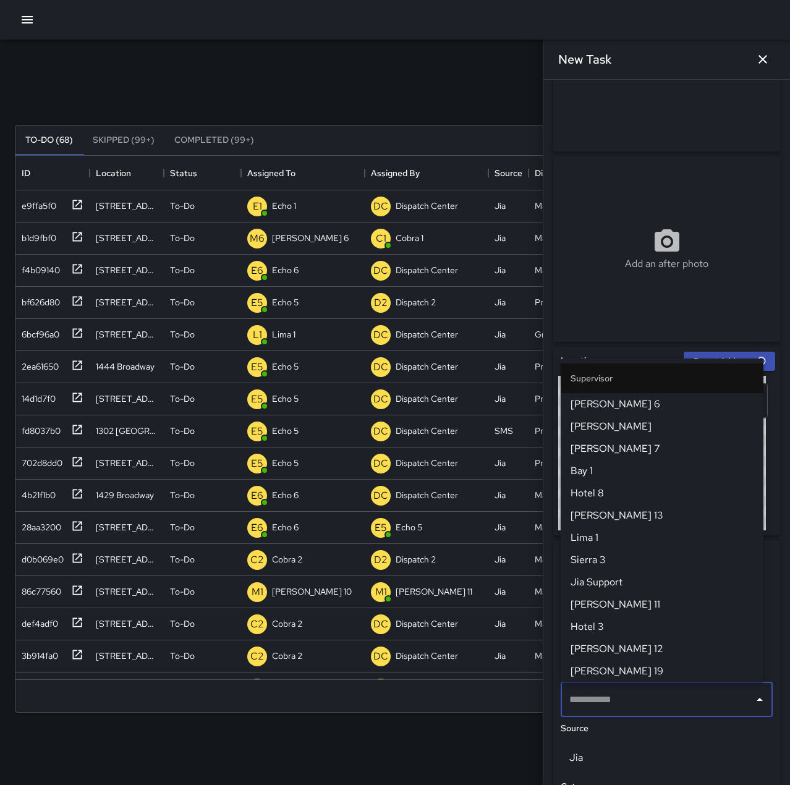
click at [644, 702] on input "text" at bounding box center [657, 699] width 182 height 23
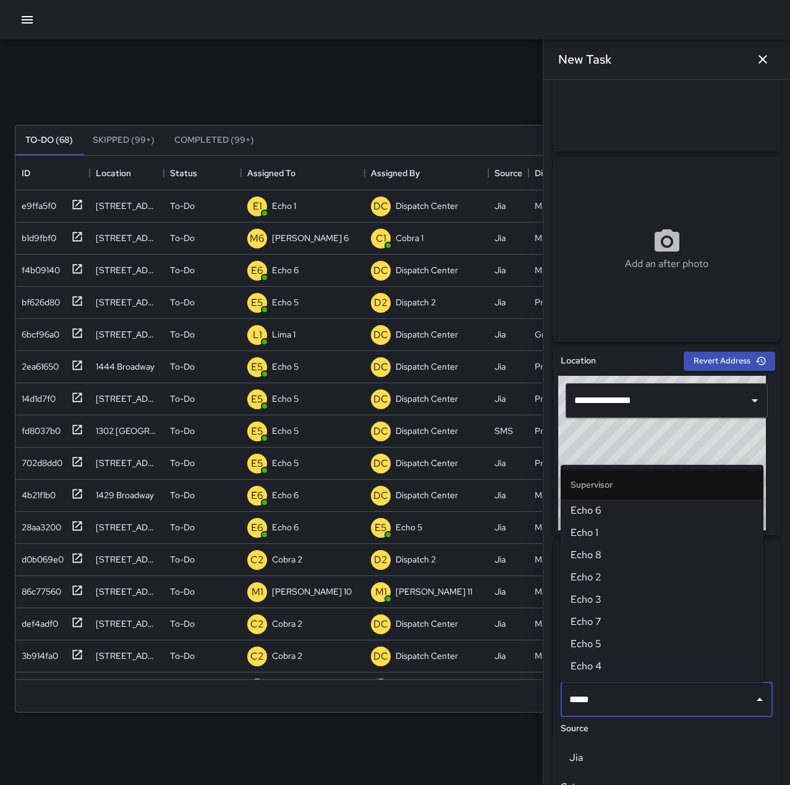
type input "******"
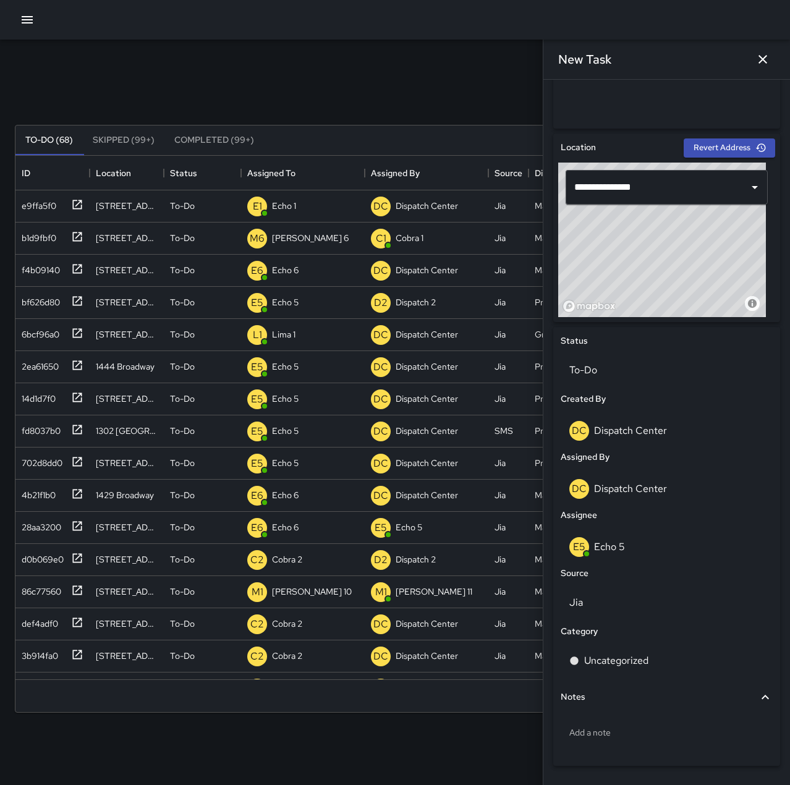
scroll to position [364, 0]
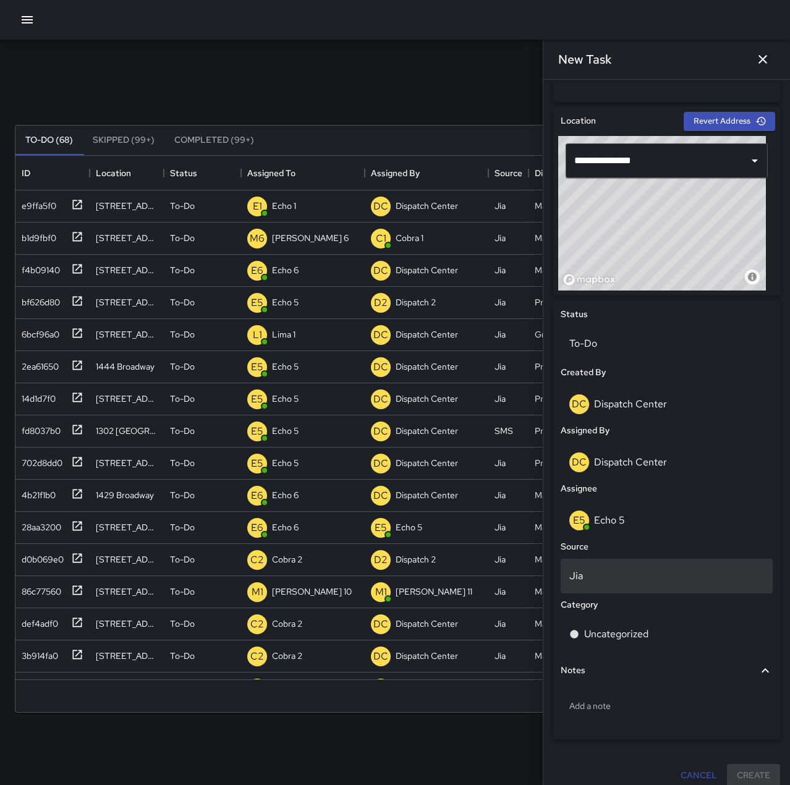
click at [606, 576] on p "Jia" at bounding box center [667, 576] width 195 height 15
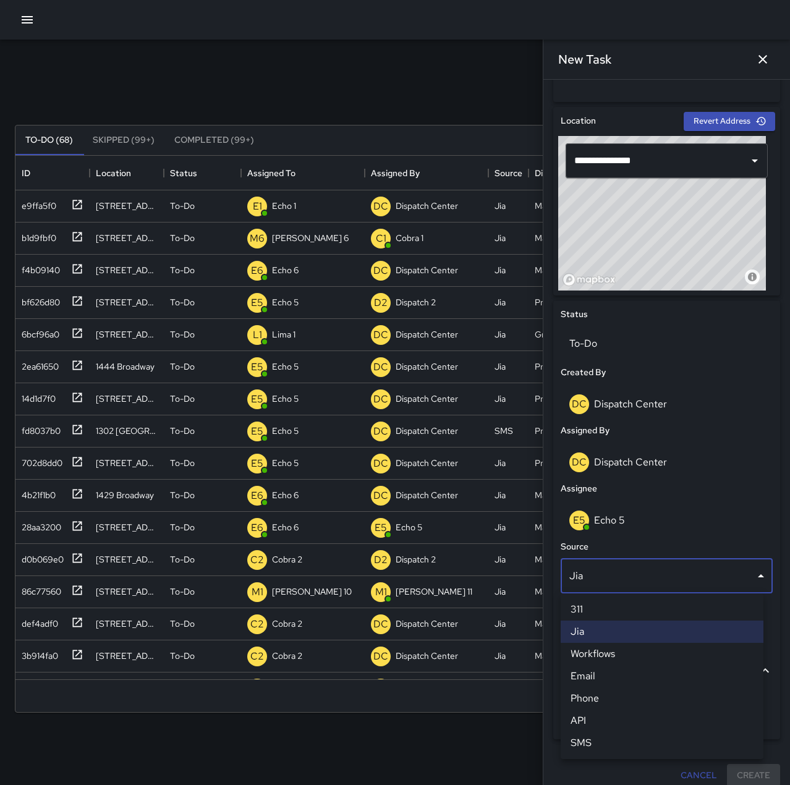
click at [621, 738] on li "SMS" at bounding box center [662, 743] width 203 height 22
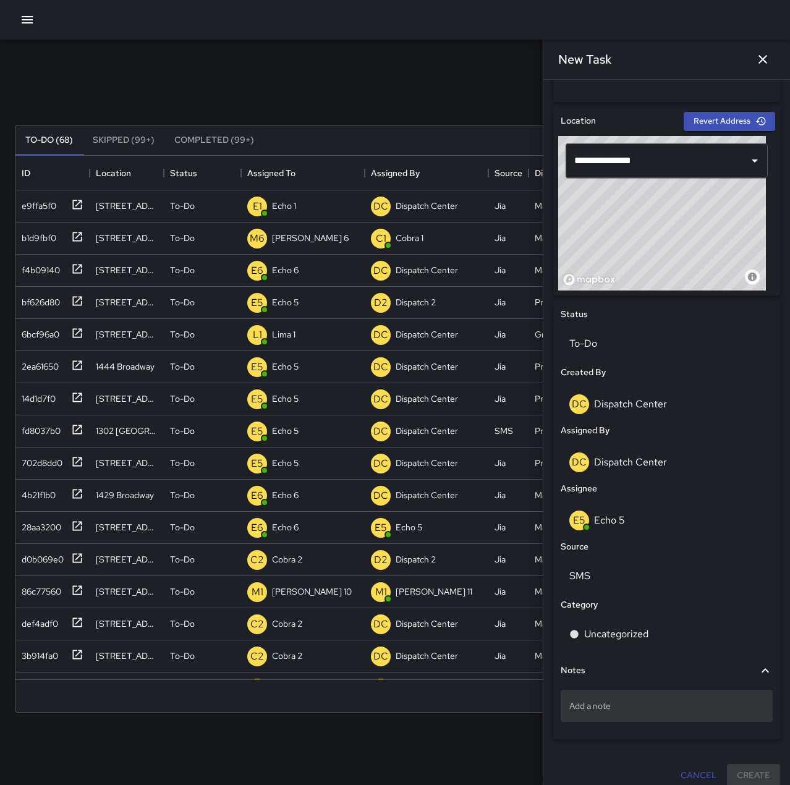
click at [636, 701] on p "Add a note" at bounding box center [667, 706] width 195 height 12
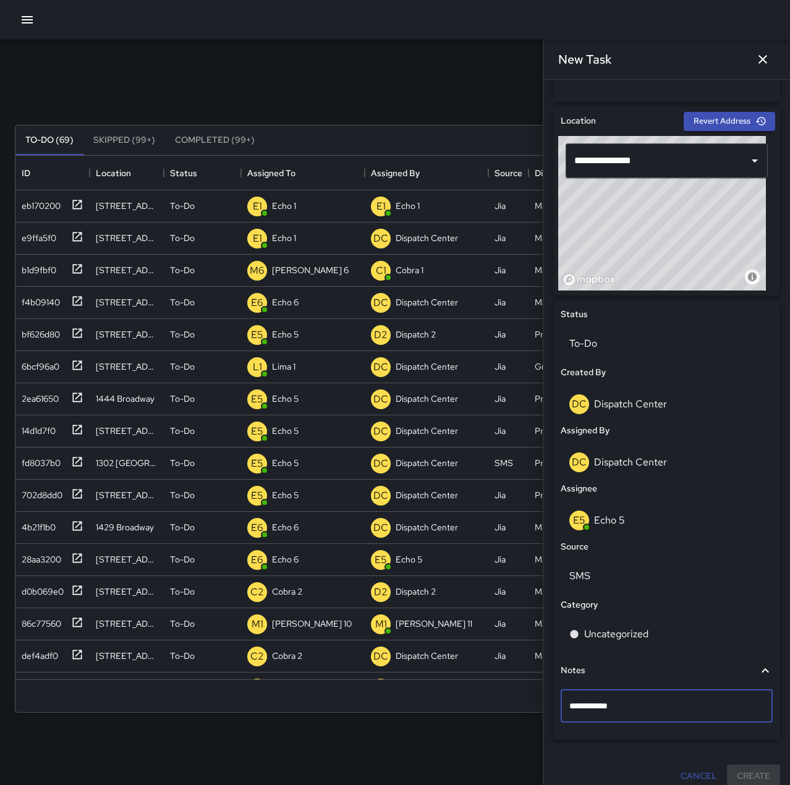
type textarea "**********"
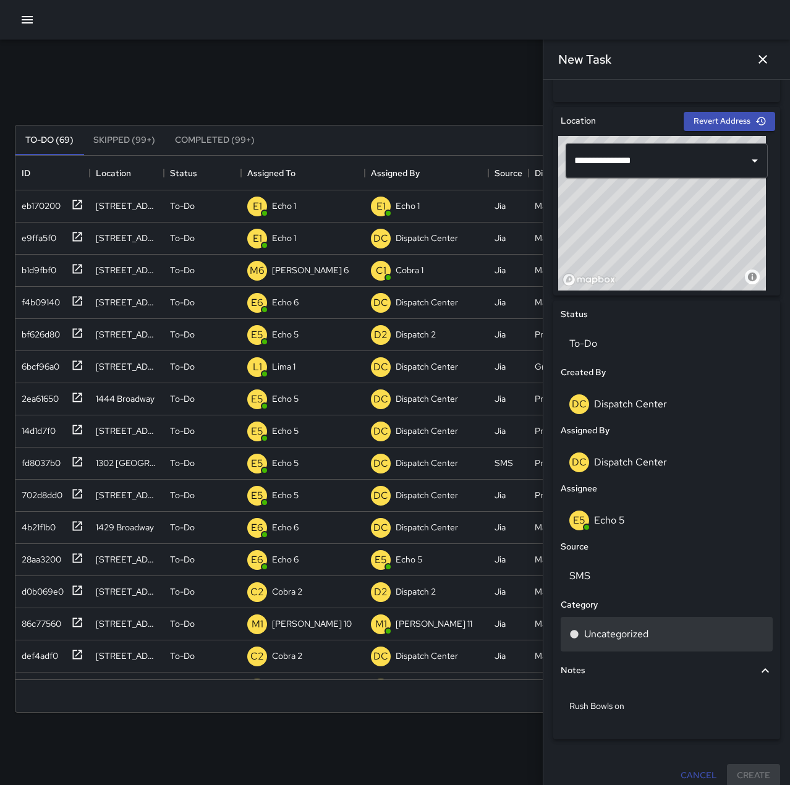
click at [649, 638] on div "Uncategorized" at bounding box center [667, 634] width 195 height 15
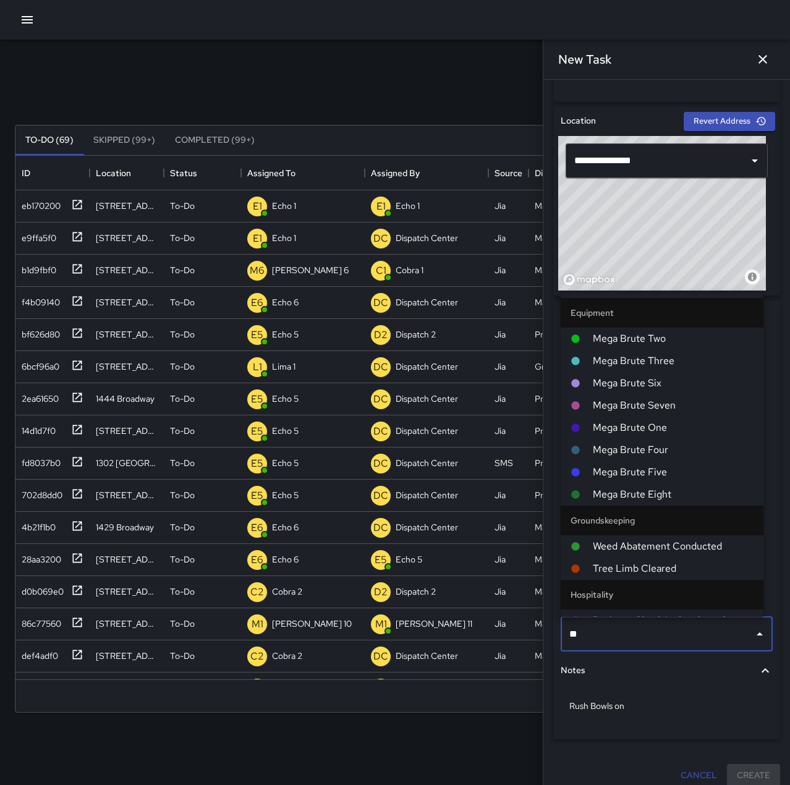
type input "***"
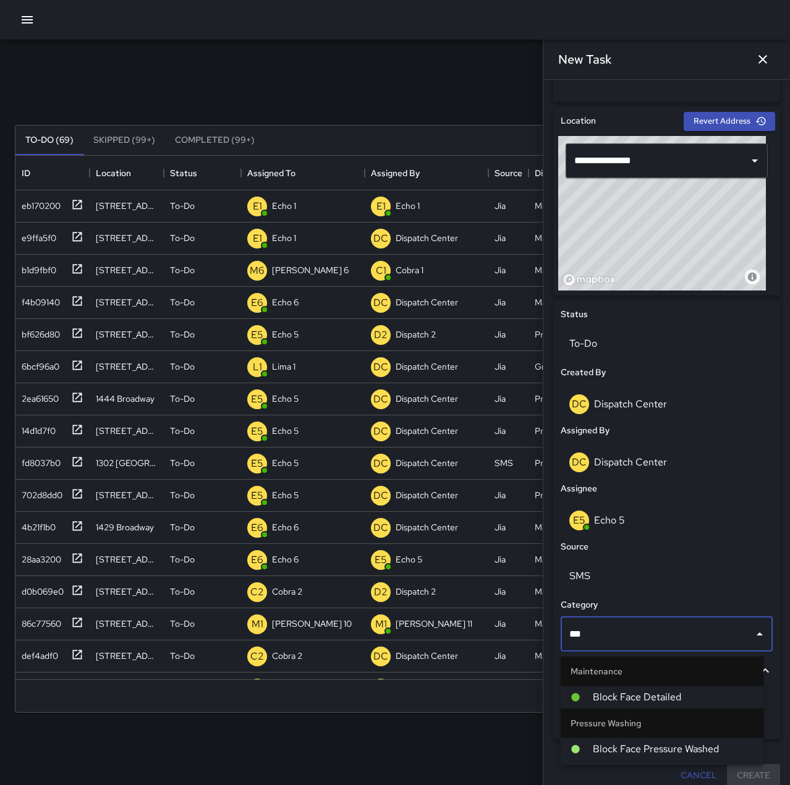
click at [680, 753] on span "Block Face Pressure Washed" at bounding box center [673, 749] width 161 height 15
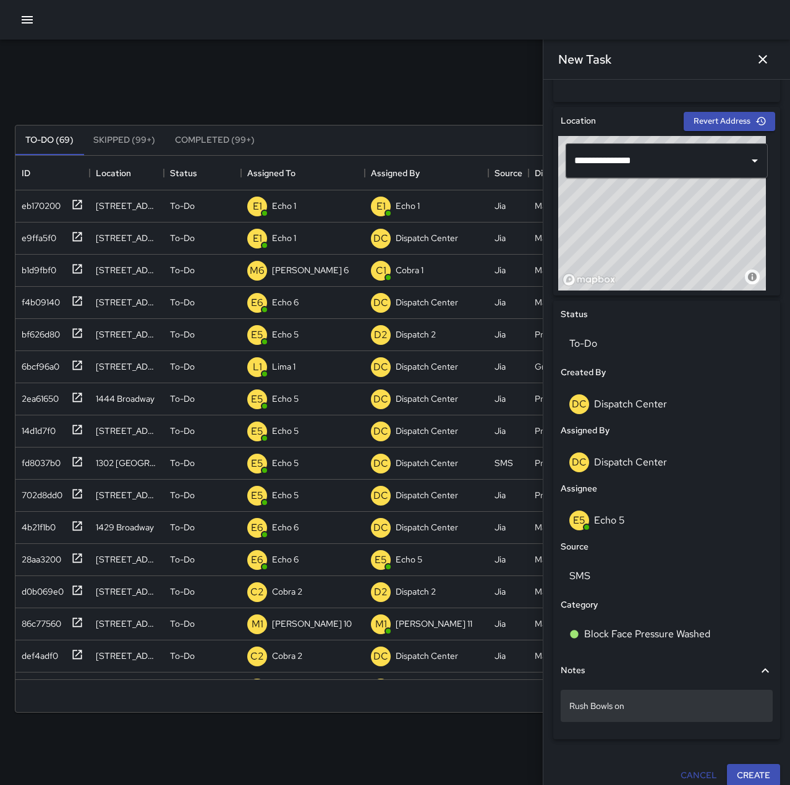
click at [652, 702] on p "Rush Bowls on" at bounding box center [667, 706] width 195 height 12
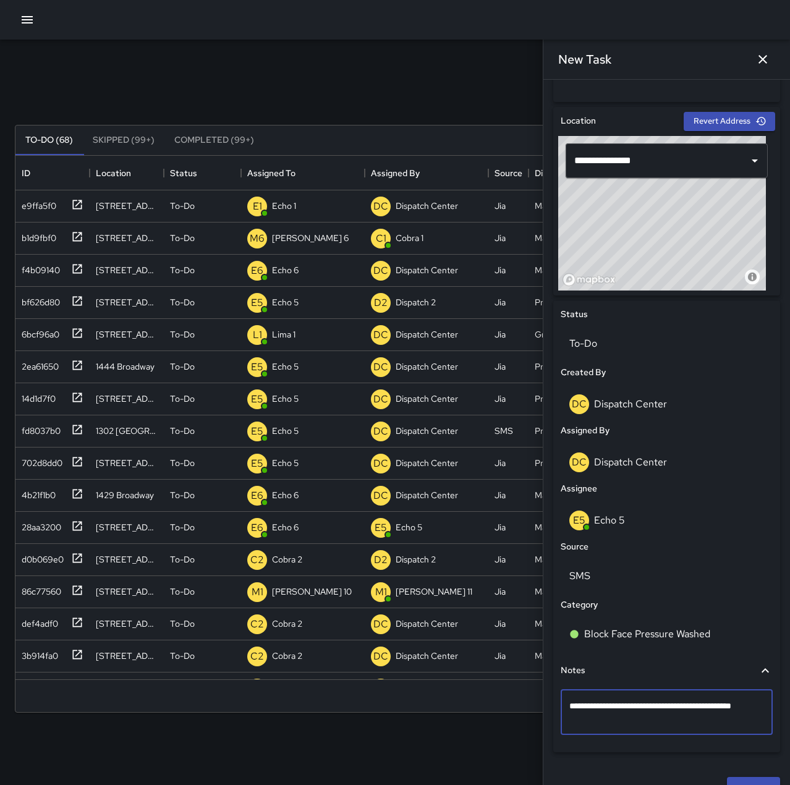
type textarea "**********"
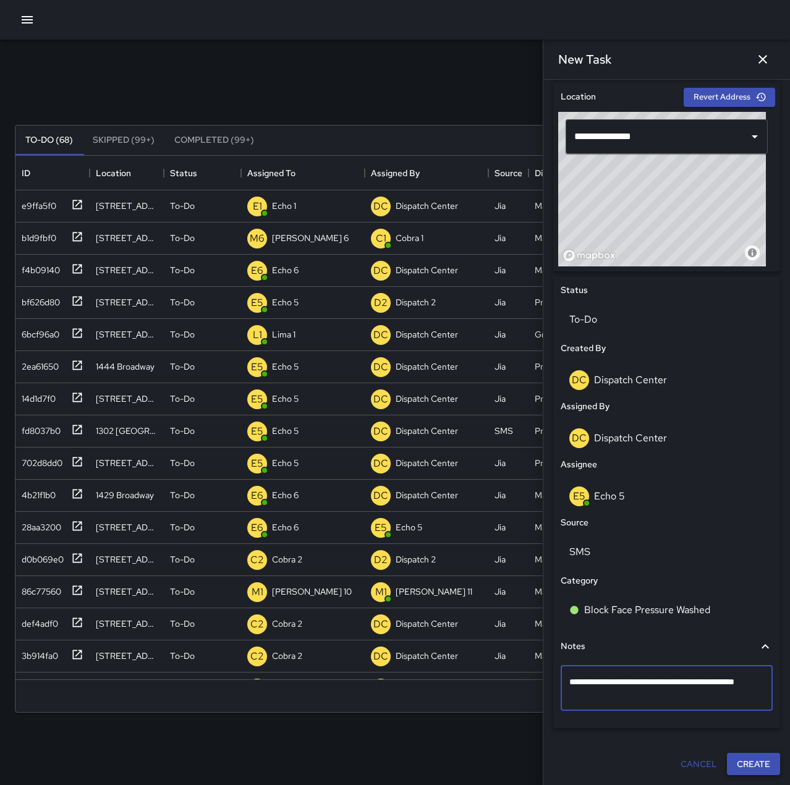
click at [759, 762] on button "Create" at bounding box center [753, 764] width 53 height 23
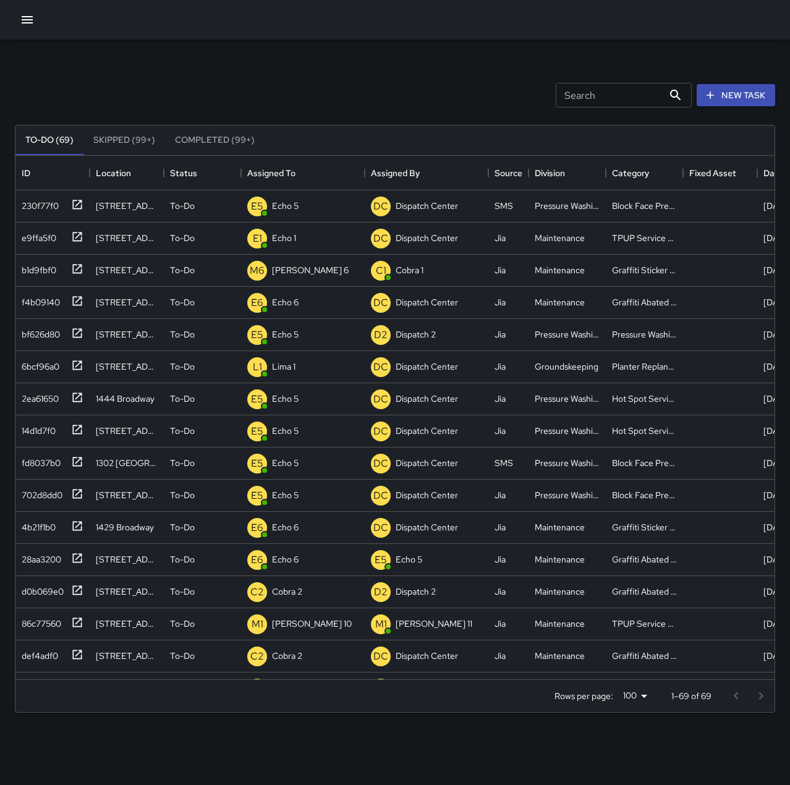
click at [28, 17] on icon "button" at bounding box center [27, 19] width 11 height 7
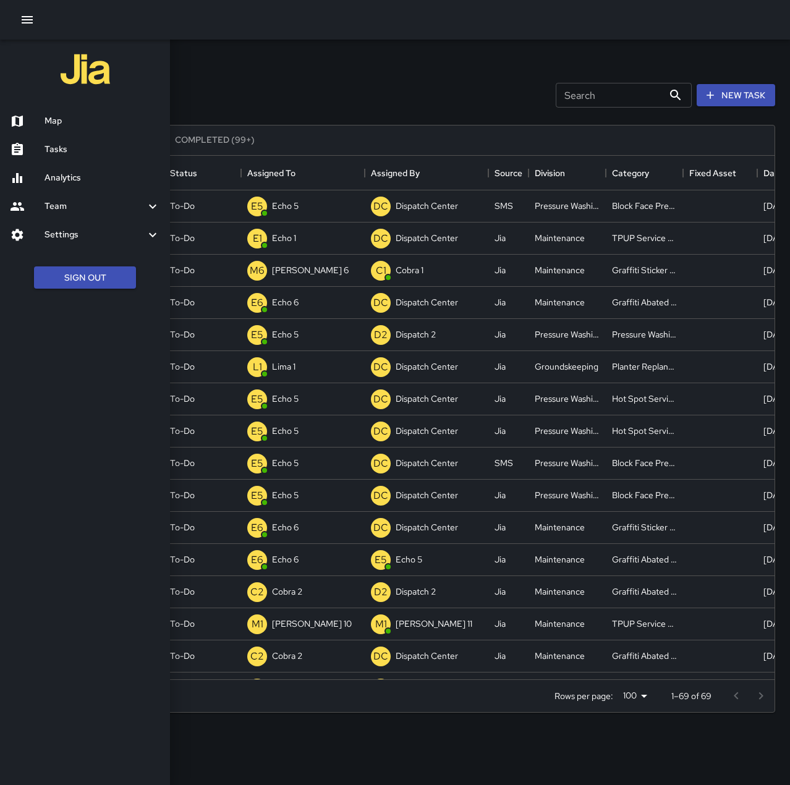
click at [72, 117] on h6 "Map" at bounding box center [103, 121] width 116 height 14
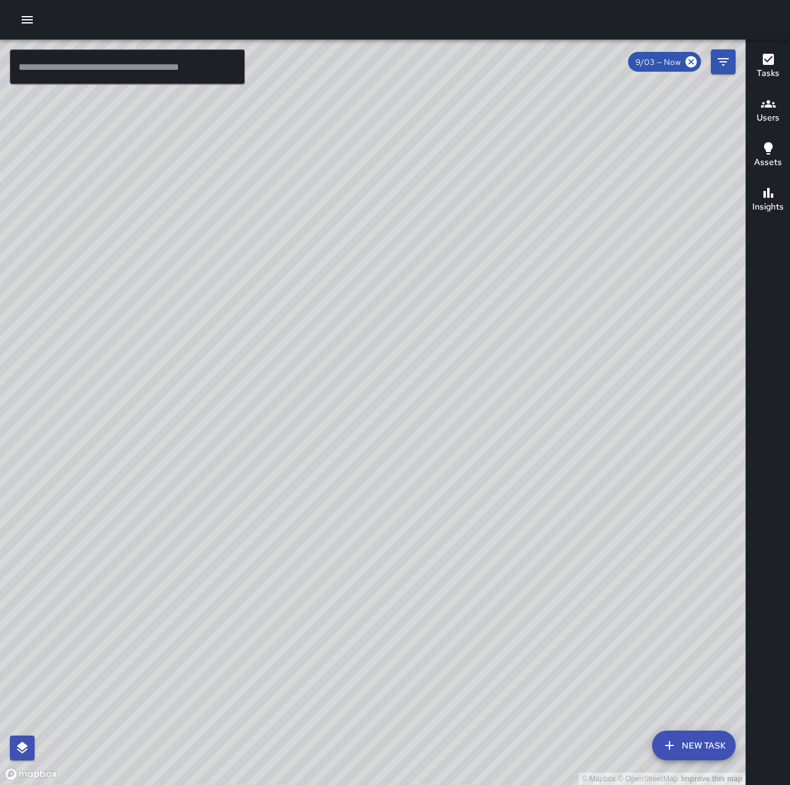
click at [157, 75] on input "text" at bounding box center [127, 66] width 235 height 35
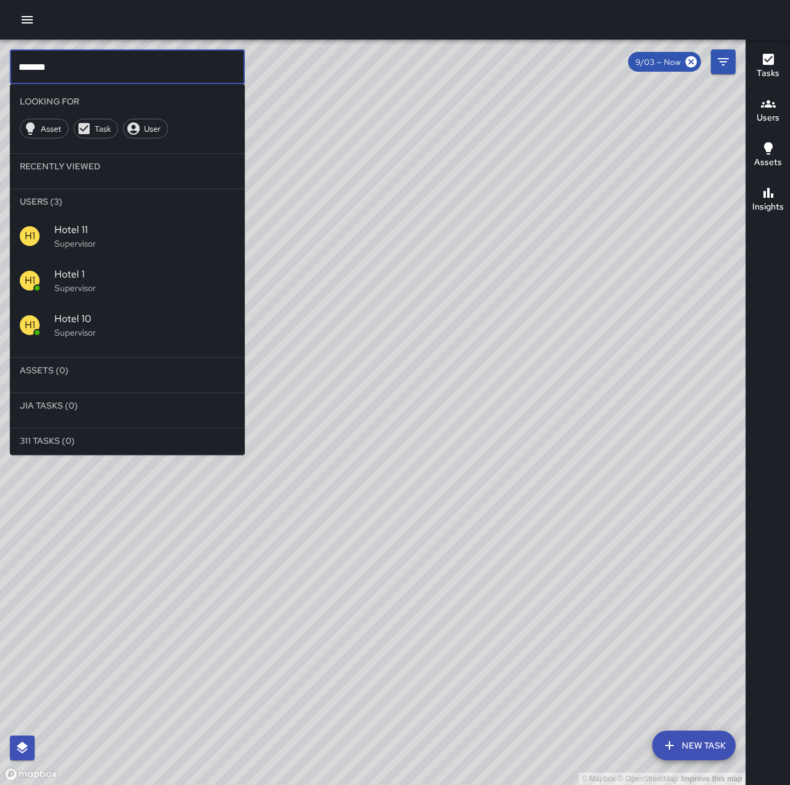
click at [128, 283] on p "Supervisor" at bounding box center [144, 288] width 181 height 12
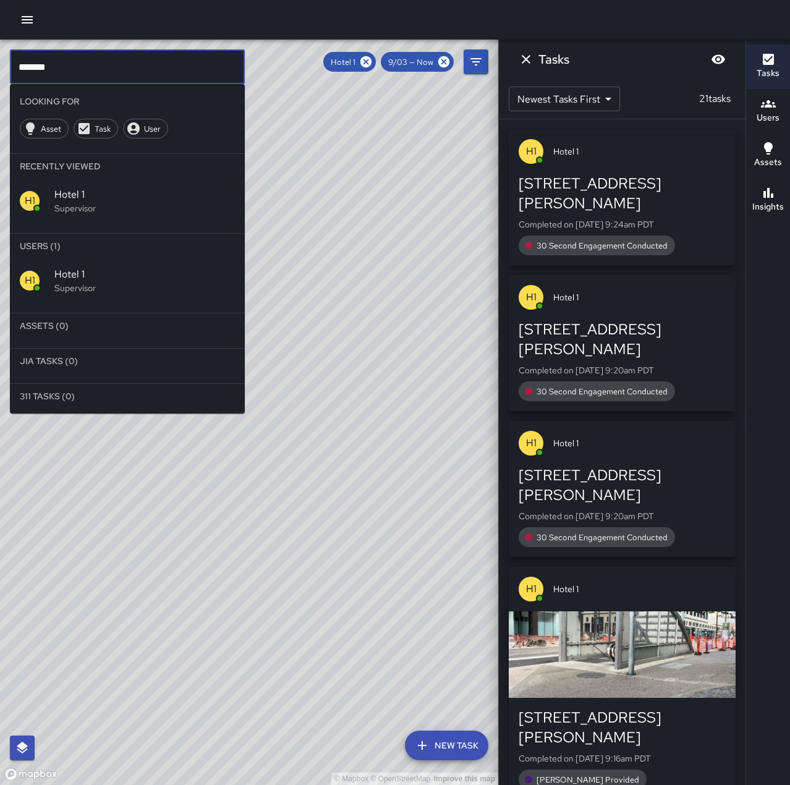
click at [100, 53] on input "*******" at bounding box center [127, 66] width 235 height 35
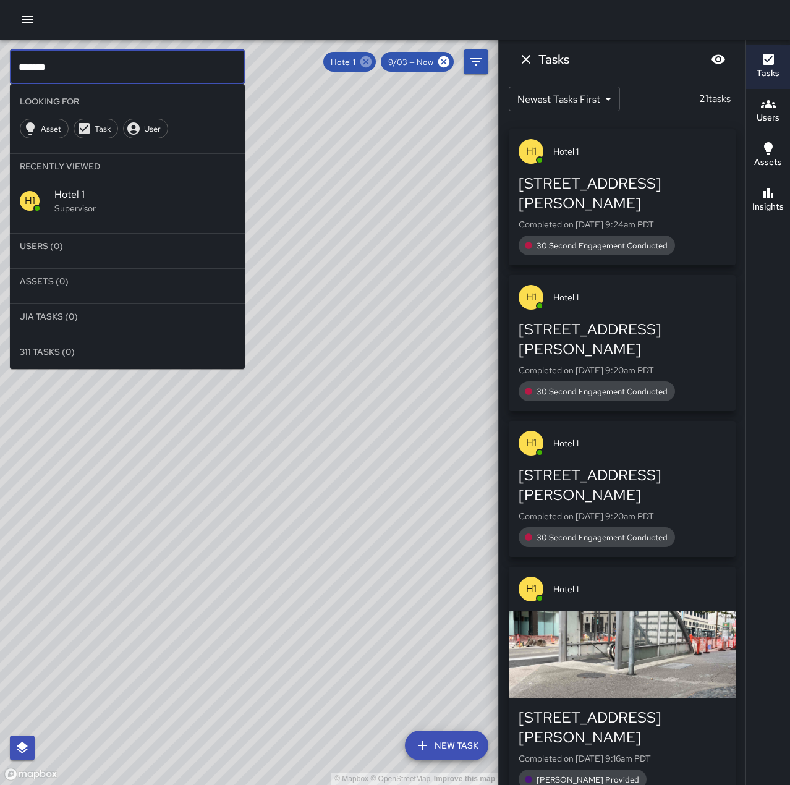
click at [371, 64] on icon at bounding box center [366, 61] width 11 height 11
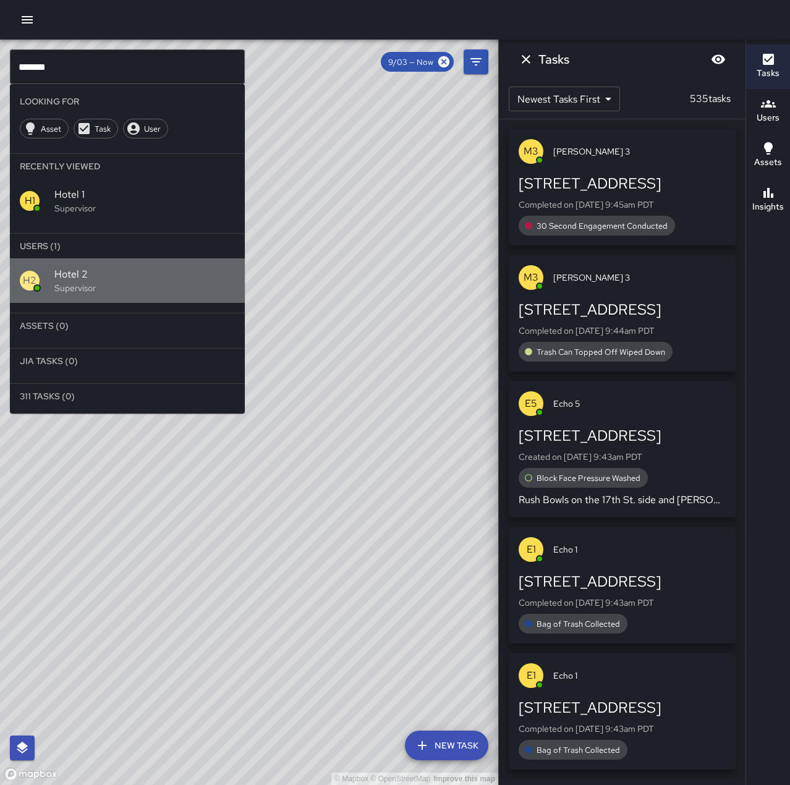
click at [110, 278] on span "Hotel 2" at bounding box center [144, 274] width 181 height 15
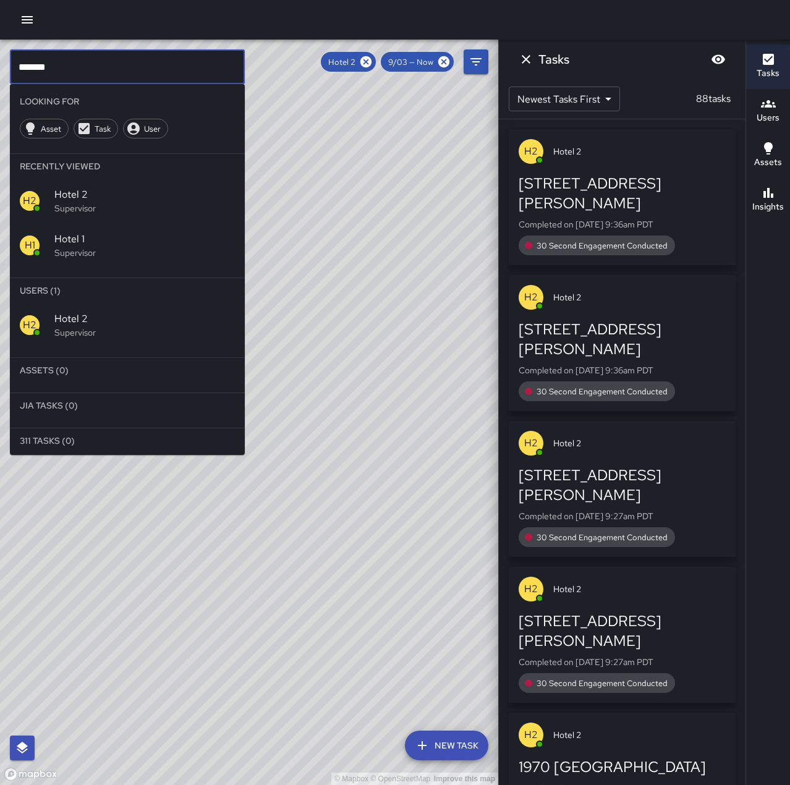
click at [109, 56] on input "*******" at bounding box center [127, 66] width 235 height 35
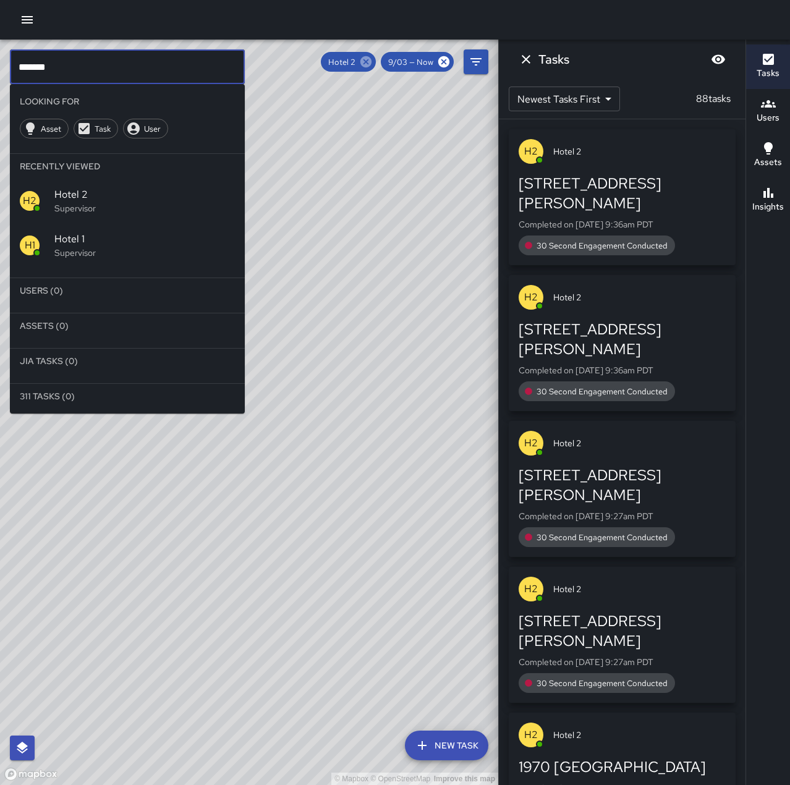
click at [364, 62] on icon at bounding box center [366, 61] width 11 height 11
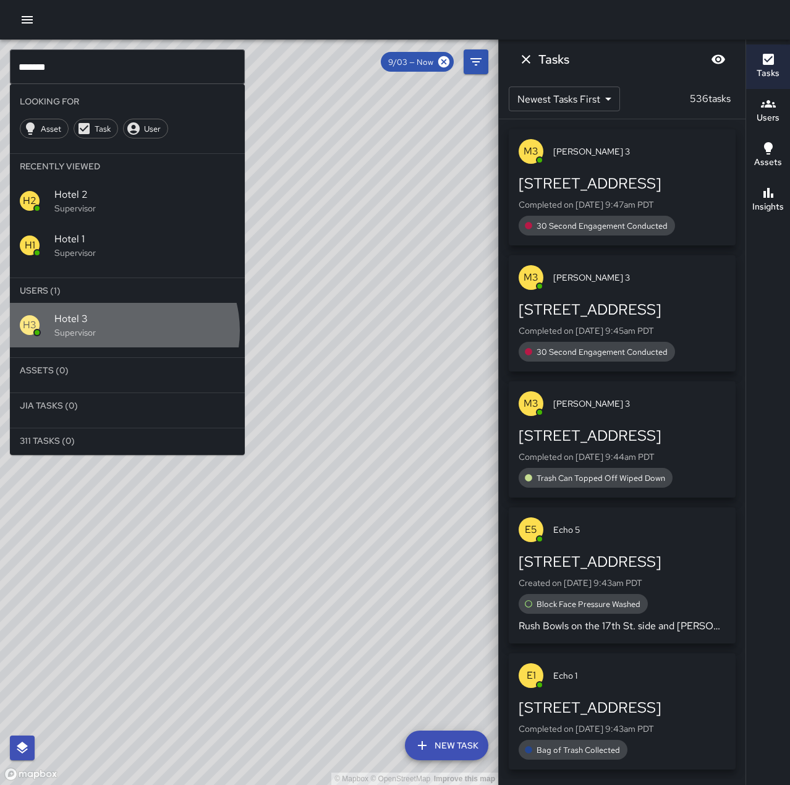
click at [122, 331] on p "Supervisor" at bounding box center [144, 332] width 181 height 12
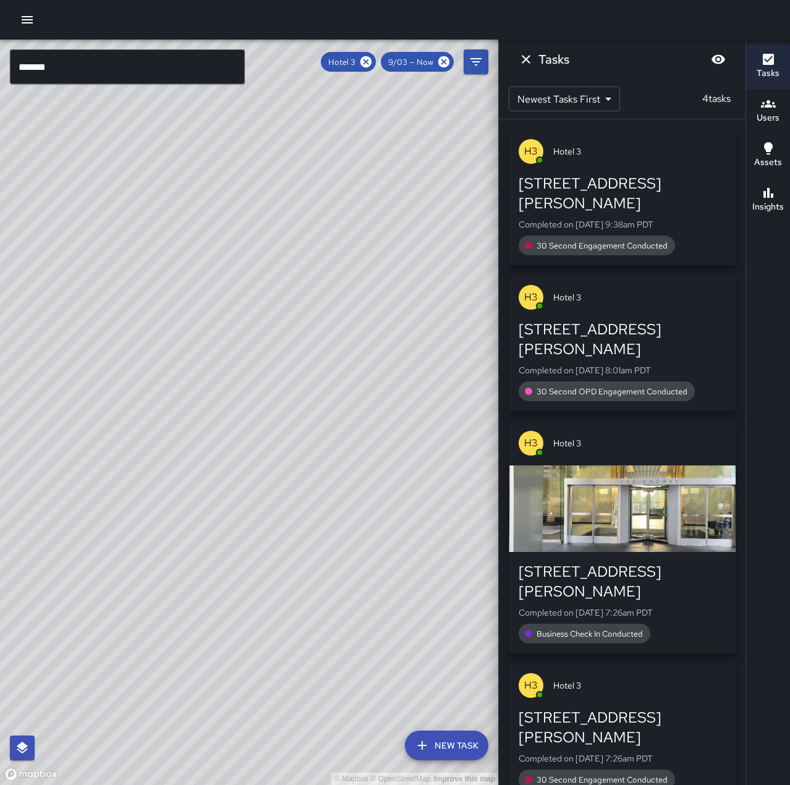
click at [74, 67] on input "*******" at bounding box center [127, 66] width 235 height 35
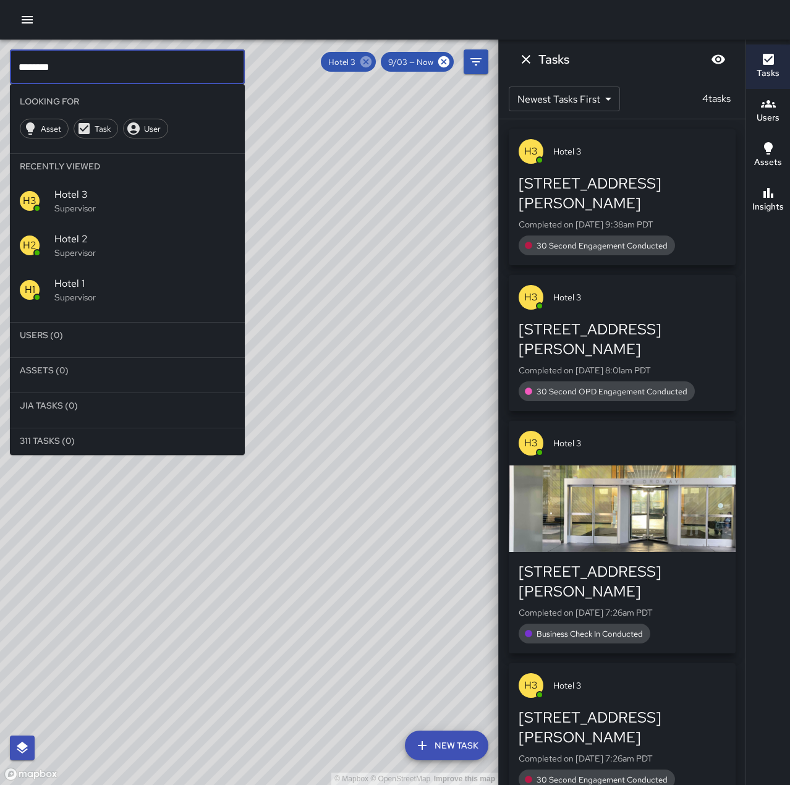
click at [370, 61] on icon at bounding box center [366, 61] width 11 height 11
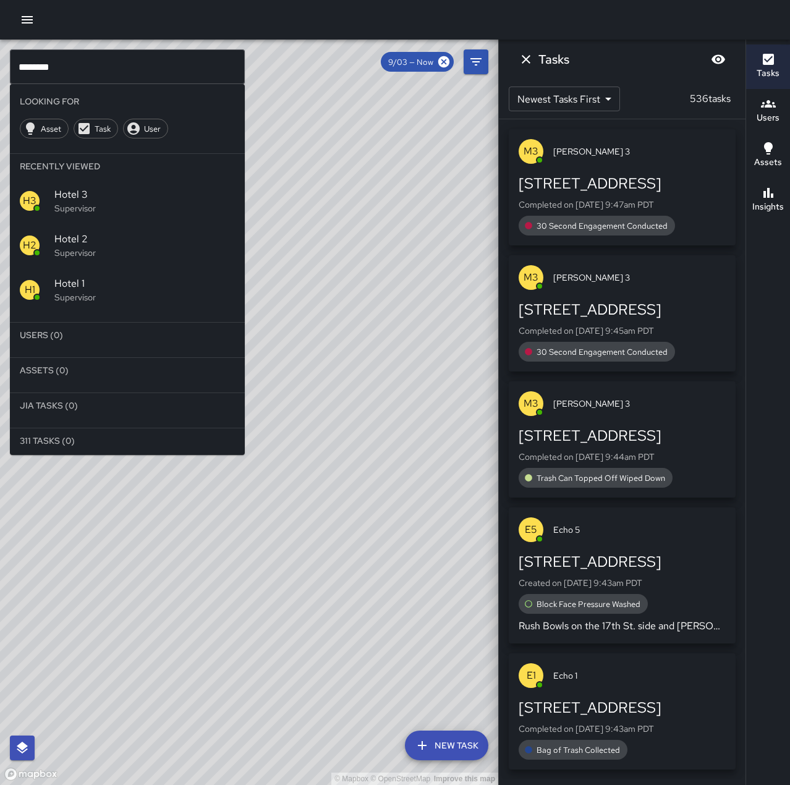
click at [121, 82] on input "*******" at bounding box center [127, 66] width 235 height 35
click at [108, 372] on p "Supervisor" at bounding box center [144, 377] width 181 height 12
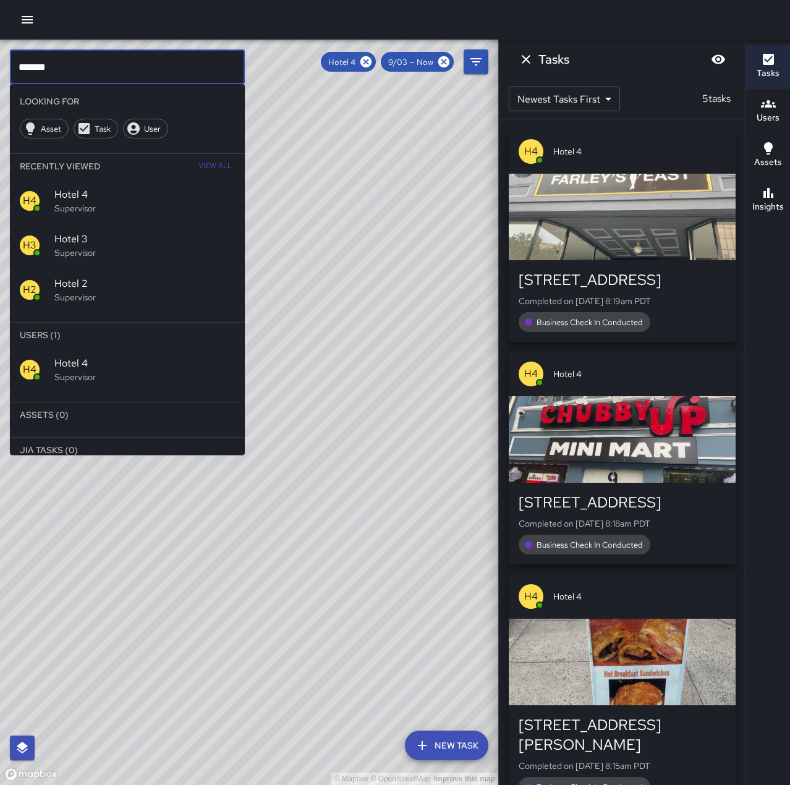
click at [128, 77] on input "*******" at bounding box center [127, 66] width 235 height 35
click at [118, 70] on input "*****" at bounding box center [127, 66] width 235 height 35
type input "*"
click at [370, 64] on icon at bounding box center [366, 61] width 11 height 11
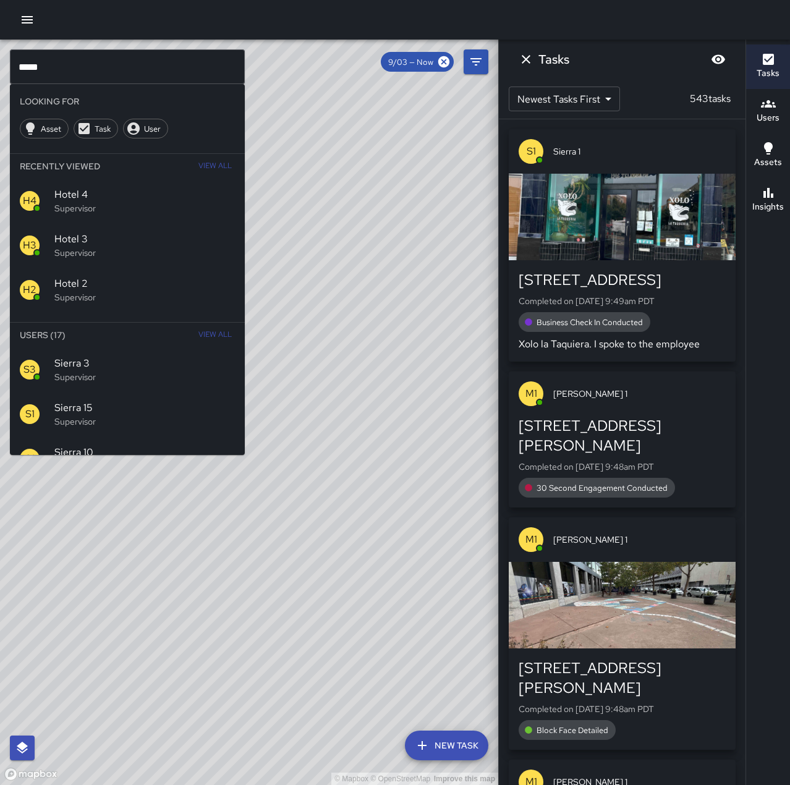
click at [64, 69] on input "*****" at bounding box center [127, 66] width 235 height 35
click at [113, 372] on p "Supervisor" at bounding box center [144, 377] width 181 height 12
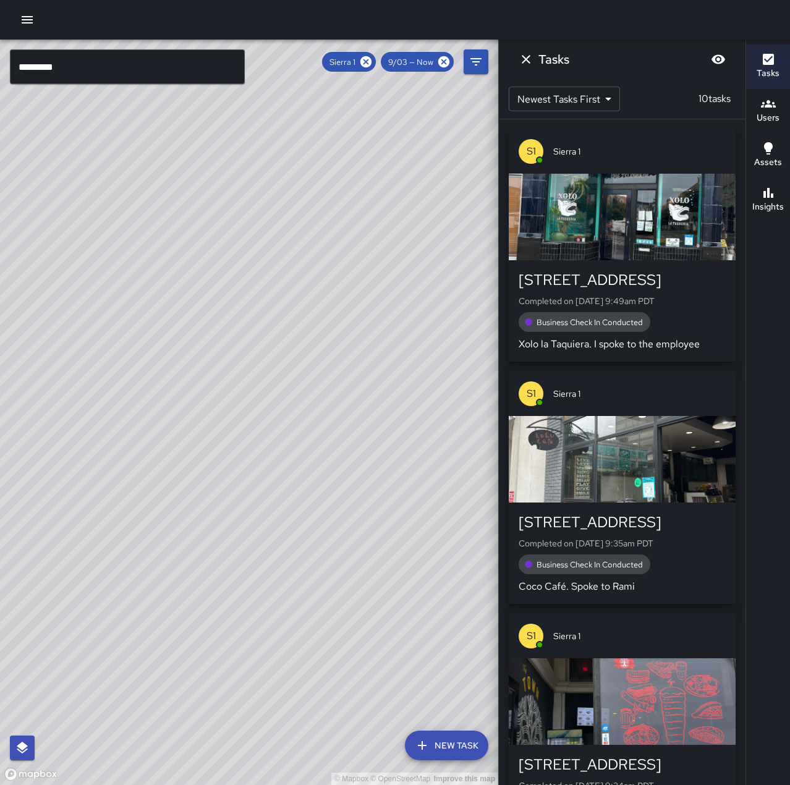
click at [130, 66] on input "********" at bounding box center [127, 66] width 235 height 35
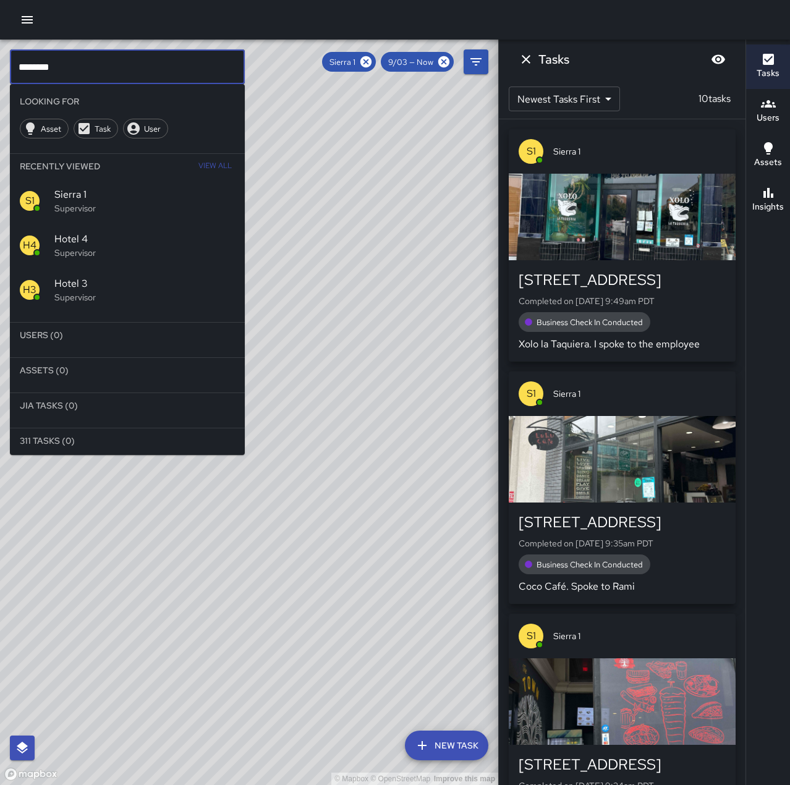
click at [371, 58] on icon at bounding box center [366, 61] width 11 height 11
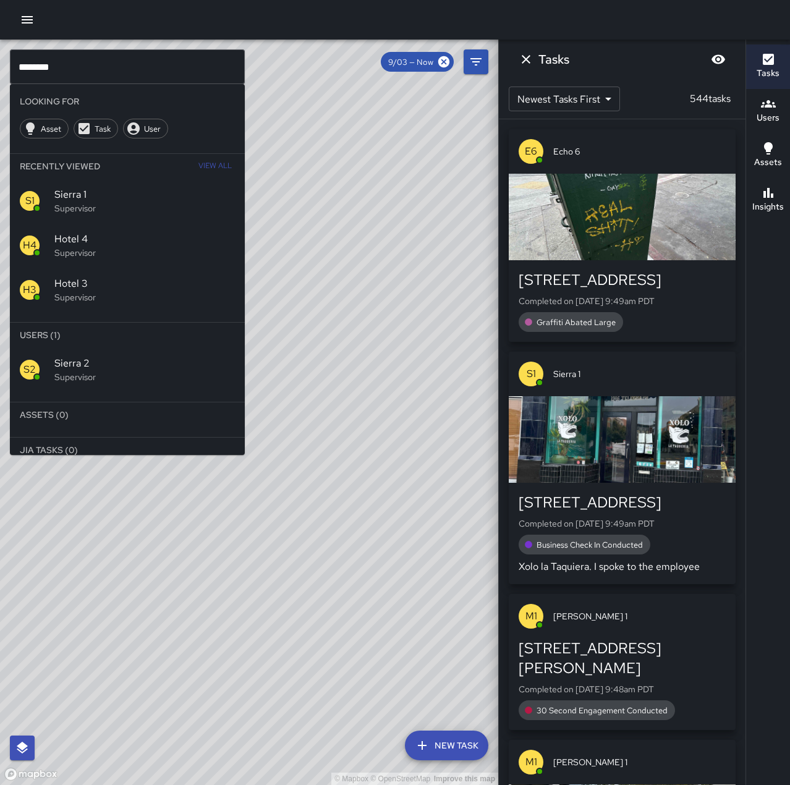
click at [134, 371] on p "Supervisor" at bounding box center [144, 377] width 181 height 12
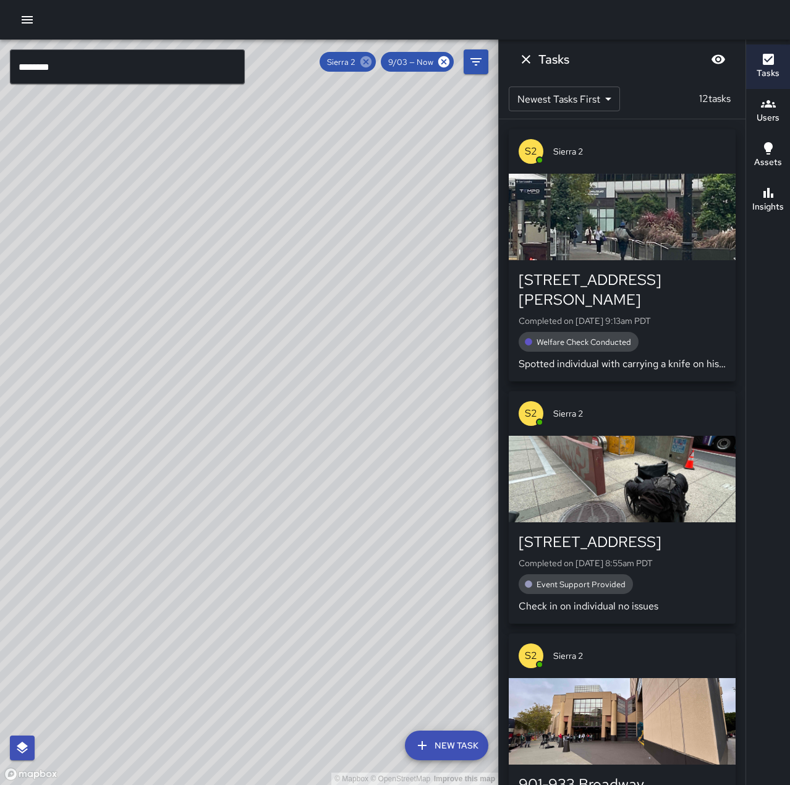
click at [367, 61] on icon at bounding box center [366, 62] width 14 height 14
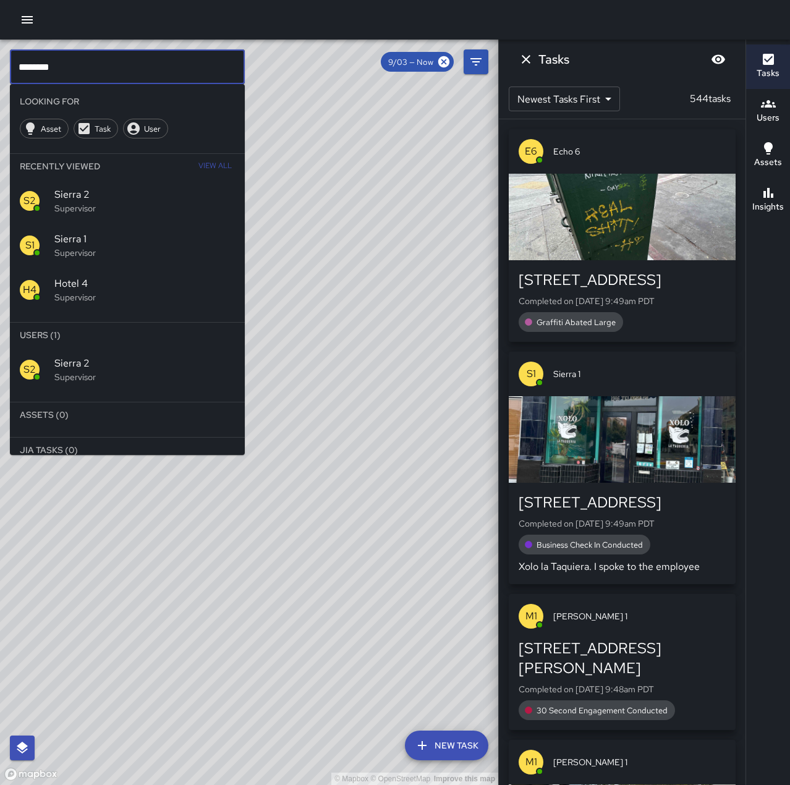
click at [77, 69] on input "********" at bounding box center [127, 66] width 235 height 35
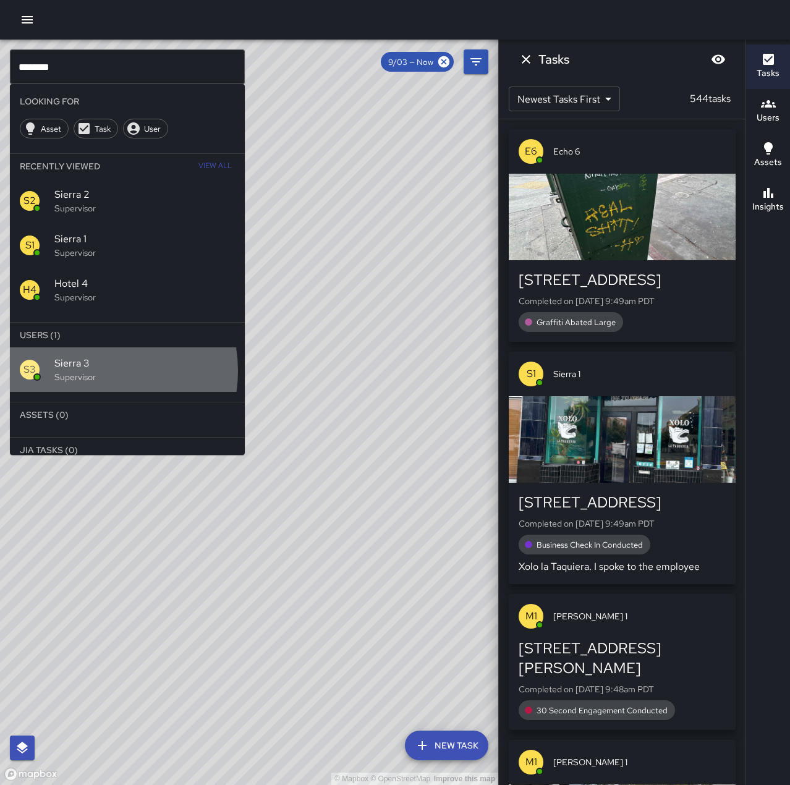
click at [86, 371] on p "Supervisor" at bounding box center [144, 377] width 181 height 12
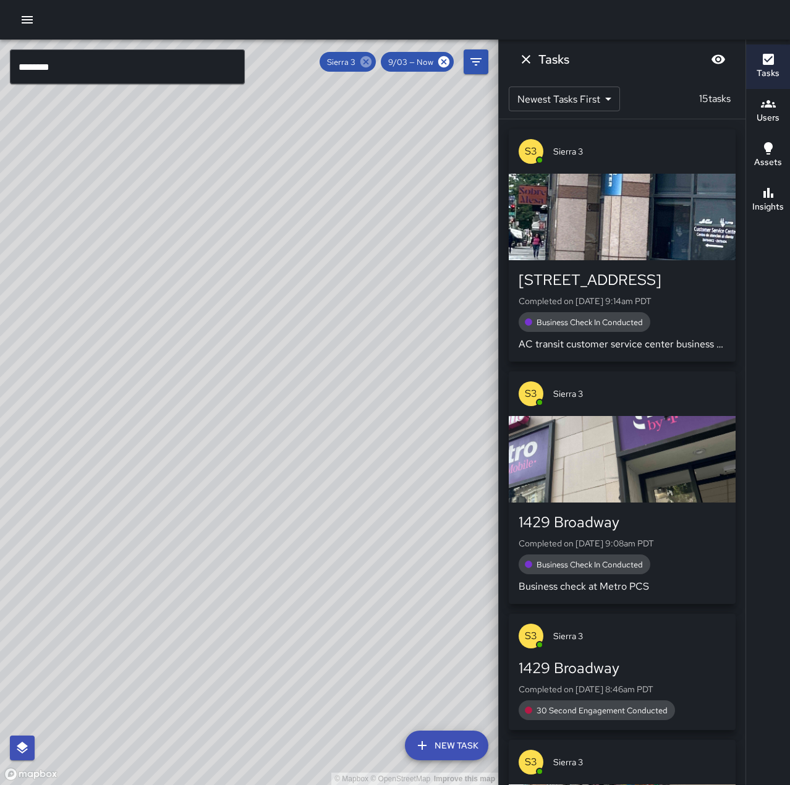
click at [368, 61] on icon at bounding box center [366, 62] width 14 height 14
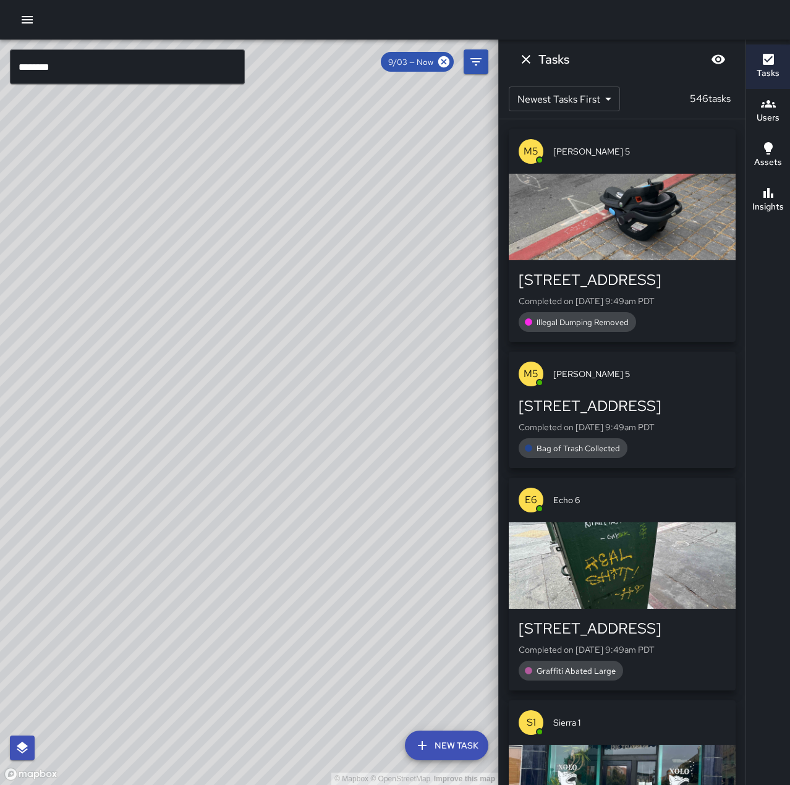
click at [108, 68] on input "********" at bounding box center [127, 66] width 235 height 35
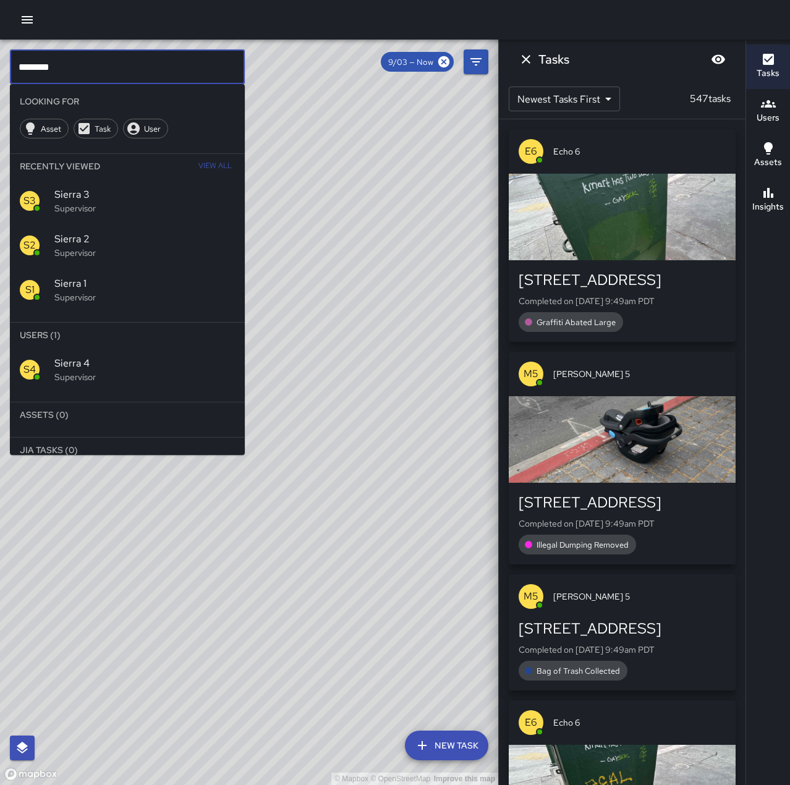
click at [116, 372] on p "Supervisor" at bounding box center [144, 377] width 181 height 12
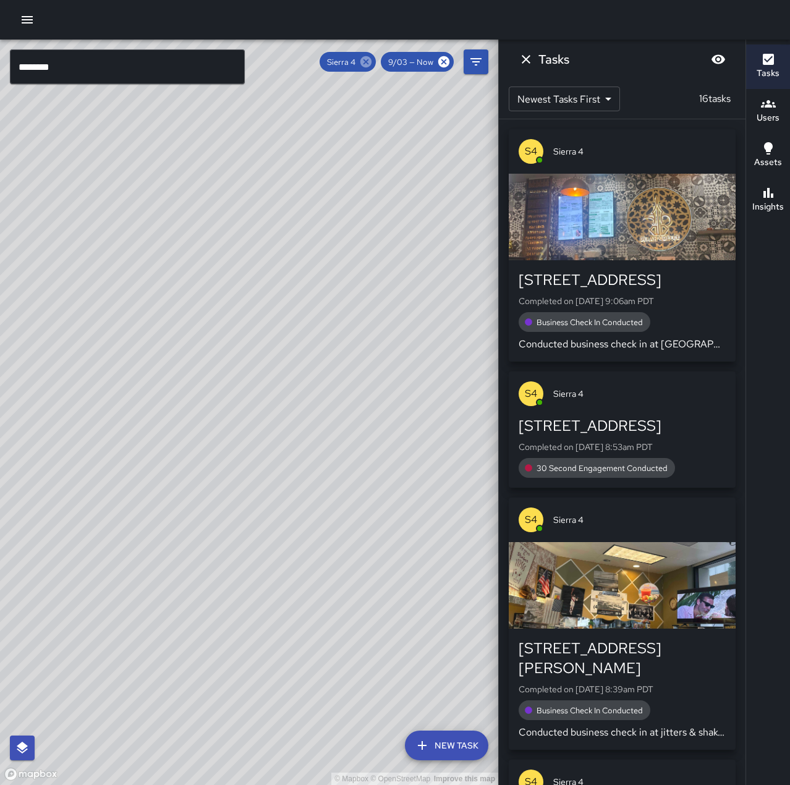
click at [369, 63] on icon at bounding box center [366, 62] width 14 height 14
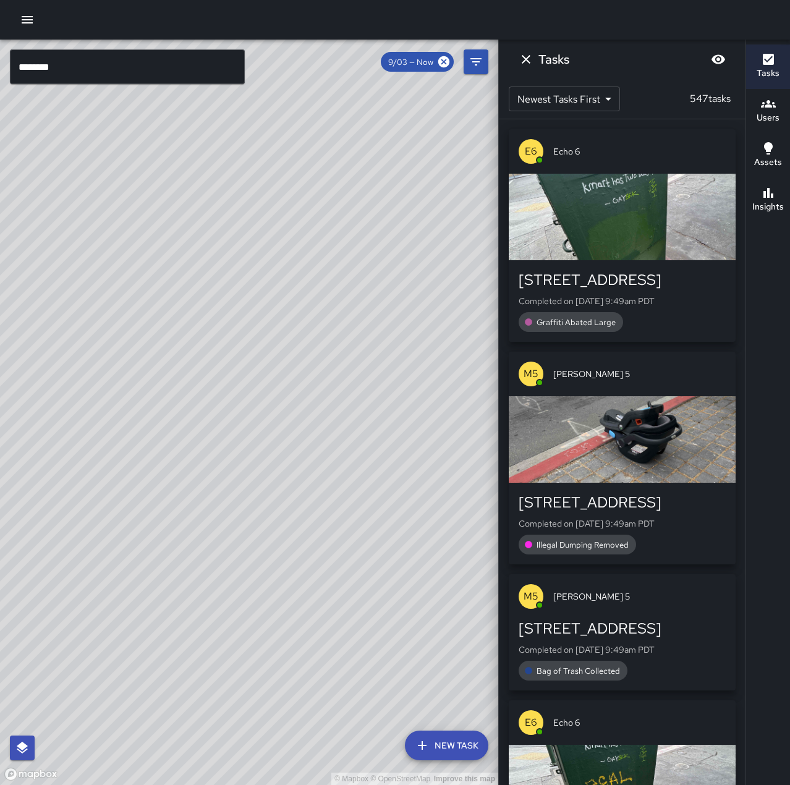
click at [142, 66] on input "********" at bounding box center [127, 66] width 235 height 35
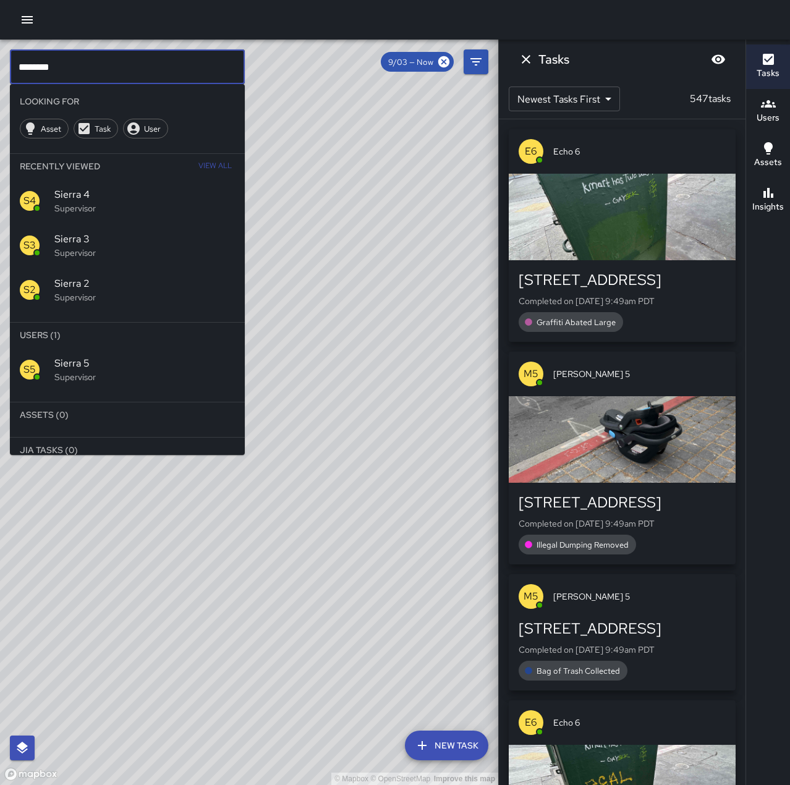
click at [151, 380] on p "Supervisor" at bounding box center [144, 377] width 181 height 12
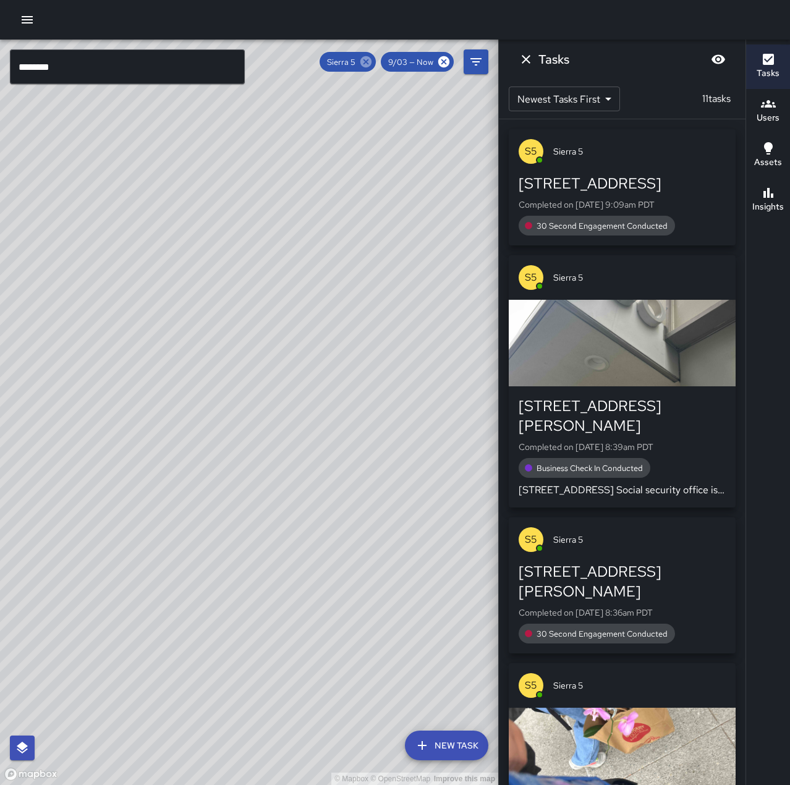
click at [372, 59] on icon at bounding box center [366, 62] width 14 height 14
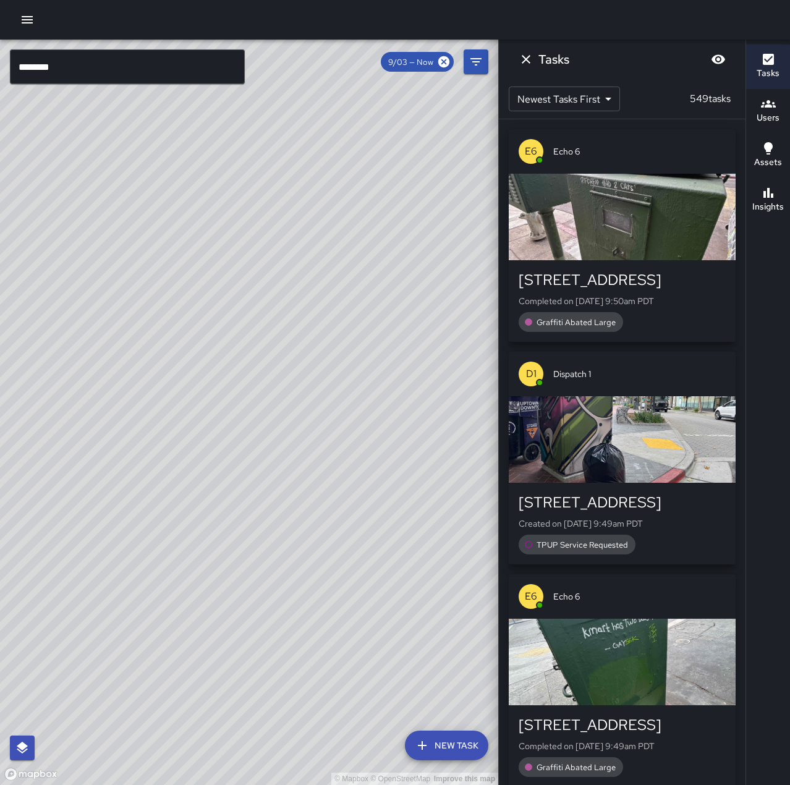
click at [108, 79] on input "********" at bounding box center [127, 66] width 235 height 35
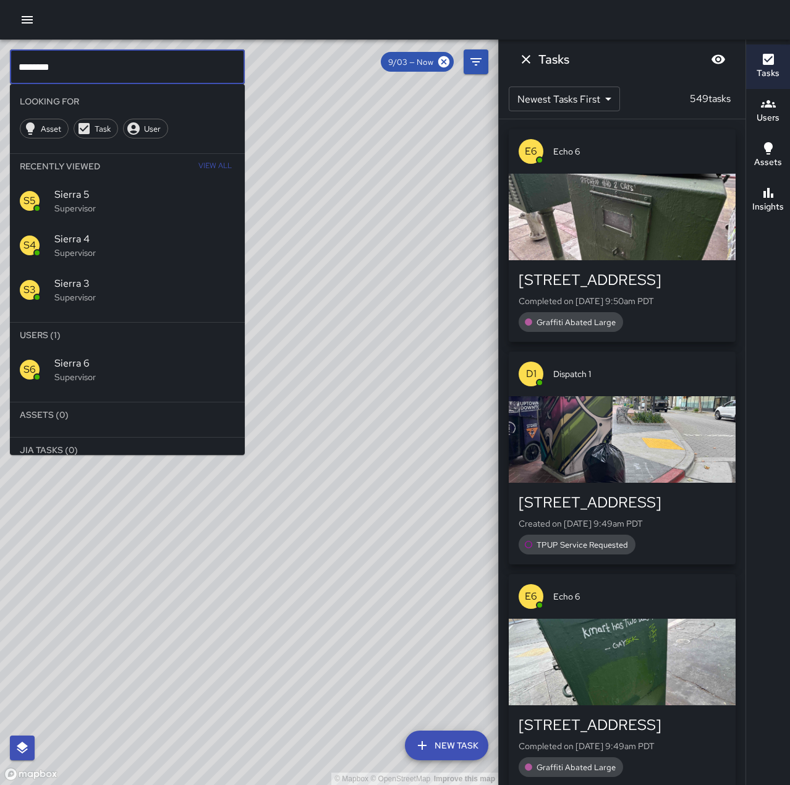
type input "********"
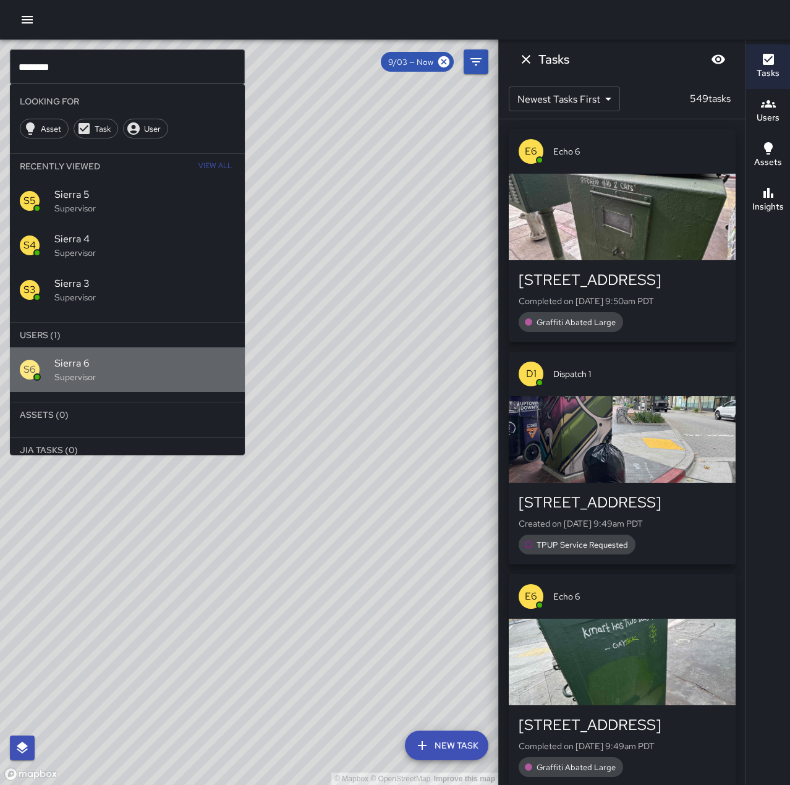
click at [129, 359] on span "Sierra 6" at bounding box center [144, 363] width 181 height 15
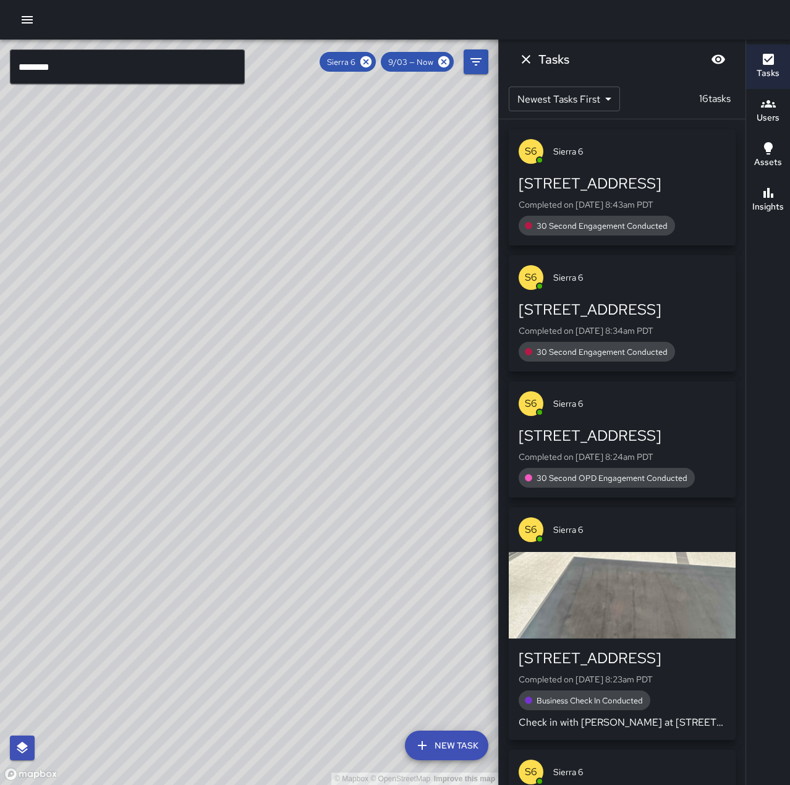
click at [370, 61] on icon at bounding box center [366, 62] width 14 height 14
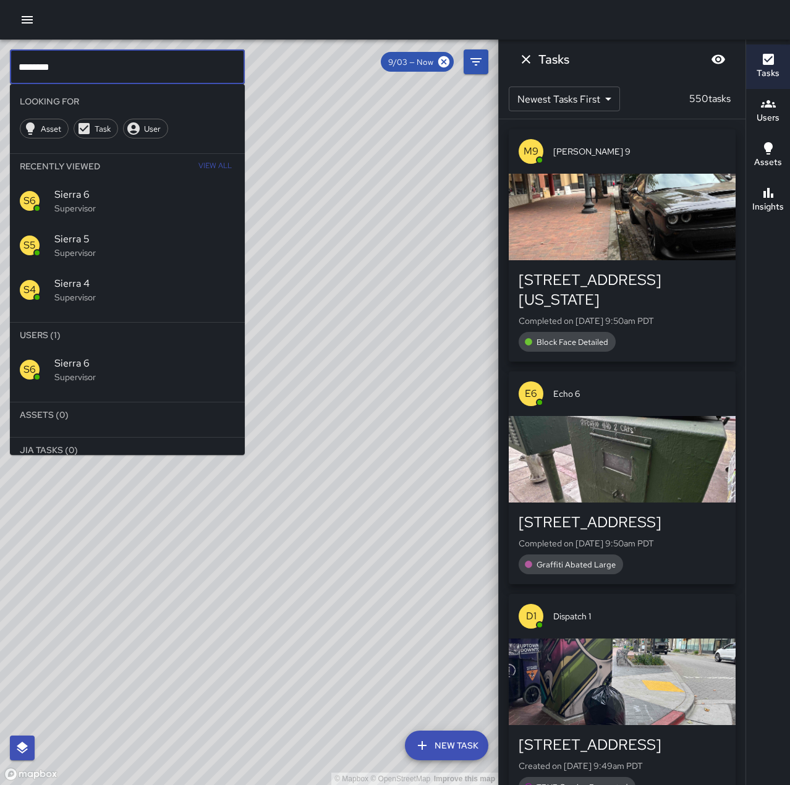
drag, startPoint x: 101, startPoint y: 64, endPoint x: -192, endPoint y: 87, distance: 294.0
click at [0, 87] on html "© Mapbox © OpenStreetMap Improve this map ******** ​ Looking For Asset Task Use…" at bounding box center [395, 392] width 790 height 785
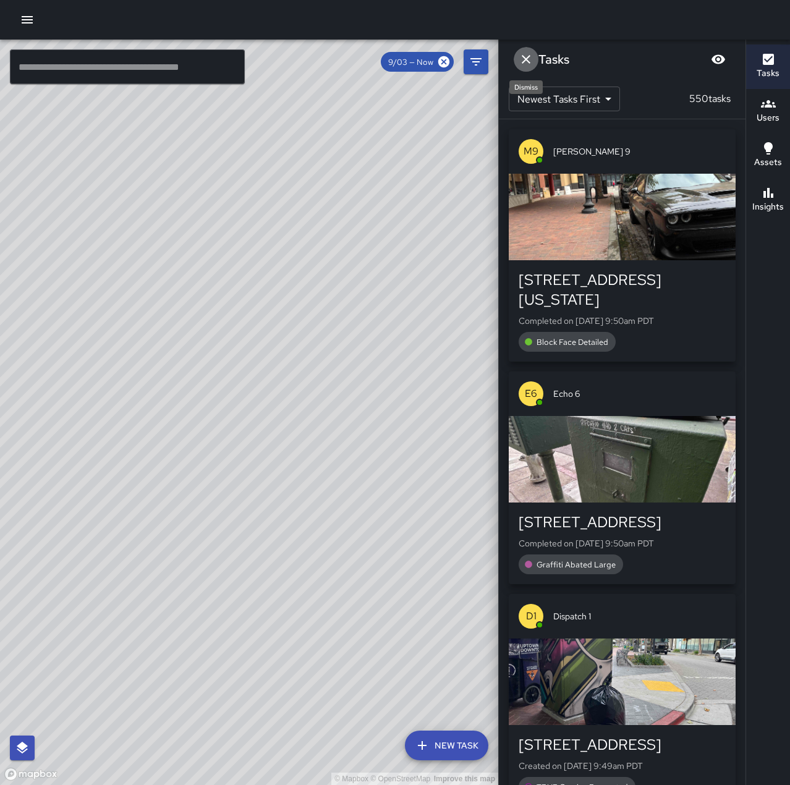
click at [531, 62] on icon "Dismiss" at bounding box center [526, 59] width 15 height 15
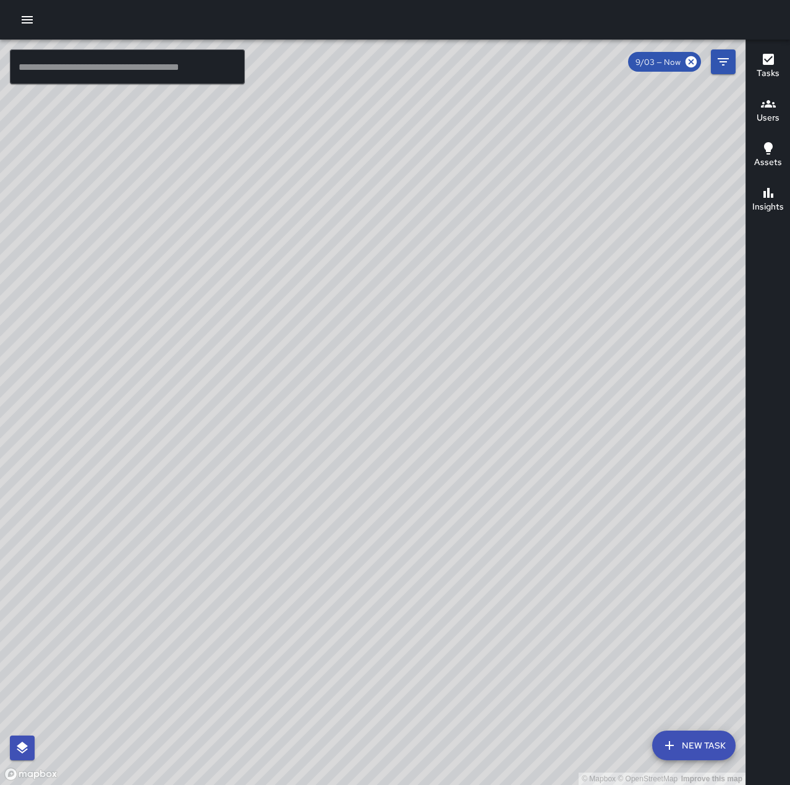
drag, startPoint x: 519, startPoint y: 531, endPoint x: 522, endPoint y: 516, distance: 15.2
click at [522, 516] on div "© Mapbox © OpenStreetMap Improve this map" at bounding box center [373, 413] width 746 height 746
click at [30, 21] on icon "button" at bounding box center [27, 19] width 15 height 15
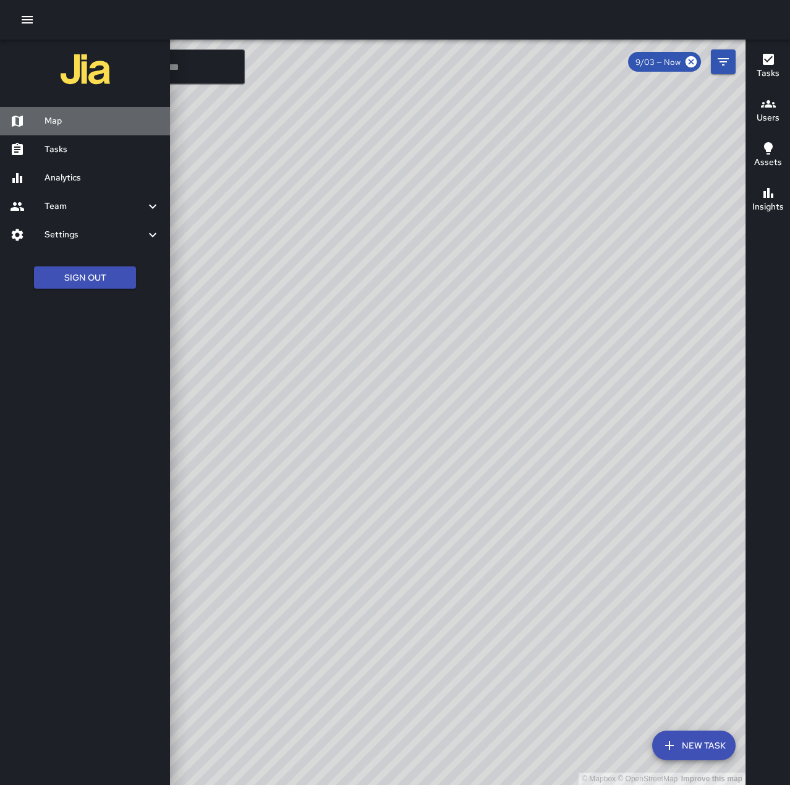
click at [56, 117] on h6 "Map" at bounding box center [103, 121] width 116 height 14
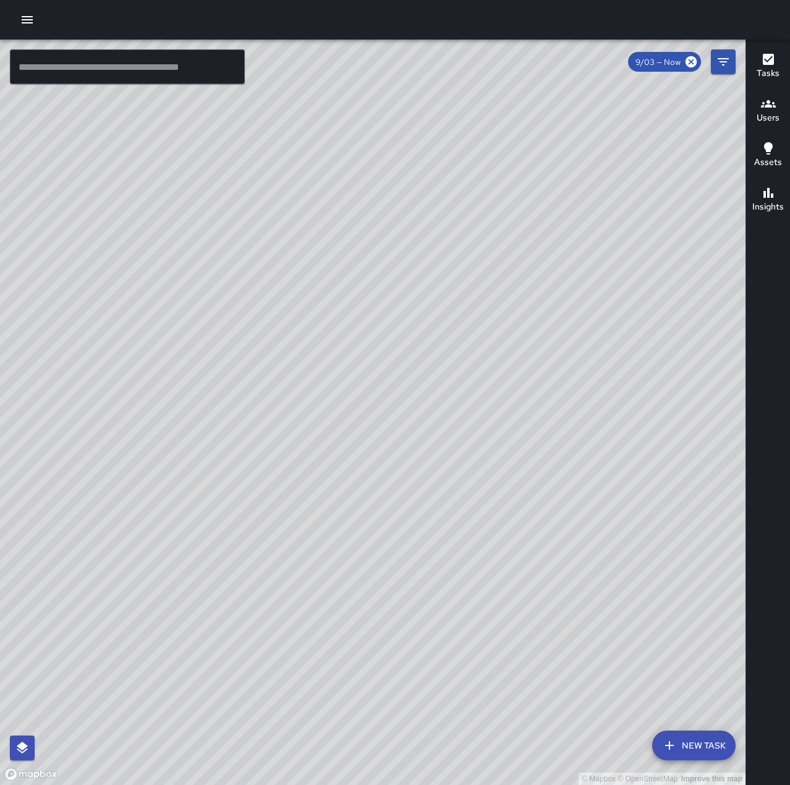
click at [22, 19] on icon "button" at bounding box center [27, 19] width 11 height 7
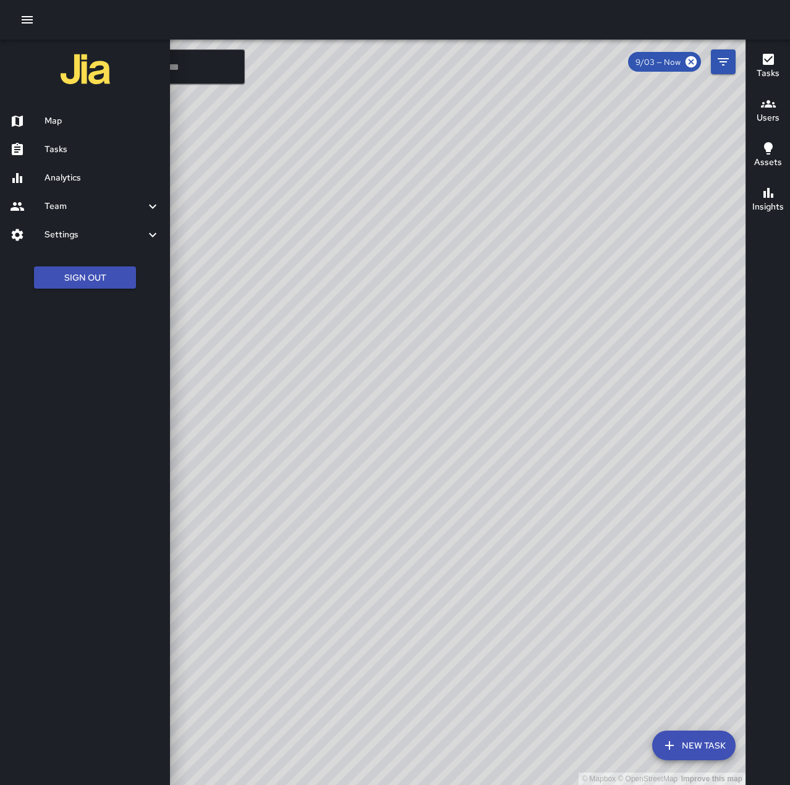
click at [62, 154] on h6 "Tasks" at bounding box center [103, 150] width 116 height 14
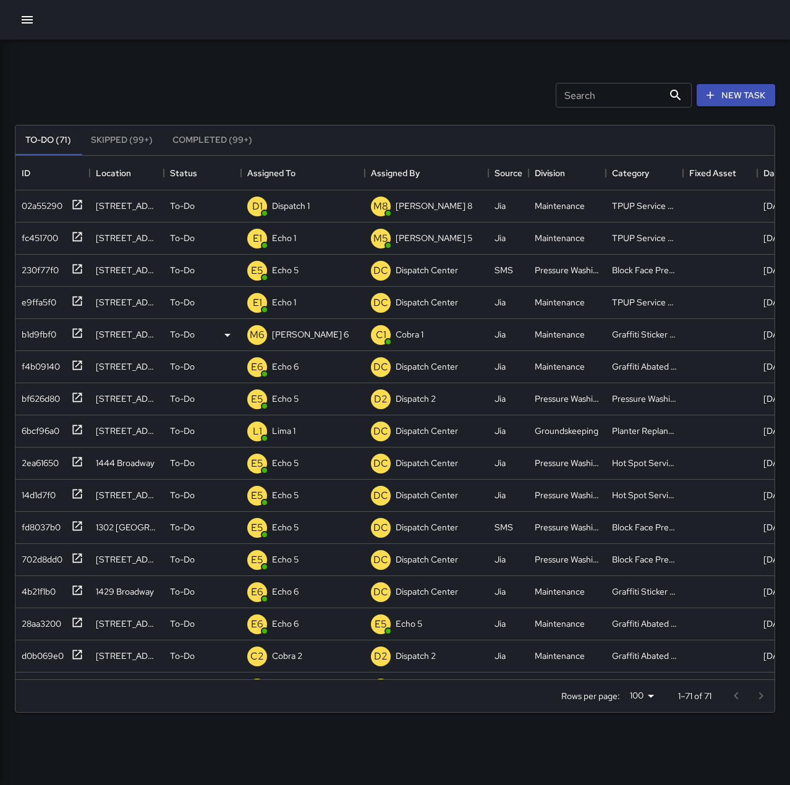
scroll to position [514, 750]
click at [299, 200] on p "Dispatch 1" at bounding box center [291, 206] width 38 height 12
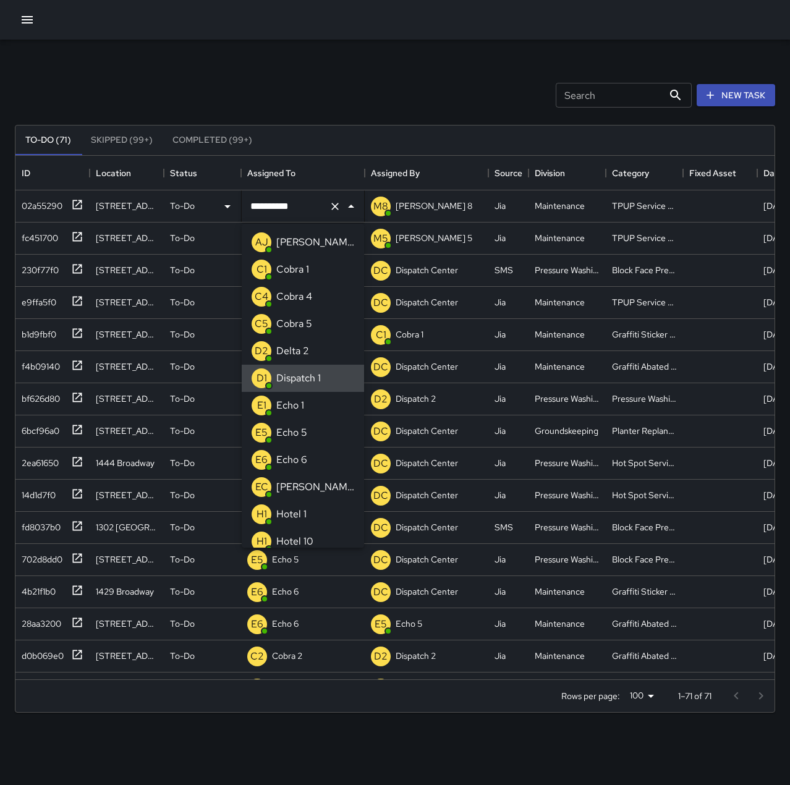
click at [337, 205] on icon "Clear" at bounding box center [335, 206] width 12 height 12
click at [320, 403] on li "E1 Echo 1" at bounding box center [303, 405] width 122 height 27
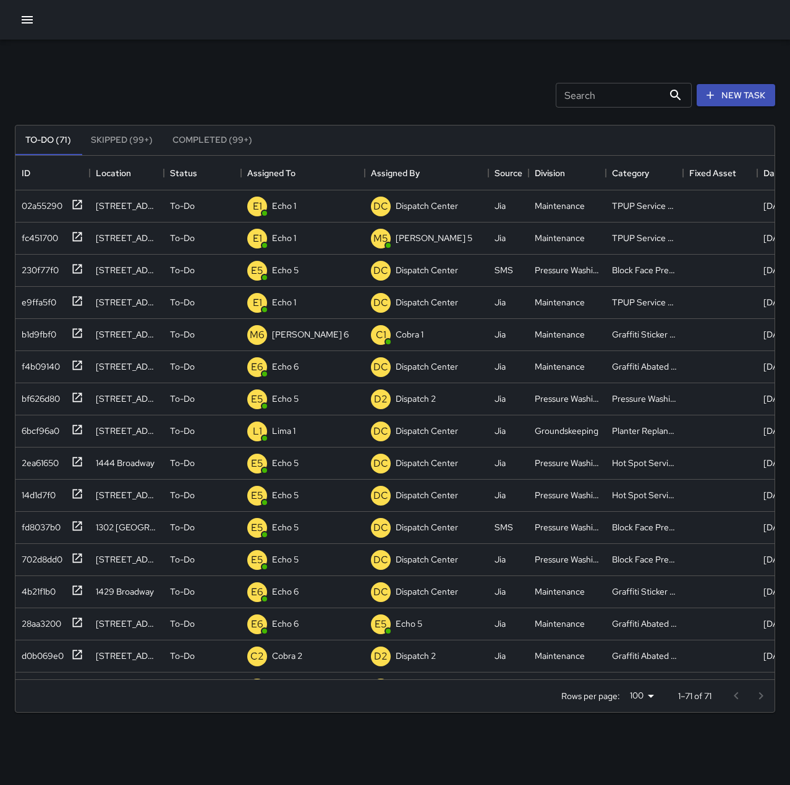
click at [338, 65] on div "Search Search New Task" at bounding box center [395, 95] width 766 height 64
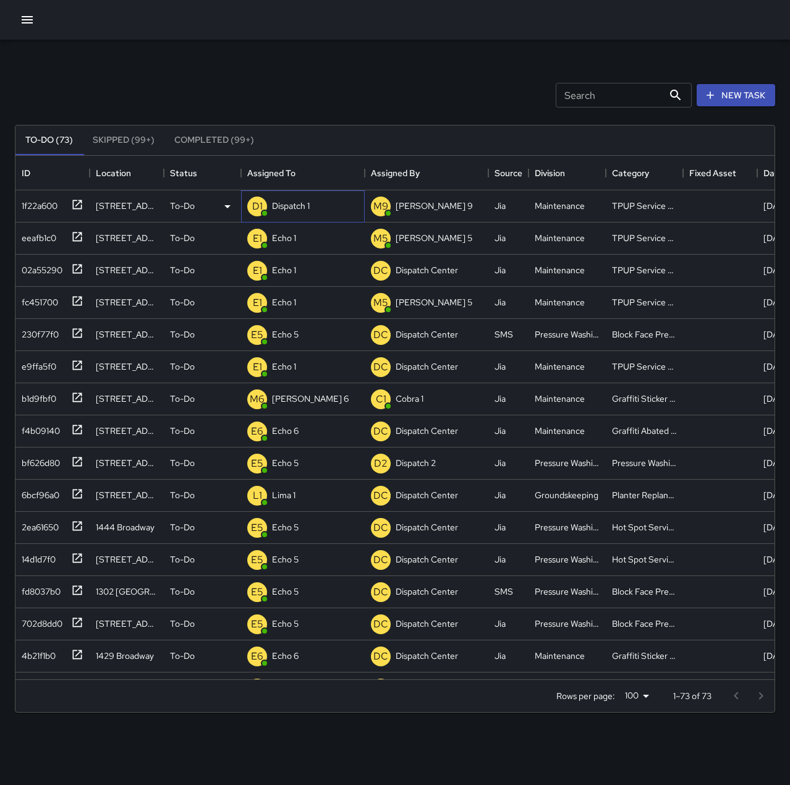
click at [309, 207] on p "Dispatch 1" at bounding box center [291, 206] width 38 height 12
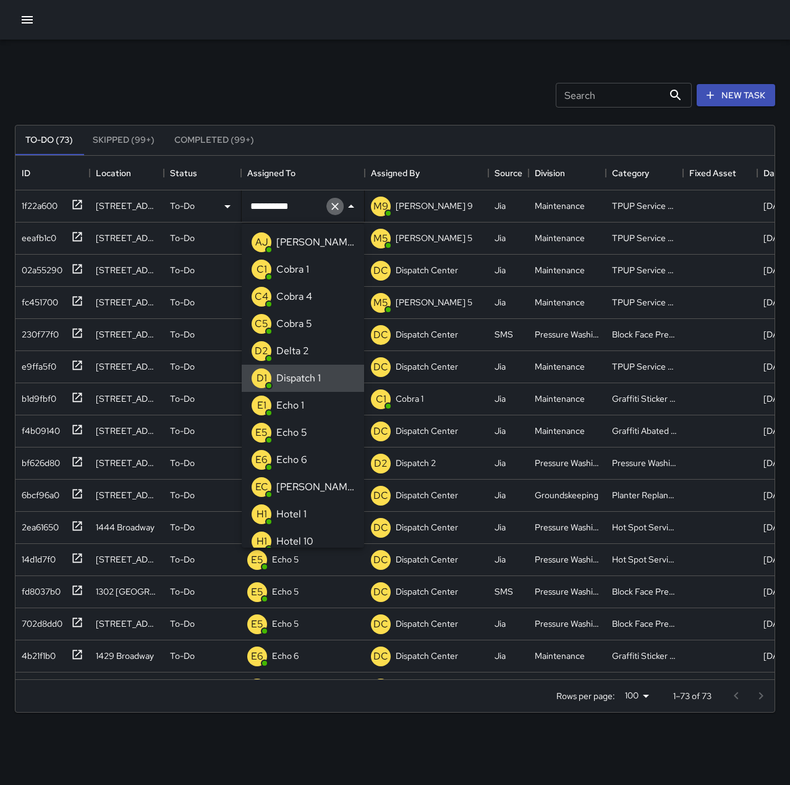
click at [336, 210] on icon "Clear" at bounding box center [335, 206] width 12 height 12
click at [288, 409] on p "Echo 1" at bounding box center [290, 405] width 28 height 15
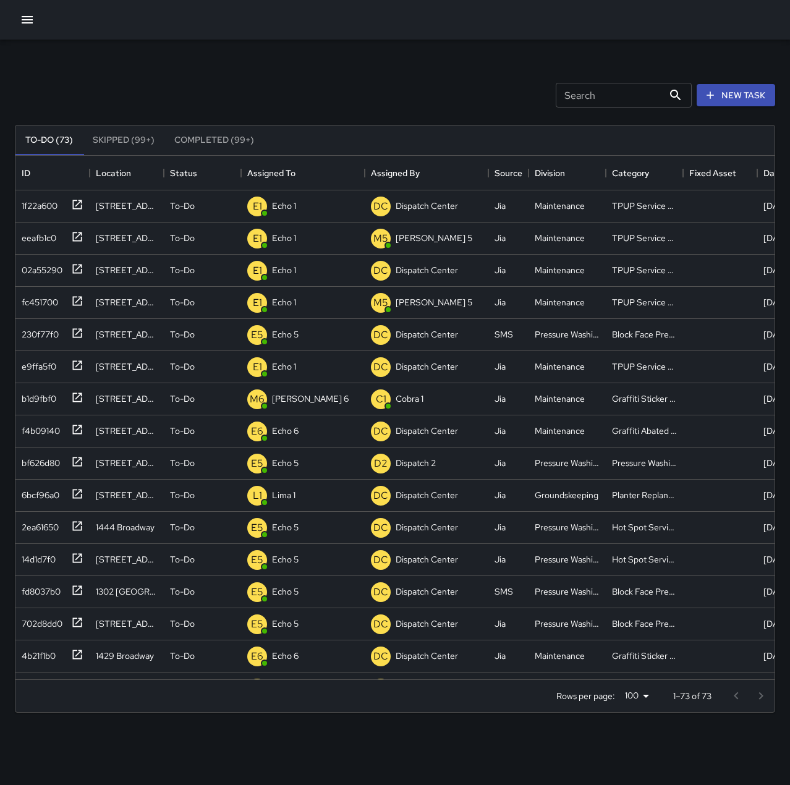
click at [308, 74] on div "Search Search New Task" at bounding box center [395, 95] width 766 height 64
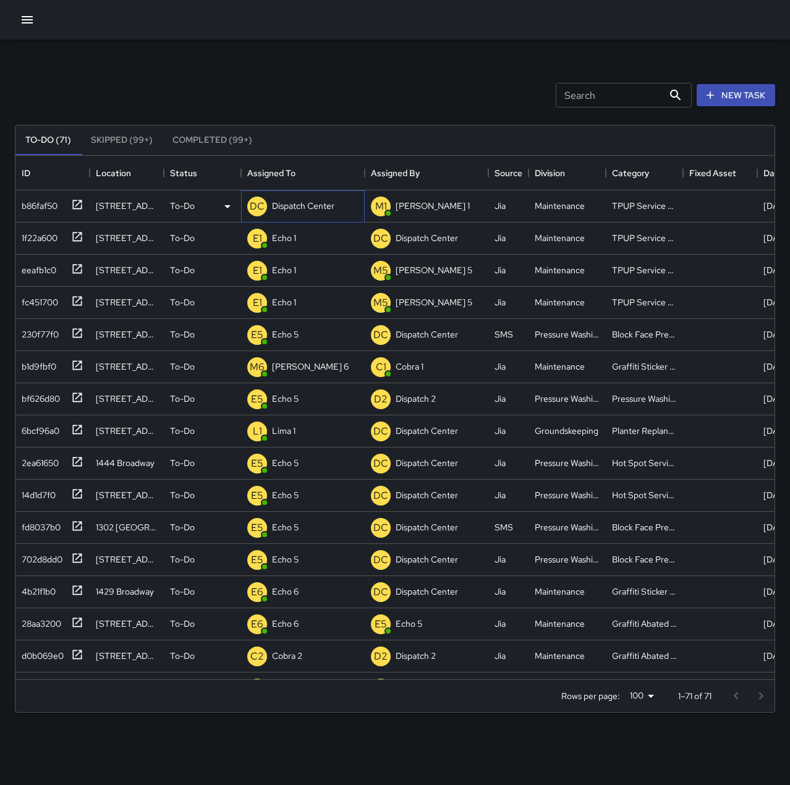
click at [309, 197] on div "DC Dispatch Center" at bounding box center [291, 206] width 92 height 25
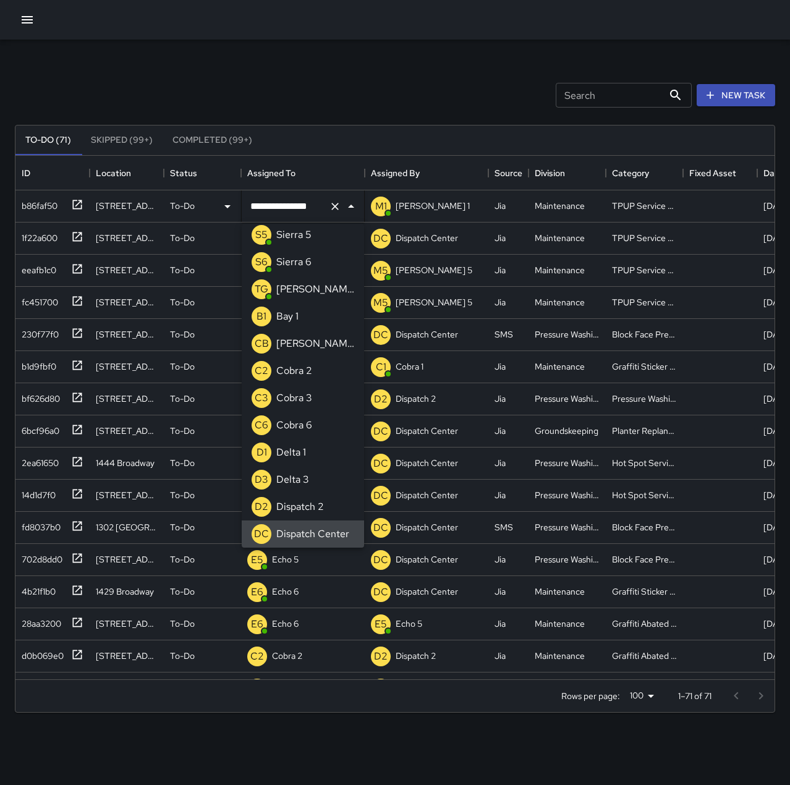
click at [335, 207] on icon "Clear" at bounding box center [334, 206] width 7 height 7
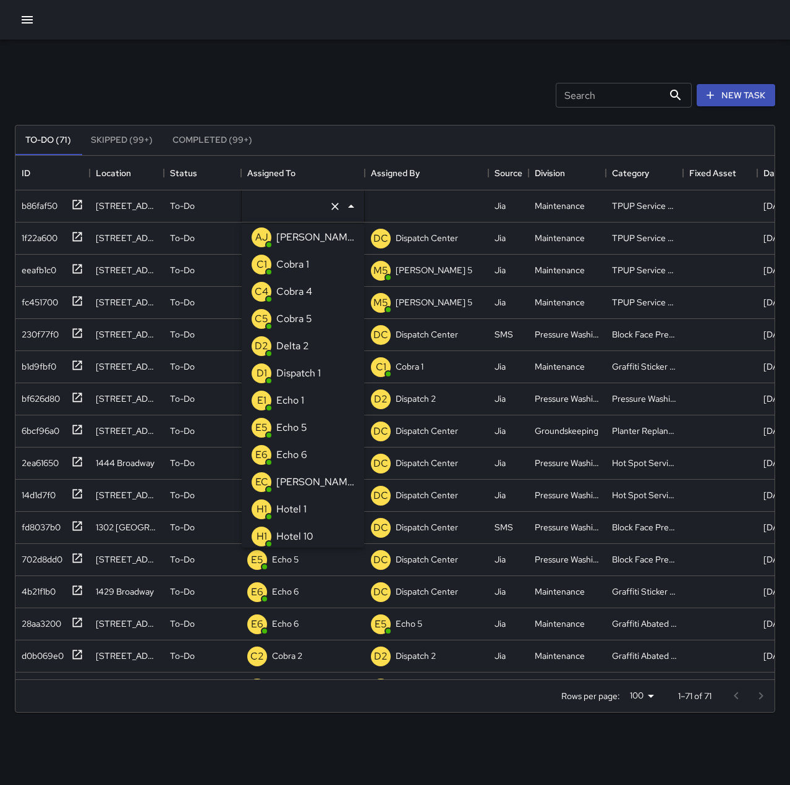
click at [327, 403] on li "E1 Echo 1" at bounding box center [303, 400] width 122 height 27
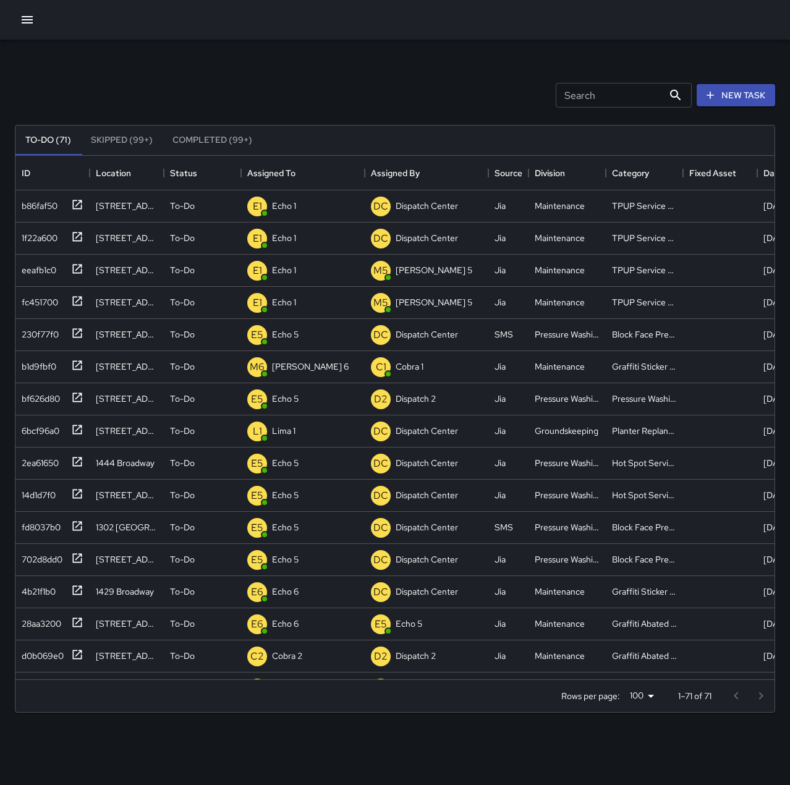
click at [367, 87] on div "Search Search New Task" at bounding box center [395, 95] width 766 height 64
click at [319, 210] on p "Dispatch Center" at bounding box center [303, 206] width 62 height 12
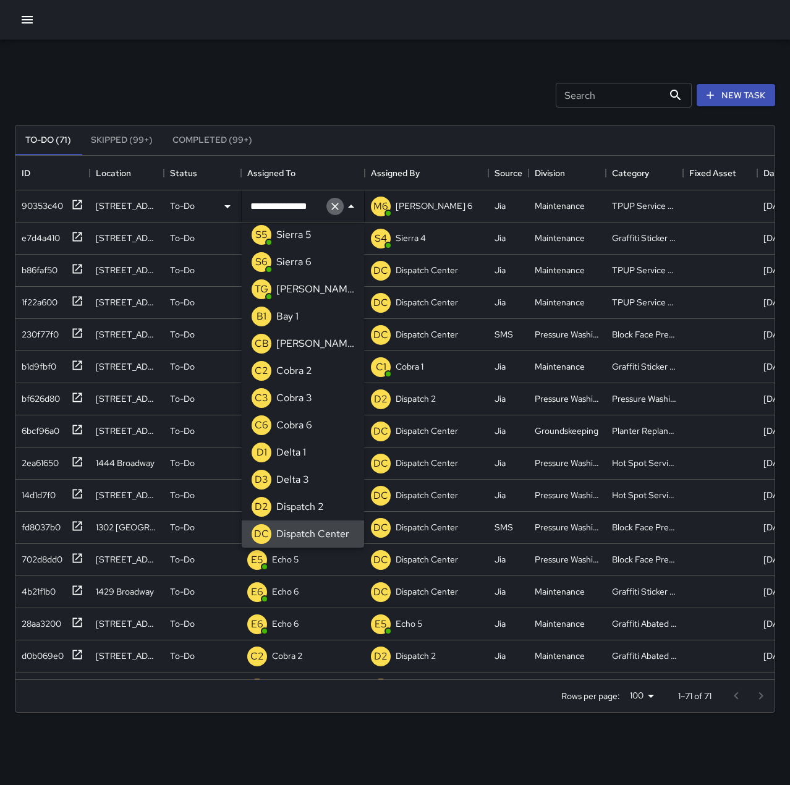
click at [336, 206] on icon "Clear" at bounding box center [335, 206] width 12 height 12
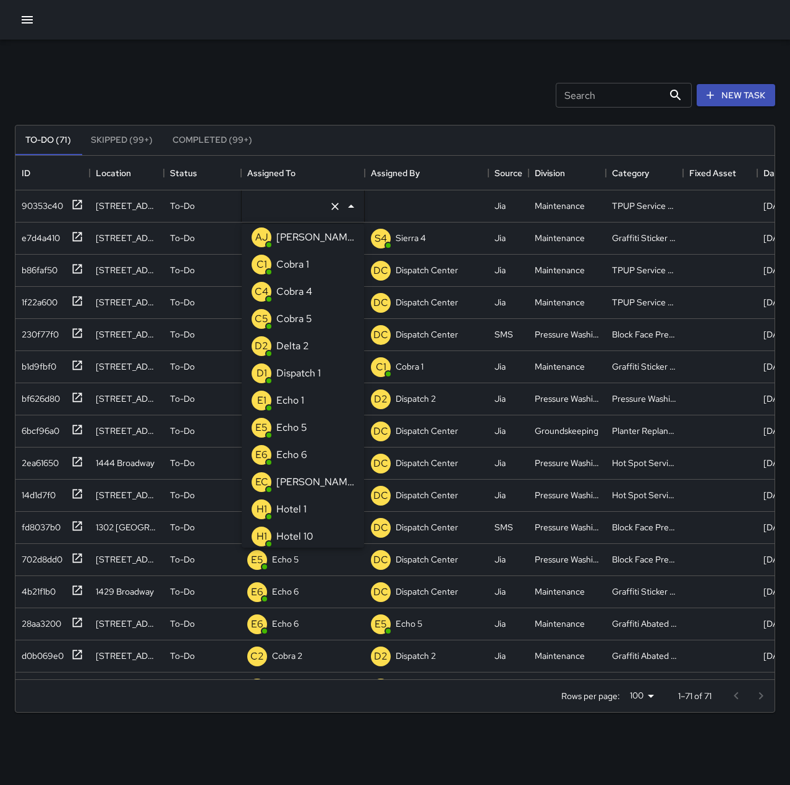
click at [309, 403] on li "E1 Echo 1" at bounding box center [303, 400] width 122 height 27
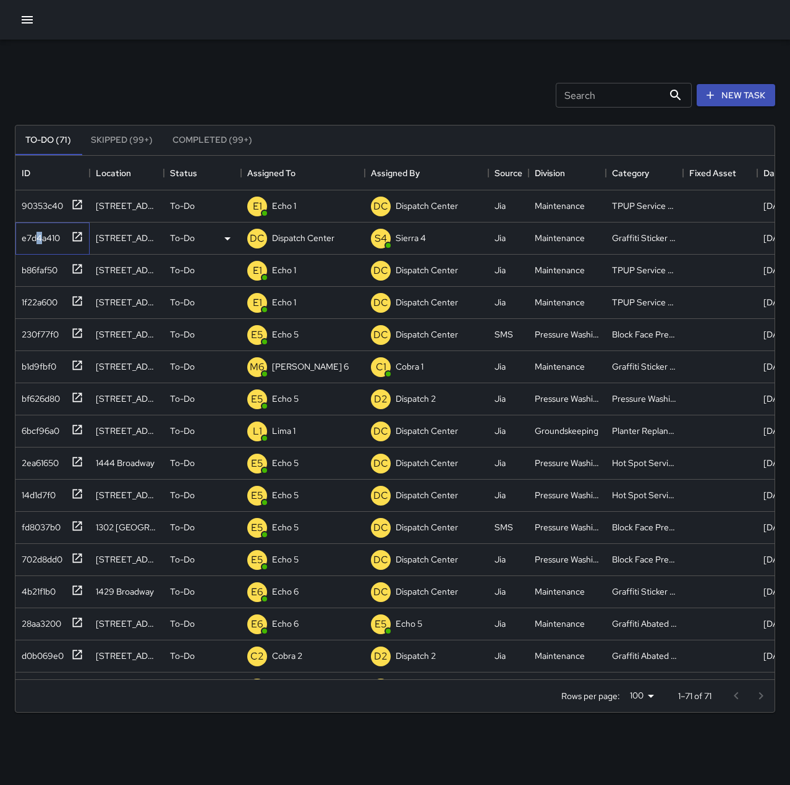
click at [40, 230] on div "e7d4a410" at bounding box center [38, 235] width 43 height 17
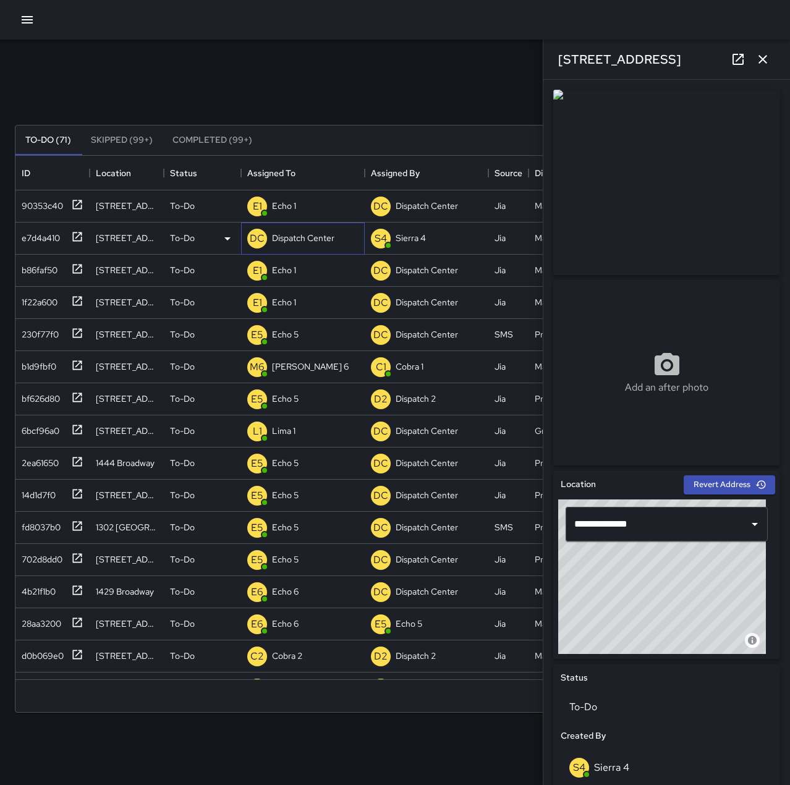
click at [295, 236] on p "Dispatch Center" at bounding box center [303, 238] width 62 height 12
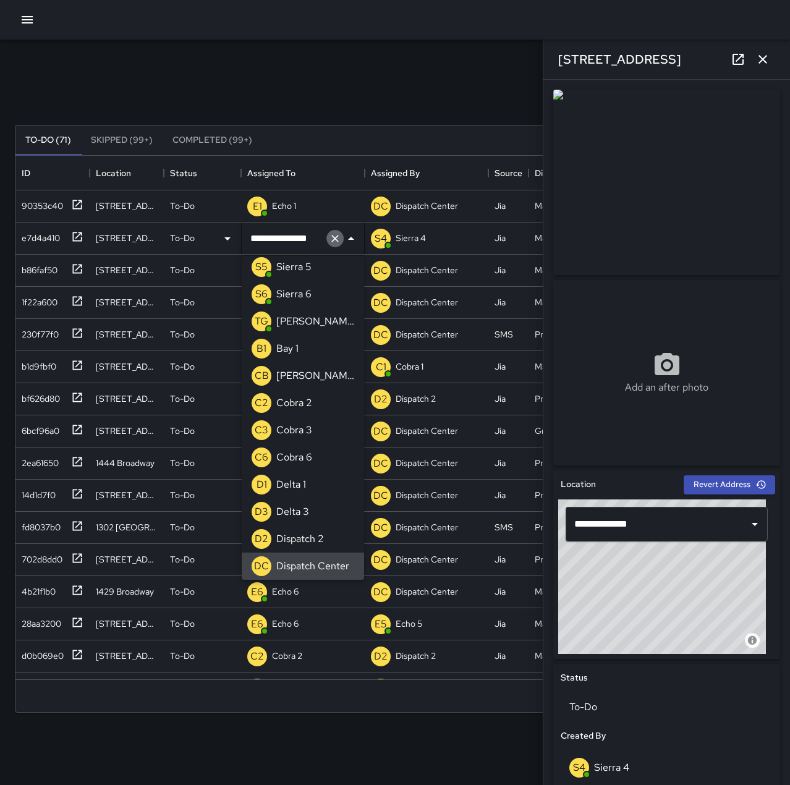
click at [336, 239] on icon "Clear" at bounding box center [335, 239] width 12 height 12
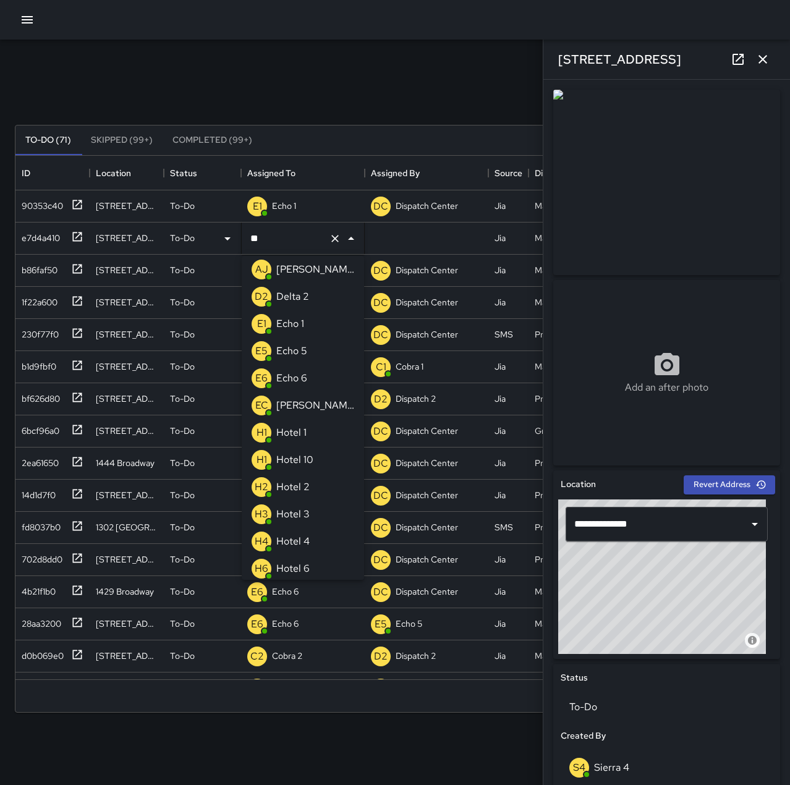
scroll to position [0, 0]
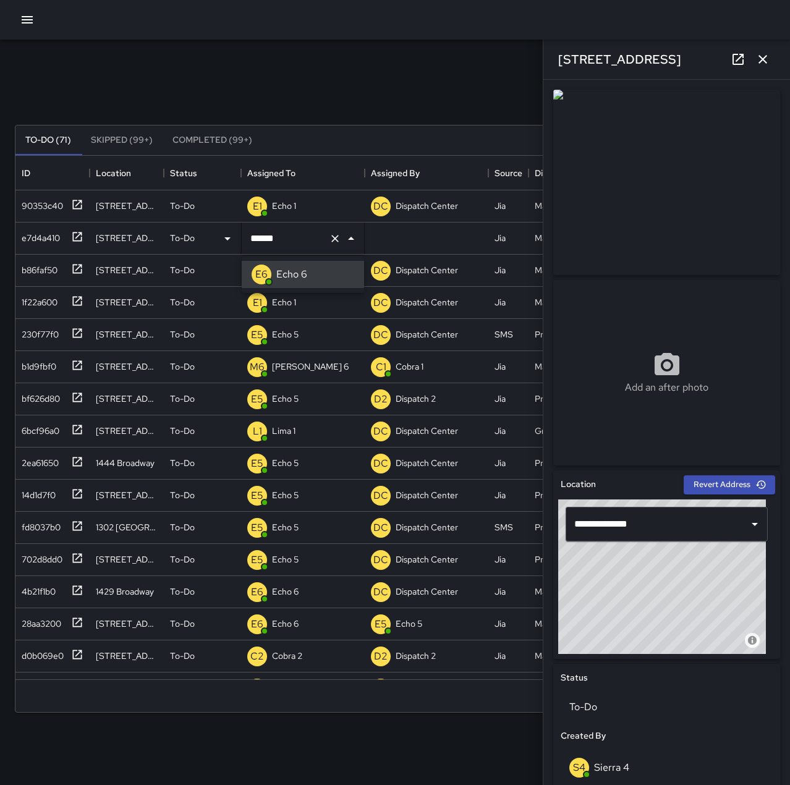
type input "******"
click at [333, 33] on div at bounding box center [395, 20] width 790 height 40
click at [765, 60] on icon "button" at bounding box center [763, 59] width 15 height 15
